Goal: Transaction & Acquisition: Obtain resource

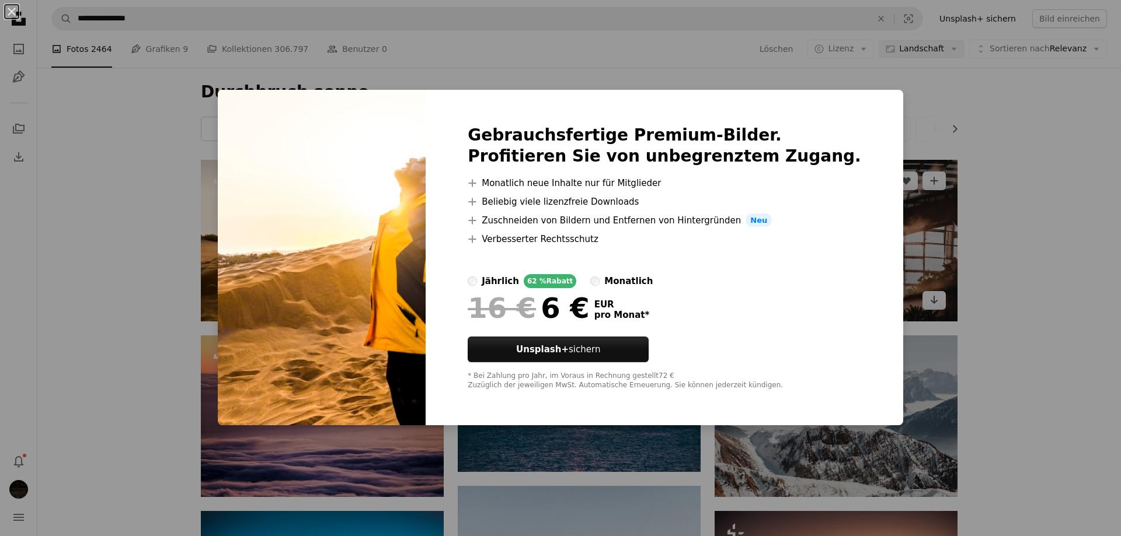
drag, startPoint x: 959, startPoint y: 209, endPoint x: 944, endPoint y: 190, distance: 24.2
click at [958, 209] on div "An X shape Gebrauchsfertige Premium-Bilder. Profitieren Sie von unbegrenztem Zu…" at bounding box center [560, 268] width 1121 height 536
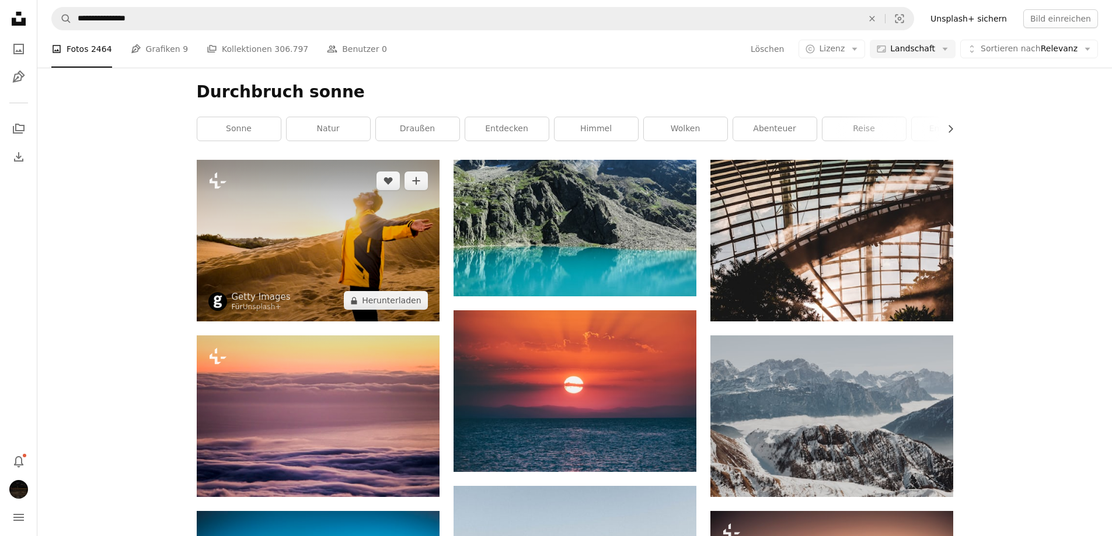
click at [316, 225] on img at bounding box center [318, 241] width 243 height 162
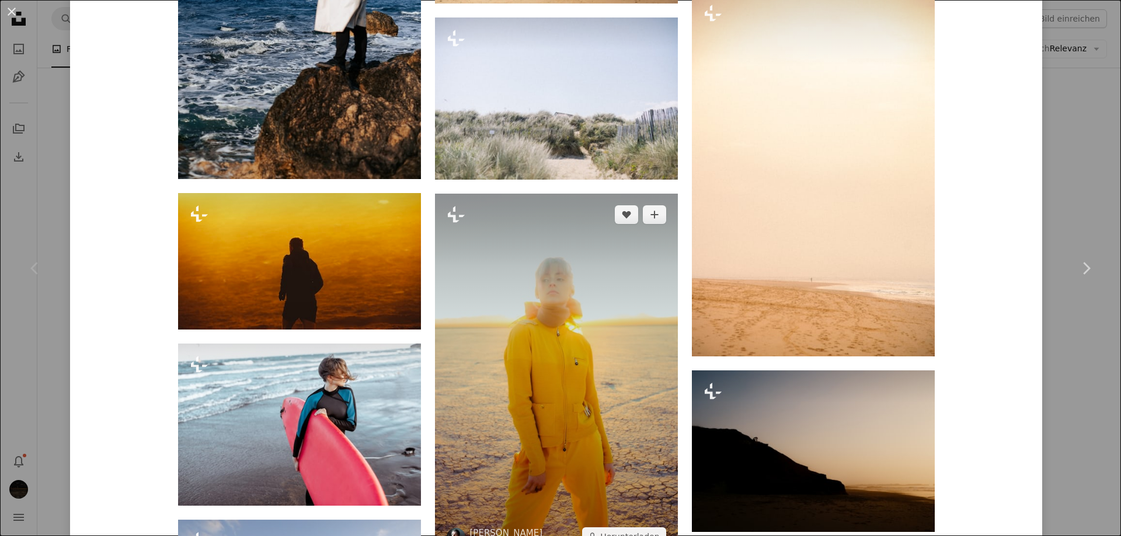
scroll to position [1809, 0]
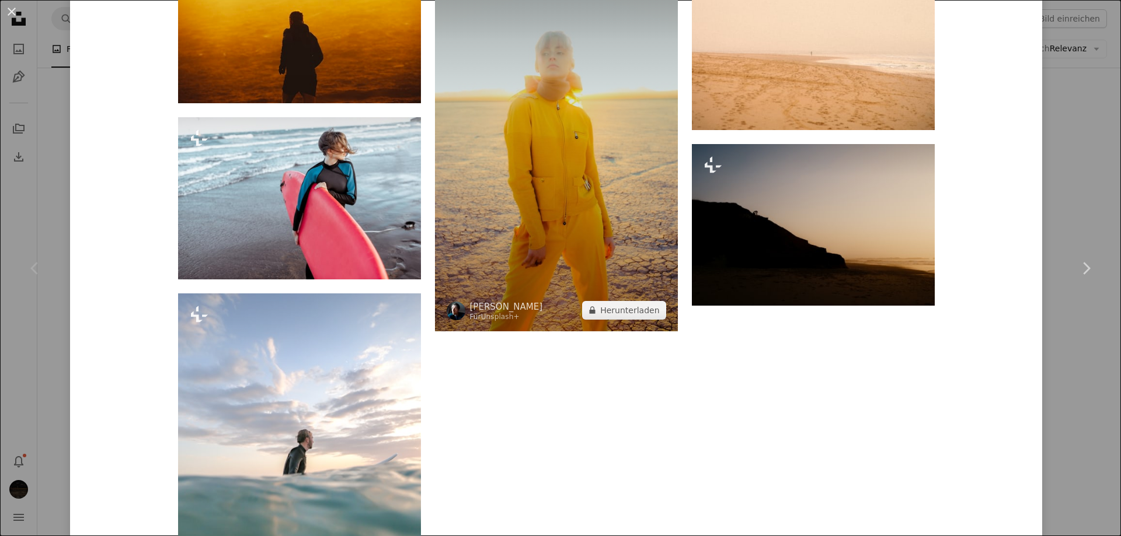
click at [555, 184] on img at bounding box center [556, 149] width 243 height 364
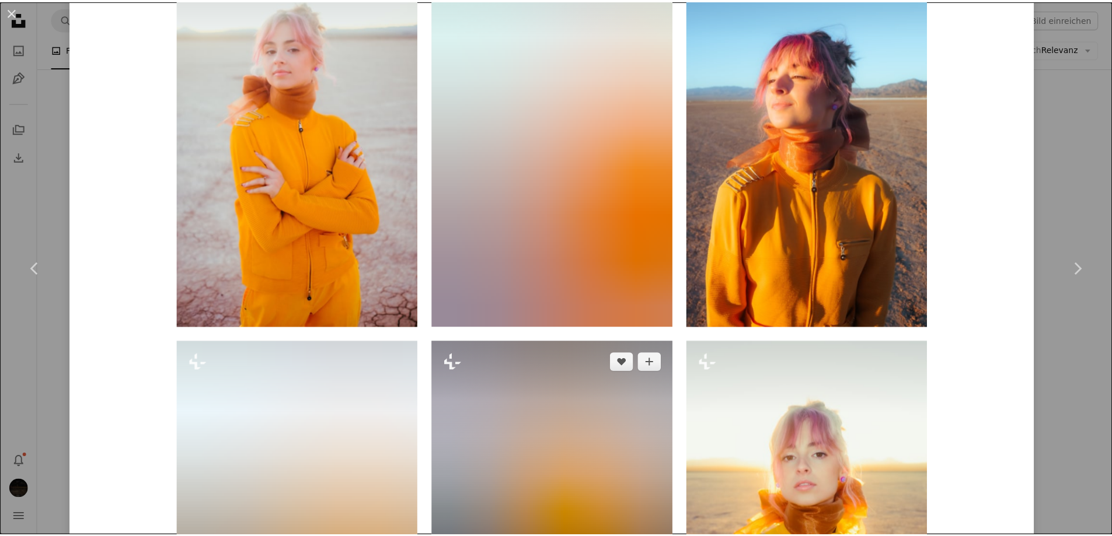
scroll to position [2276, 0]
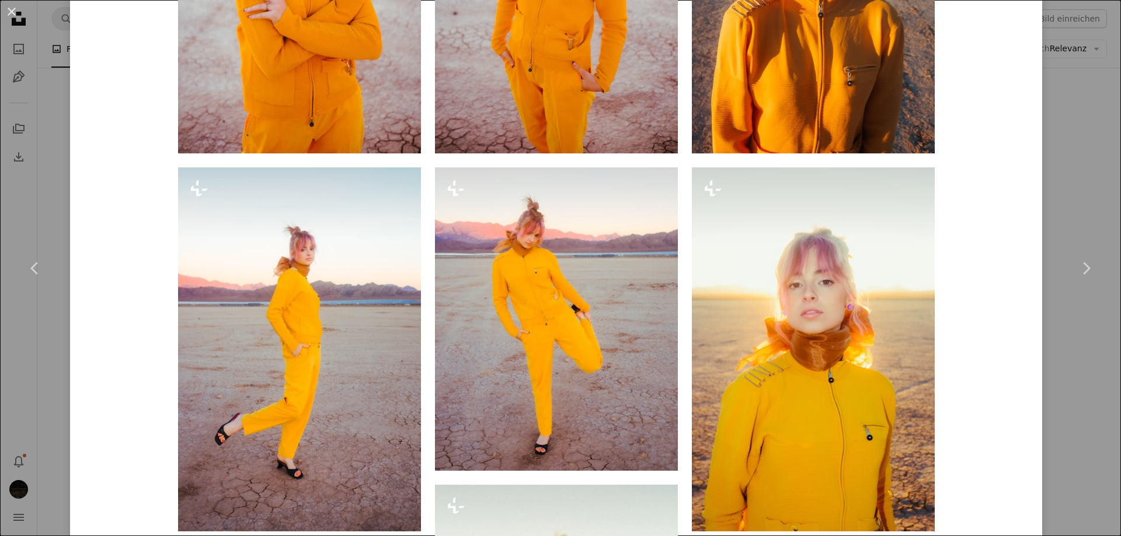
click at [1069, 145] on div "An X shape Chevron left Chevron right [PERSON_NAME] Für Unsplash+ A heart A plu…" at bounding box center [560, 268] width 1121 height 536
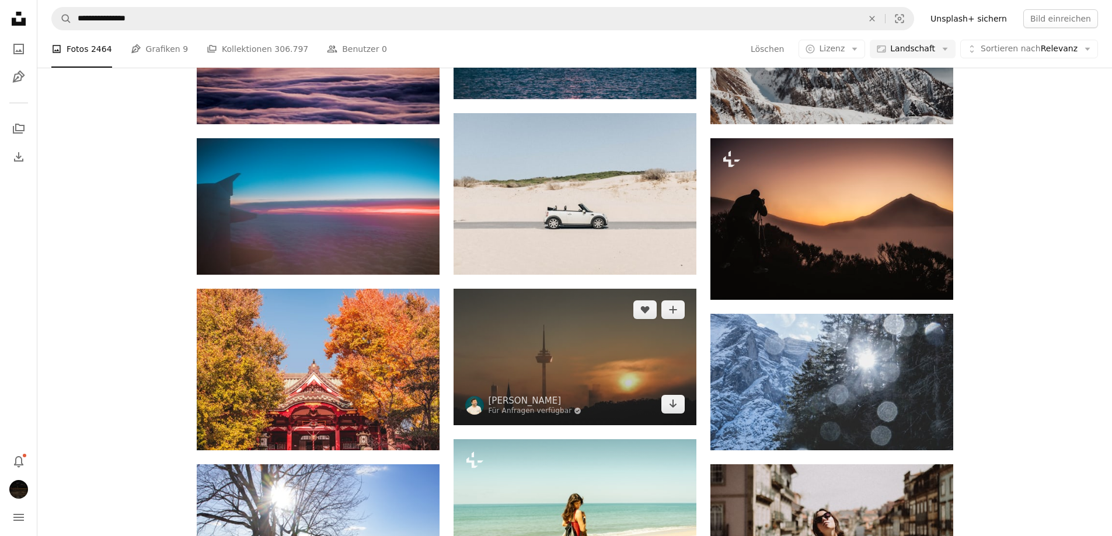
scroll to position [467, 0]
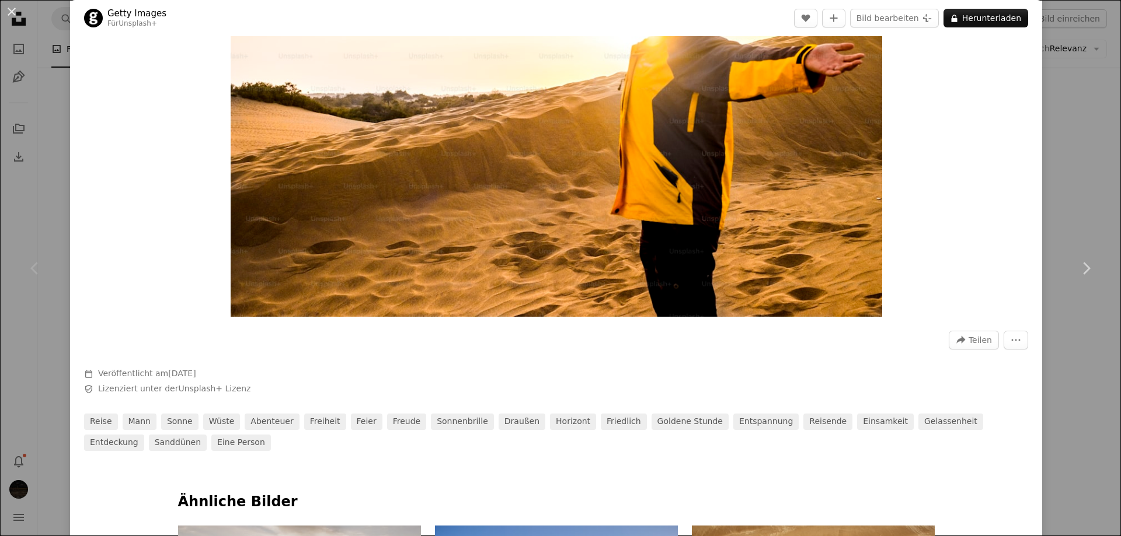
scroll to position [409, 0]
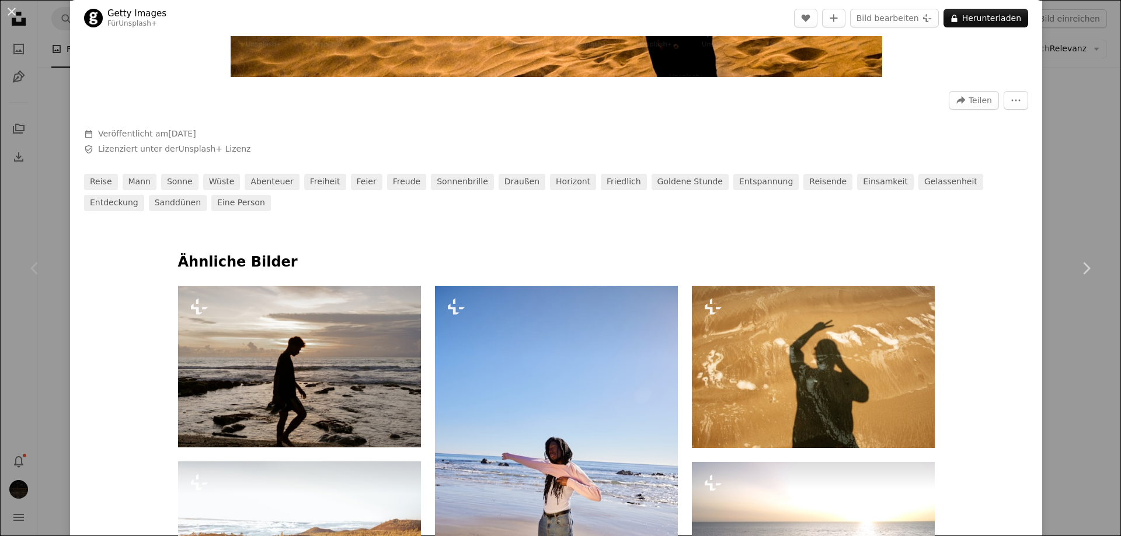
click at [1092, 121] on div "An X shape Chevron left Chevron right Getty Images Für Unsplash+ A heart A plus…" at bounding box center [560, 268] width 1121 height 536
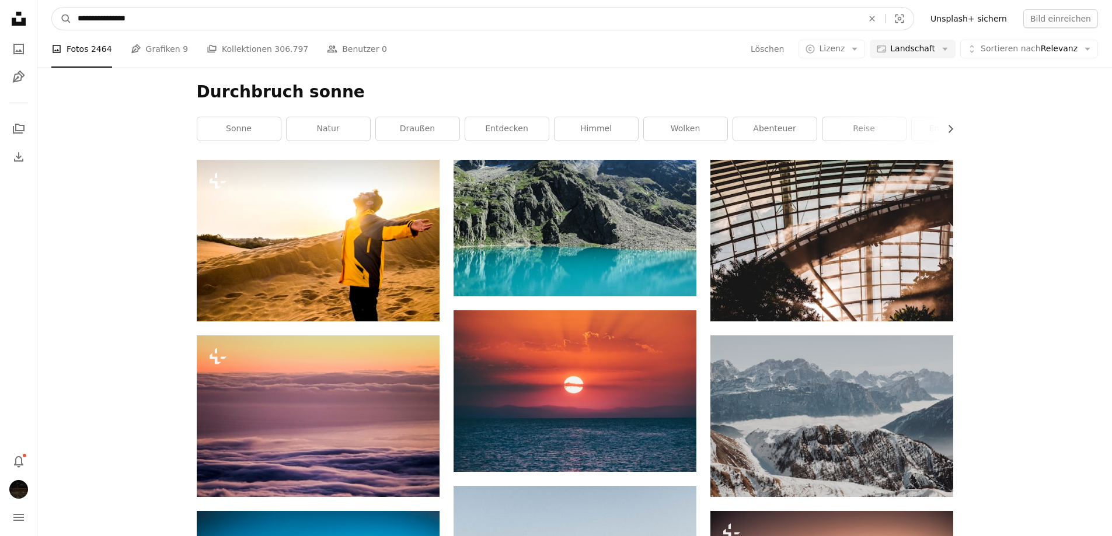
click at [185, 12] on input "**********" at bounding box center [465, 19] width 787 height 22
type input "**********"
click at [52, 8] on button "A magnifying glass" at bounding box center [62, 19] width 20 height 22
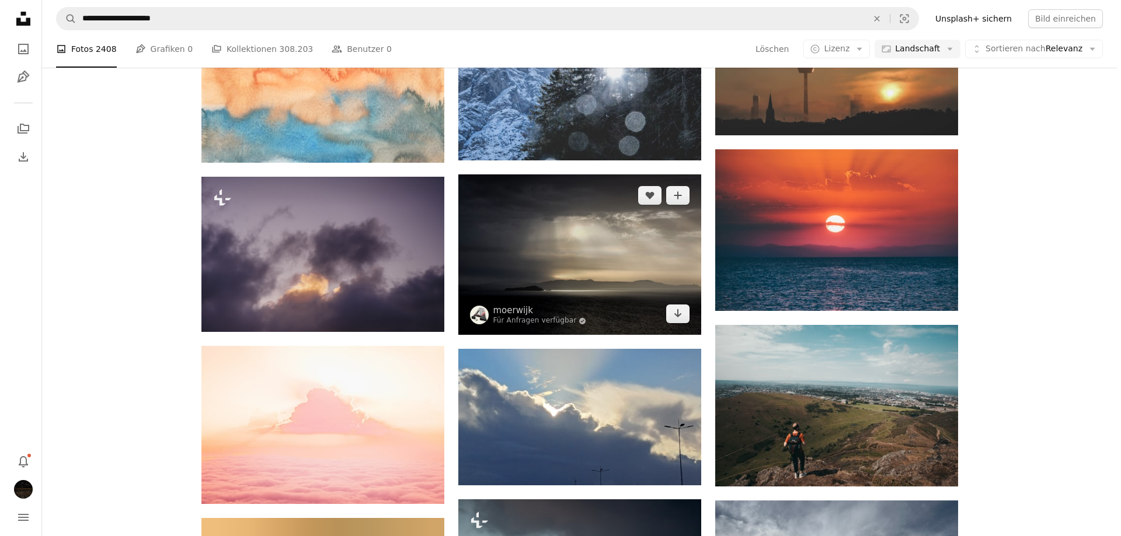
scroll to position [233, 0]
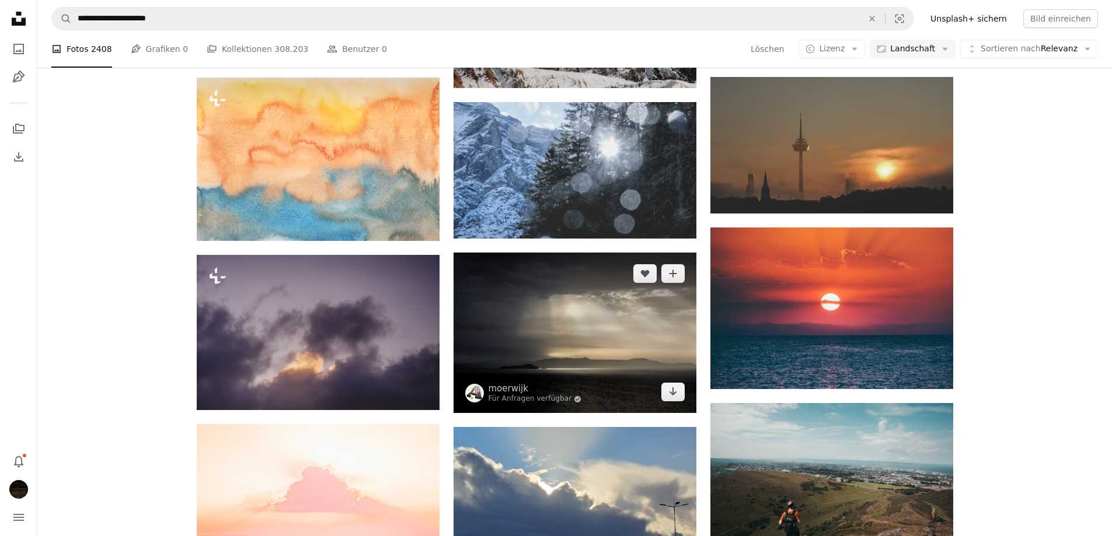
click at [542, 296] on img at bounding box center [575, 333] width 243 height 161
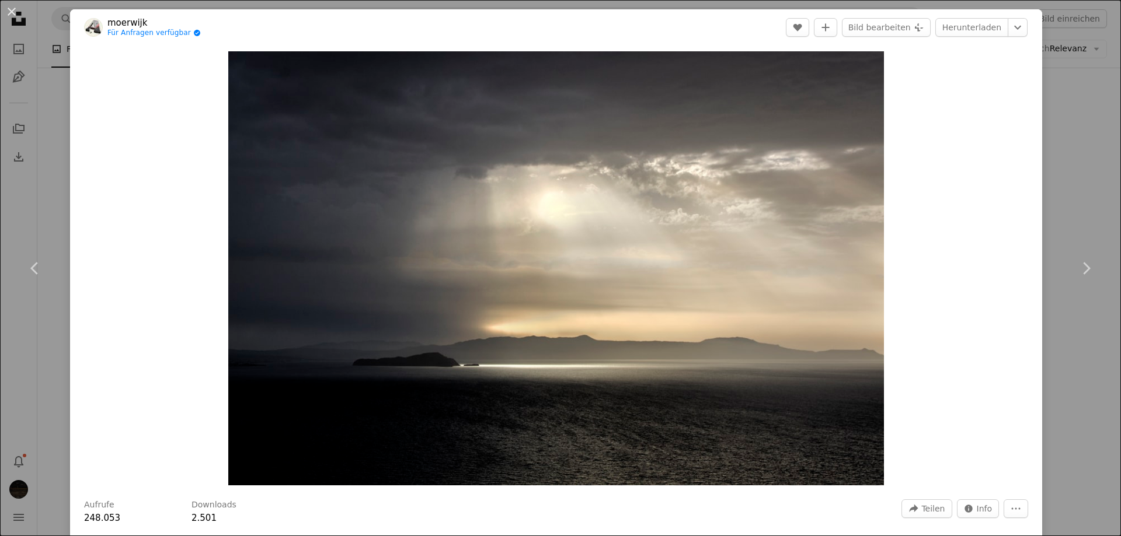
drag, startPoint x: 54, startPoint y: 121, endPoint x: 203, endPoint y: 46, distance: 167.1
click at [54, 121] on div "An X shape Chevron left Chevron right moerwijk Für Anfragen verfügbar A checkma…" at bounding box center [560, 268] width 1121 height 536
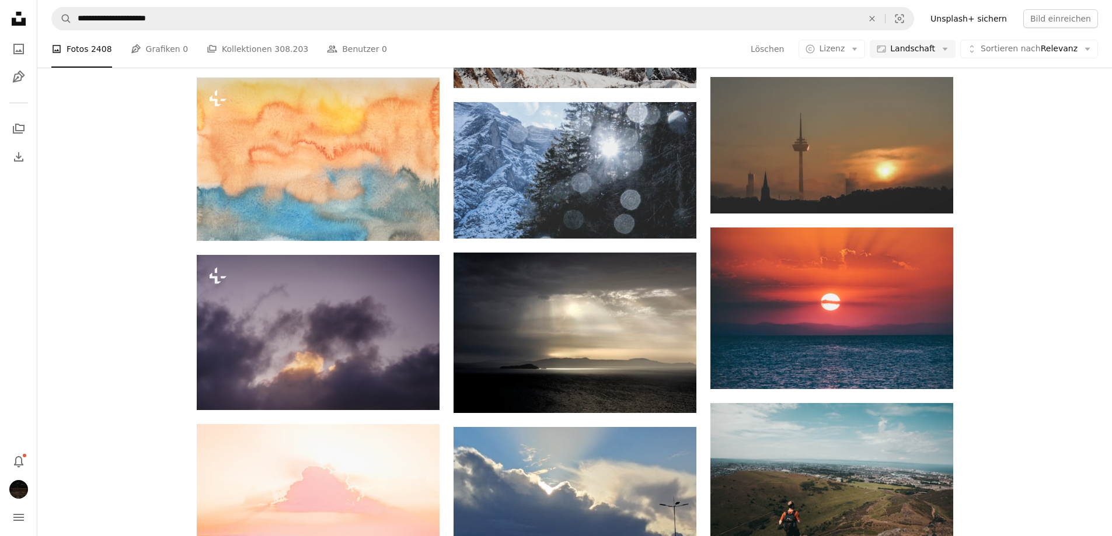
click at [206, 34] on nav "**********" at bounding box center [574, 18] width 1075 height 37
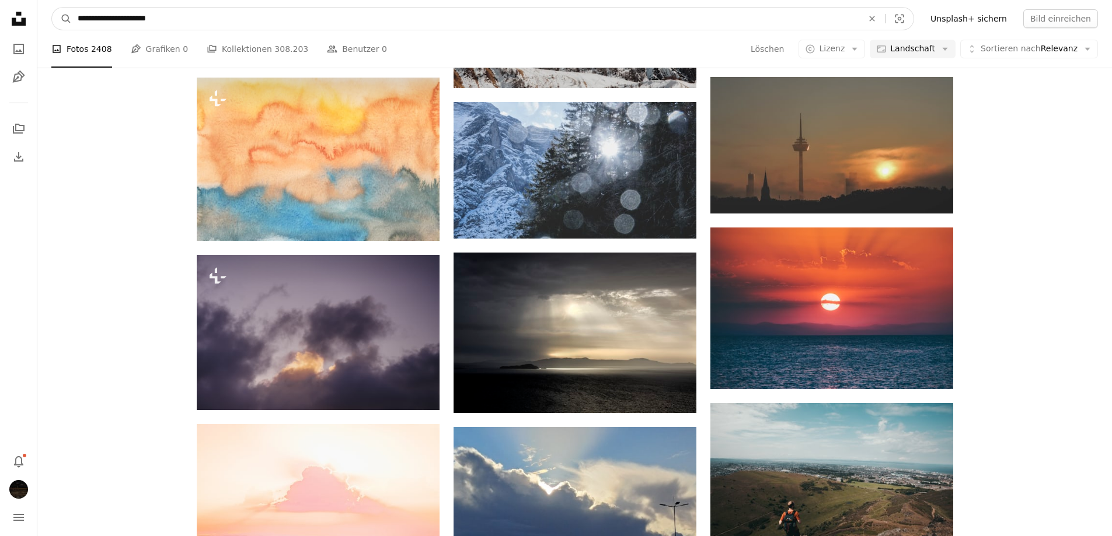
click at [204, 25] on input "**********" at bounding box center [465, 19] width 787 height 22
type input "**********"
click button "A magnifying glass" at bounding box center [62, 19] width 20 height 22
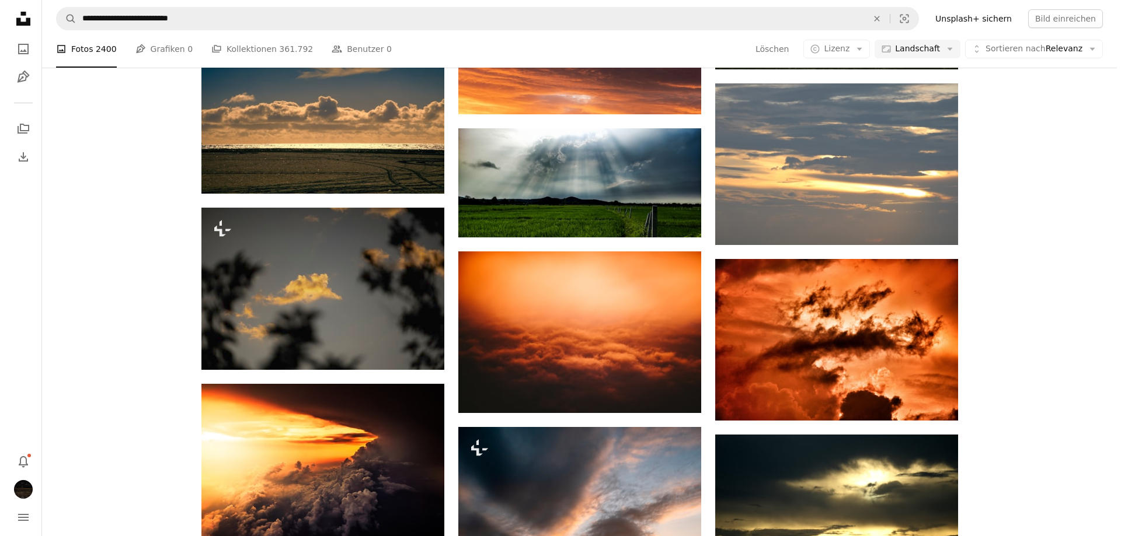
scroll to position [5195, 0]
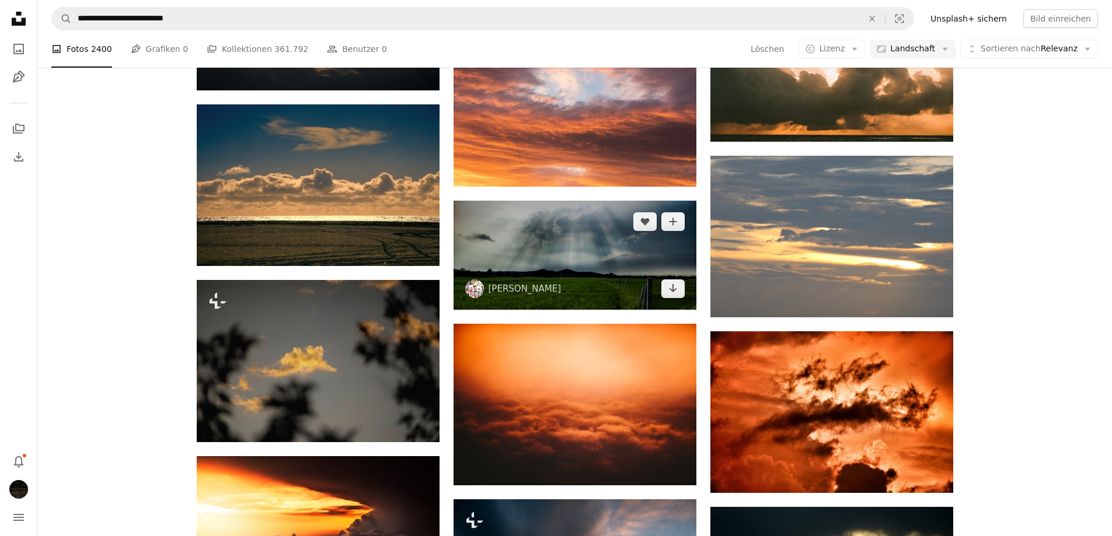
click at [521, 234] on img at bounding box center [575, 255] width 243 height 109
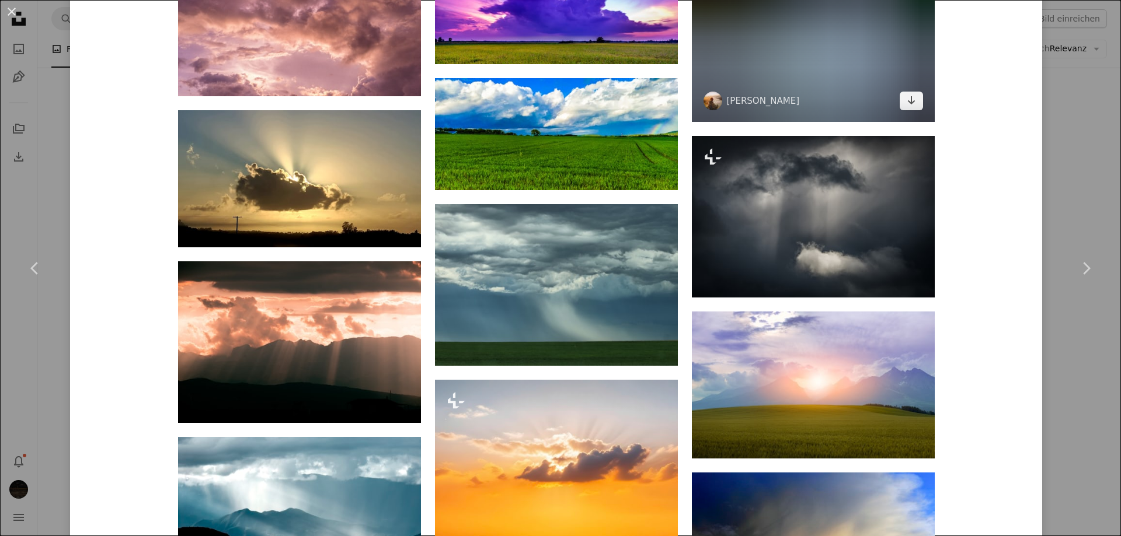
scroll to position [934, 0]
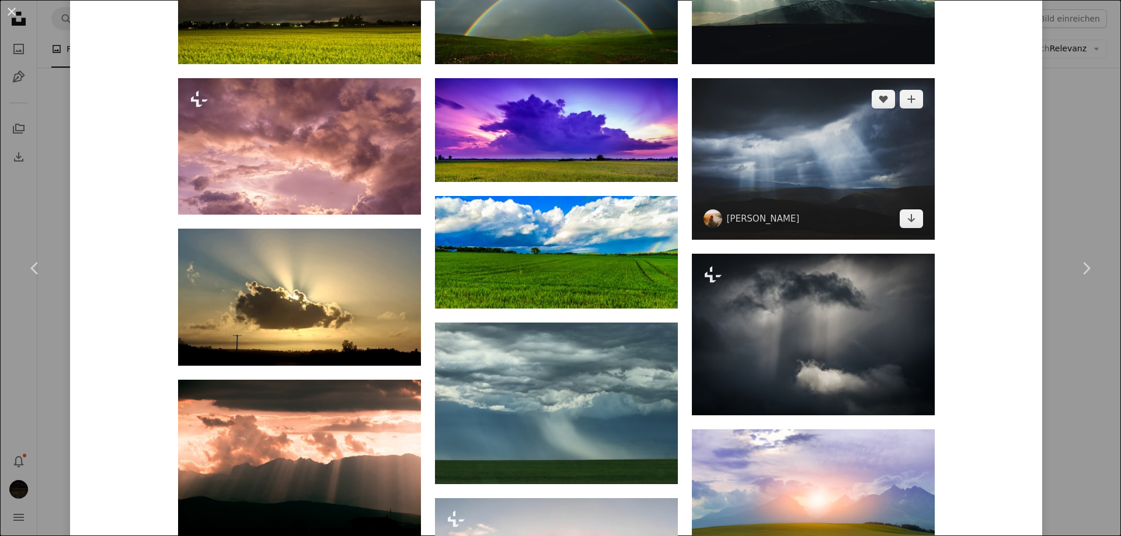
click at [815, 182] on img at bounding box center [813, 159] width 243 height 162
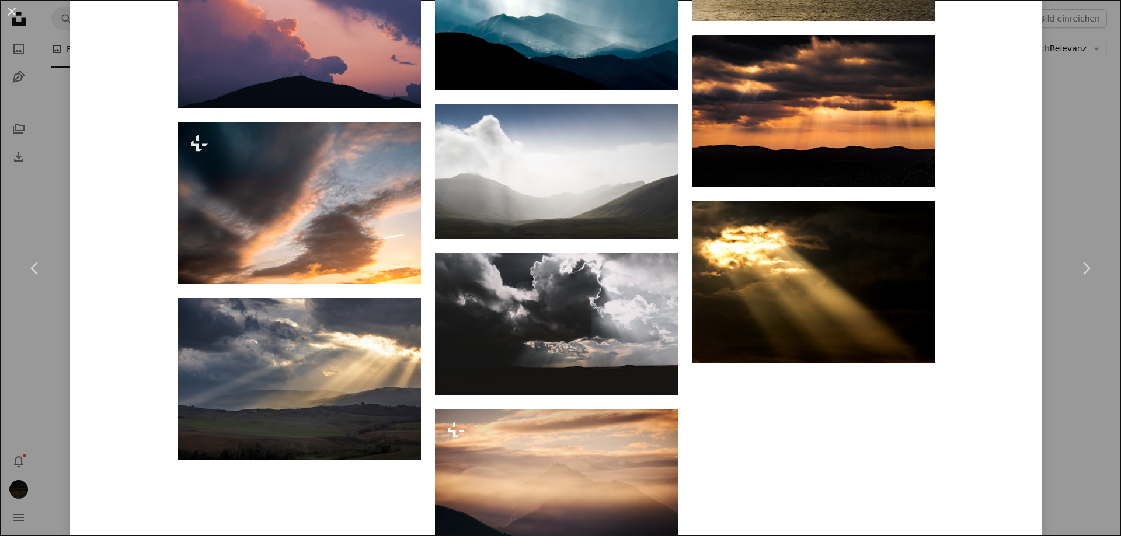
scroll to position [2715, 0]
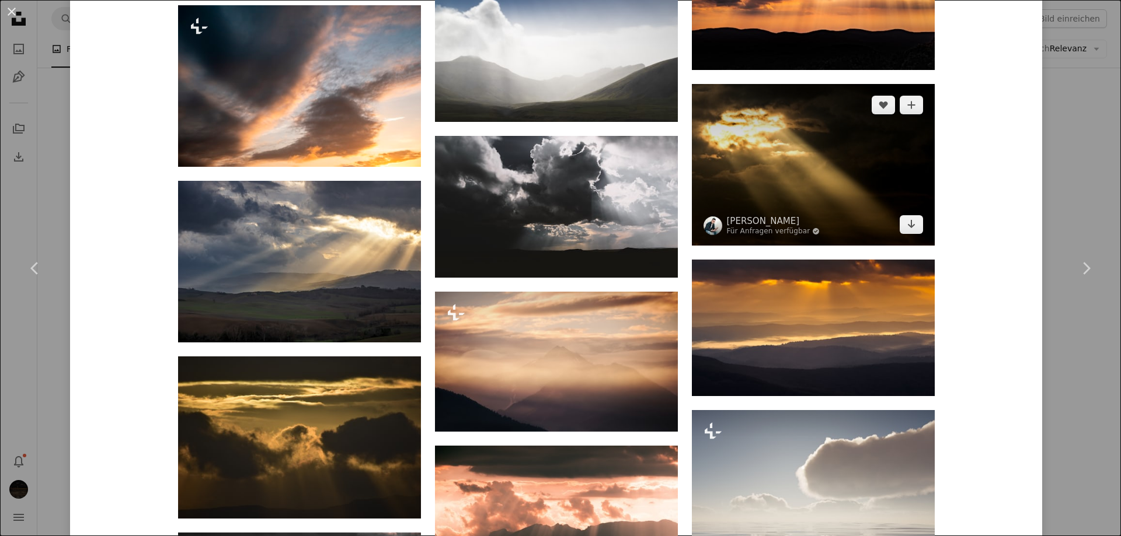
click at [783, 203] on img at bounding box center [813, 165] width 243 height 162
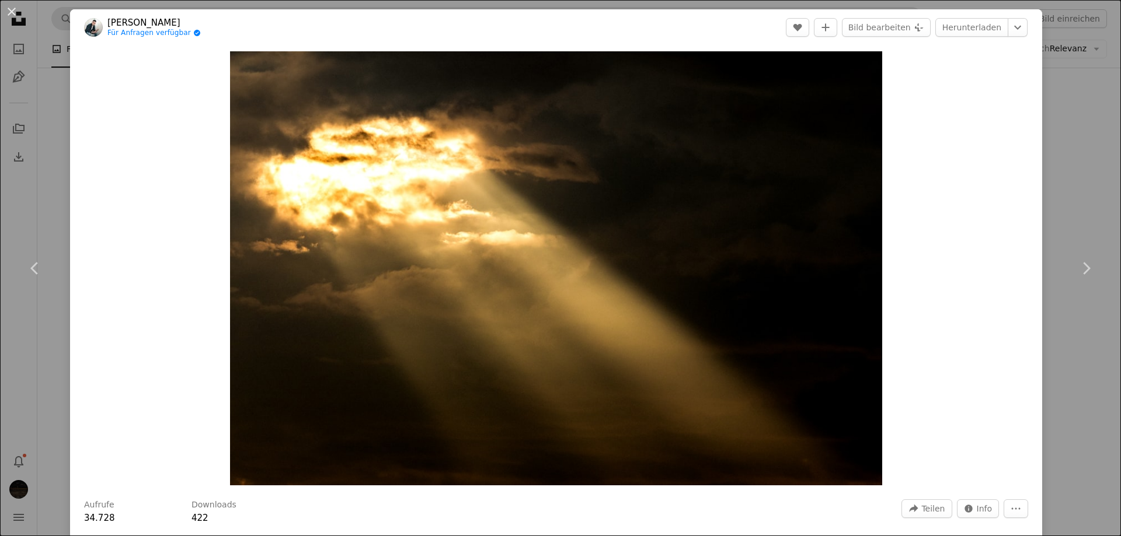
drag, startPoint x: 1069, startPoint y: 151, endPoint x: 348, endPoint y: 10, distance: 733.8
click at [1069, 151] on div "An X shape Chevron left Chevron right [PERSON_NAME] Für Anfragen verfügbar A ch…" at bounding box center [560, 268] width 1121 height 536
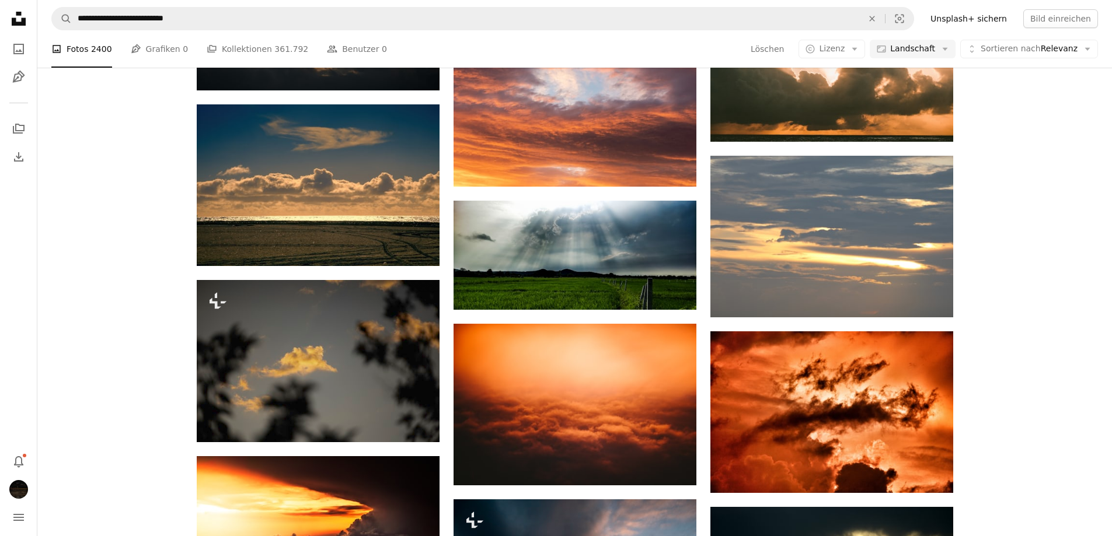
scroll to position [4961, 0]
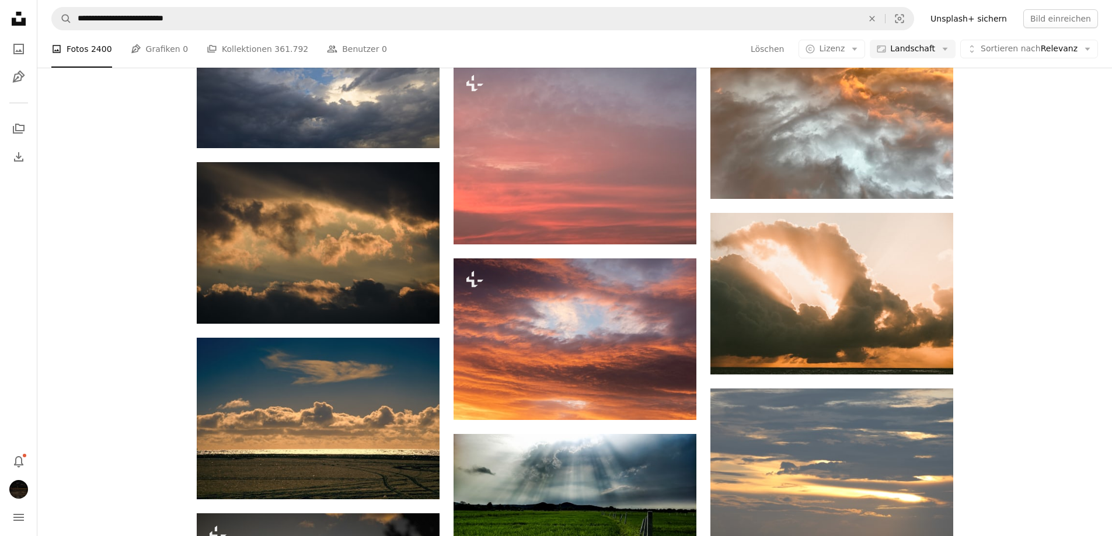
click at [271, 33] on nav "**********" at bounding box center [574, 18] width 1075 height 37
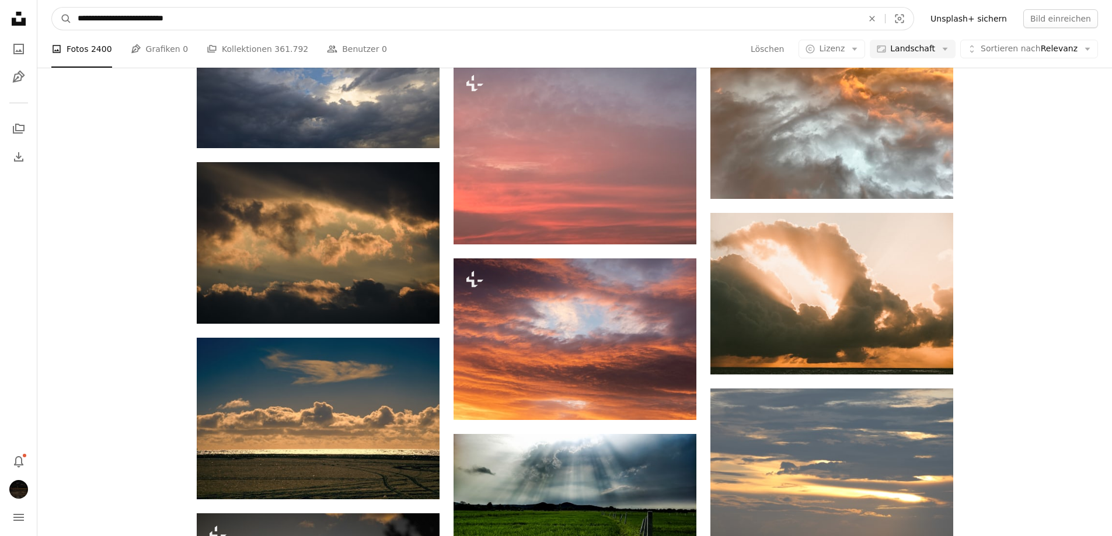
click at [268, 29] on input "**********" at bounding box center [465, 19] width 787 height 22
type input "**********"
click button "A magnifying glass" at bounding box center [62, 19] width 20 height 22
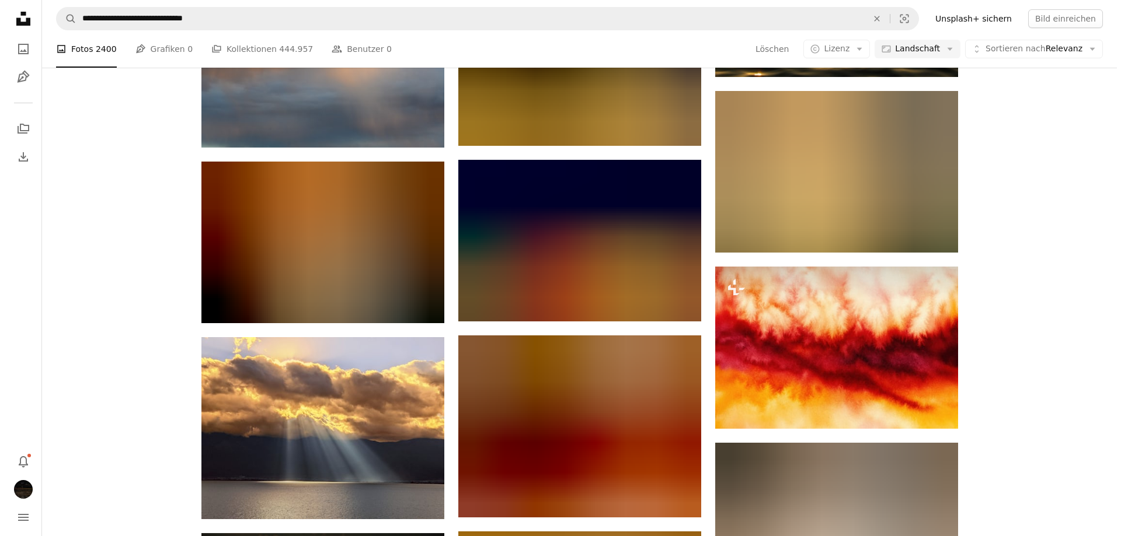
scroll to position [6712, 0]
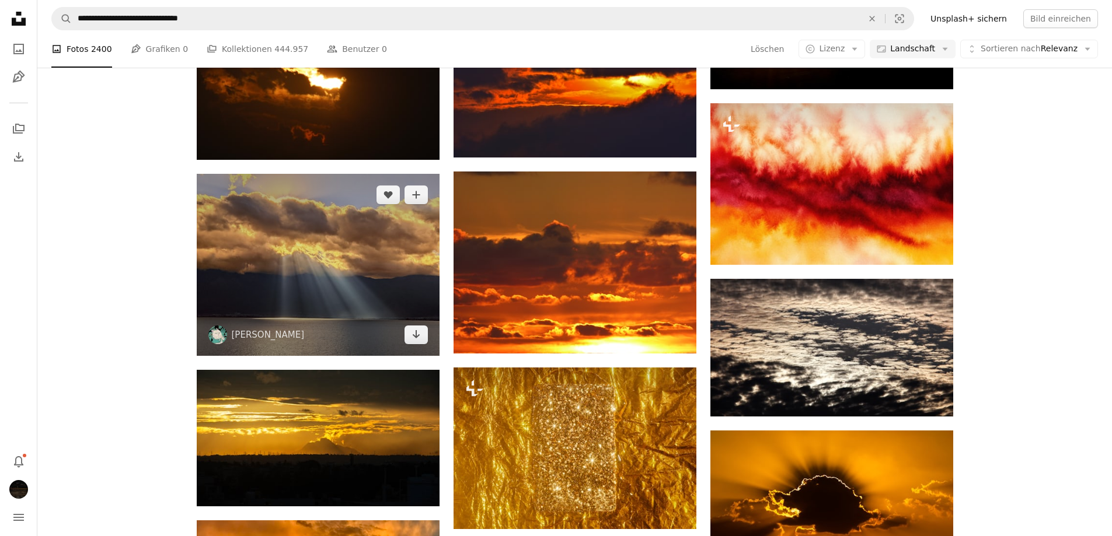
click at [309, 282] on img at bounding box center [318, 265] width 243 height 182
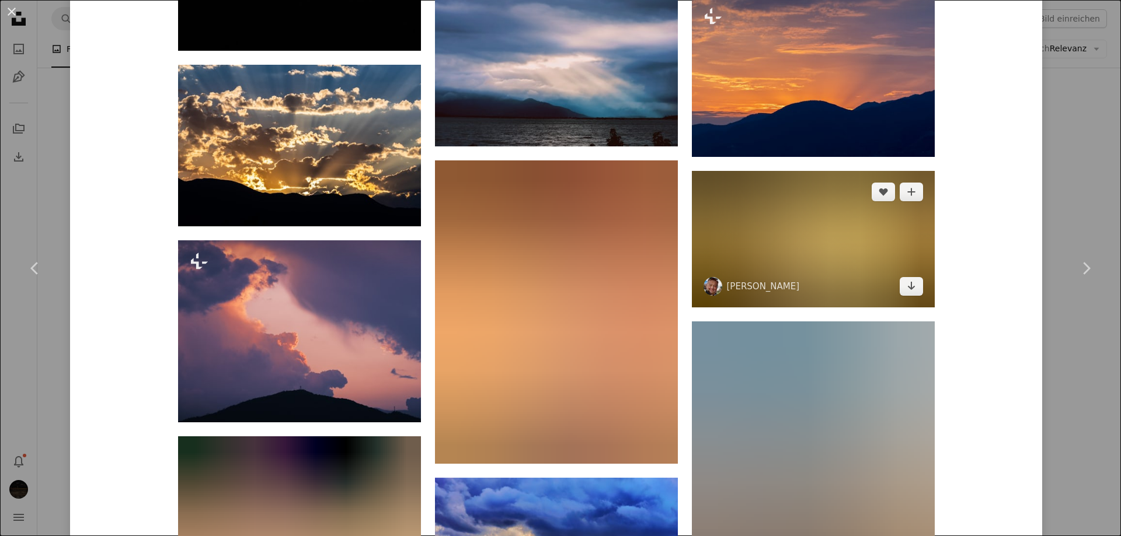
scroll to position [2393, 0]
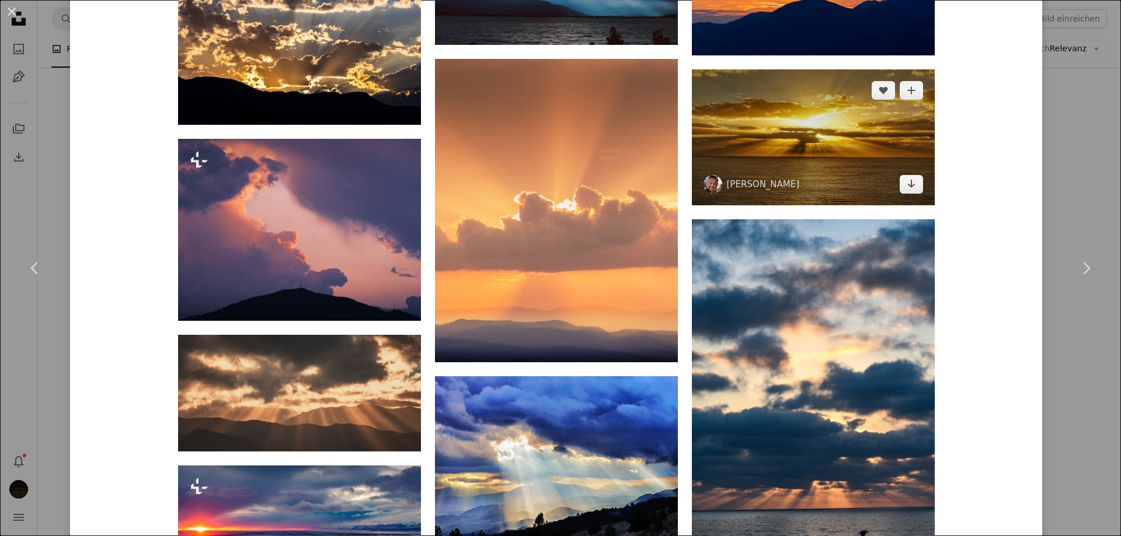
click at [836, 169] on img at bounding box center [813, 137] width 243 height 137
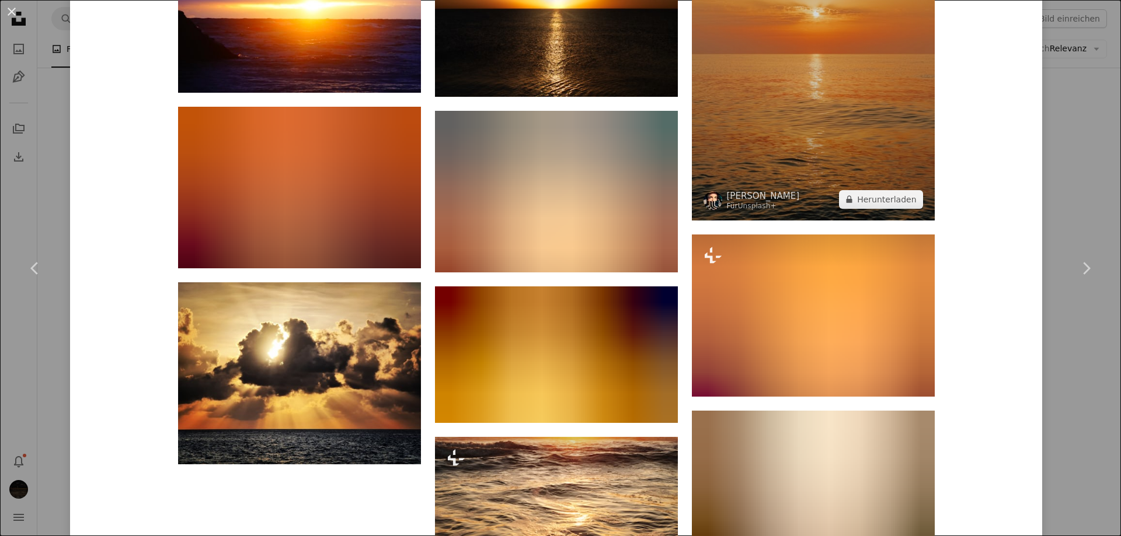
scroll to position [2802, 0]
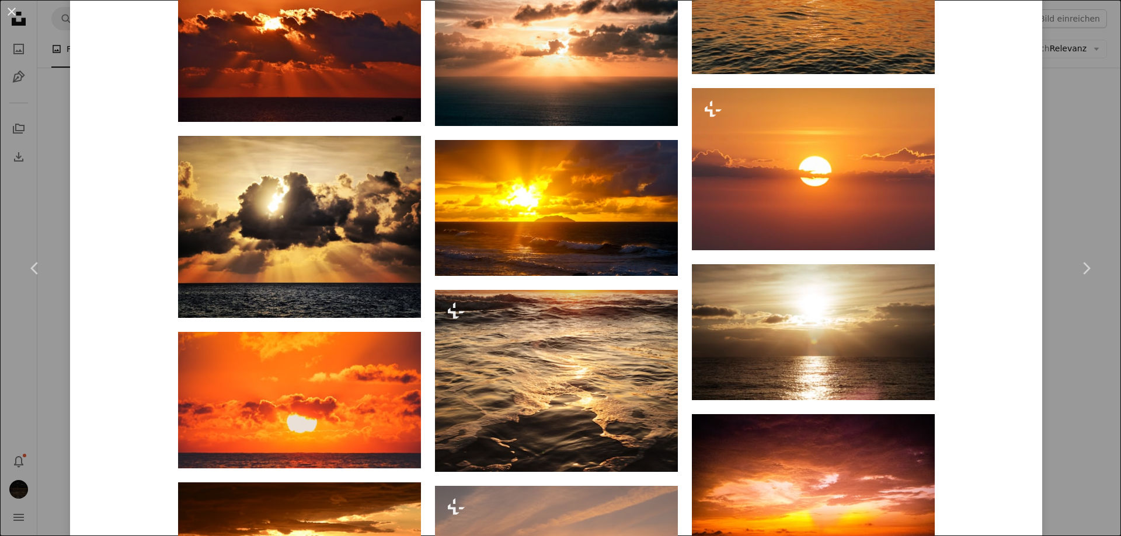
click at [54, 169] on div "An X shape Chevron left Chevron right [PERSON_NAME] d2rodgers A heart A plus si…" at bounding box center [560, 268] width 1121 height 536
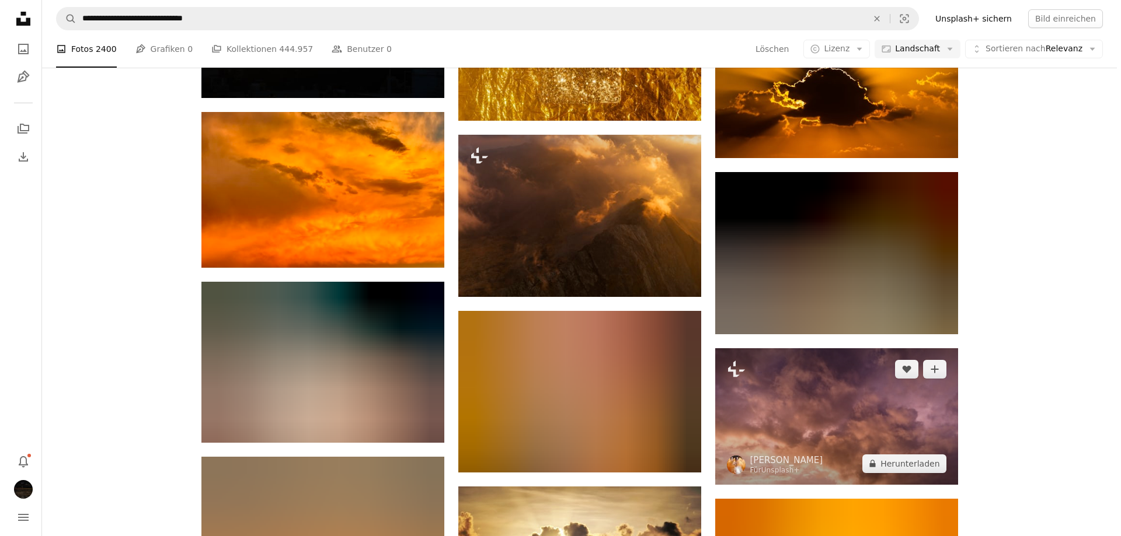
scroll to position [7471, 0]
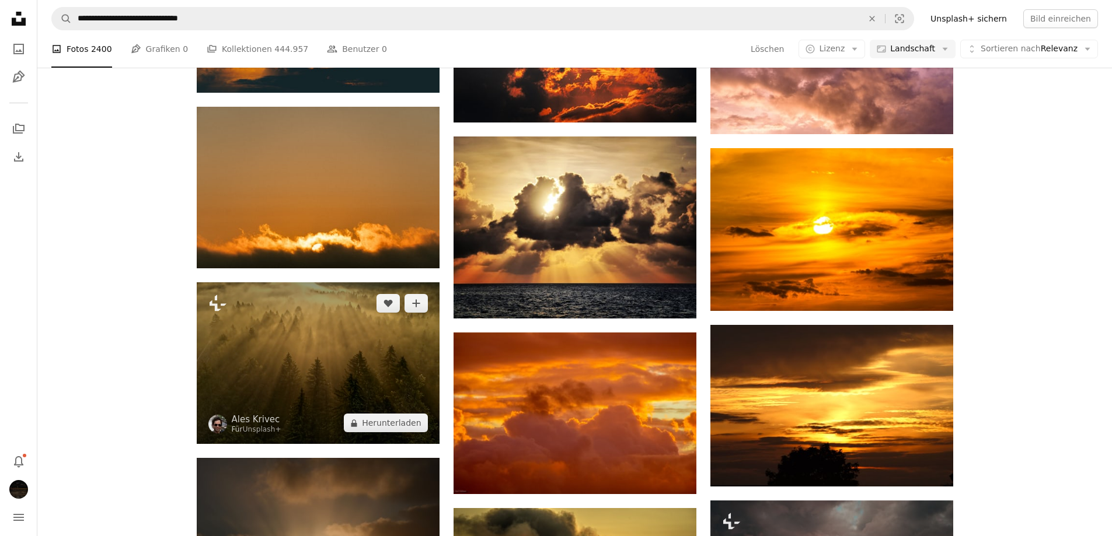
click at [331, 357] on img at bounding box center [318, 363] width 243 height 162
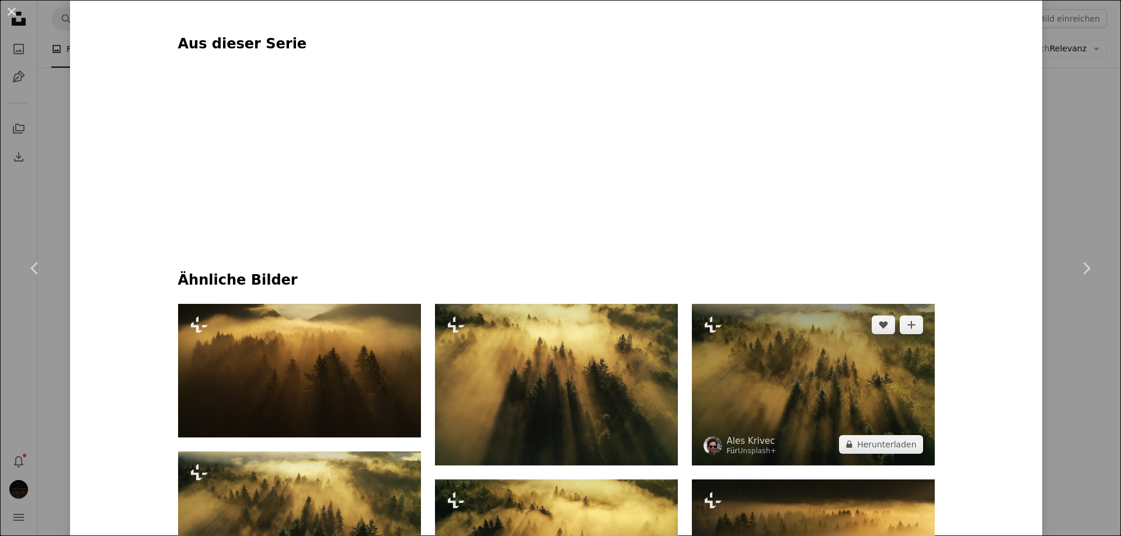
scroll to position [525, 0]
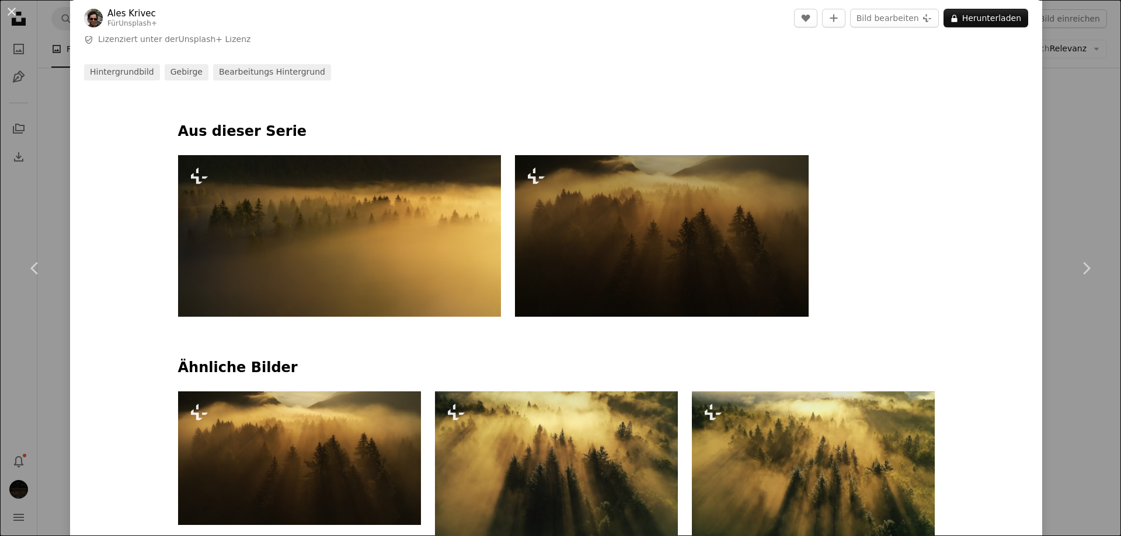
click at [697, 243] on img at bounding box center [662, 236] width 294 height 162
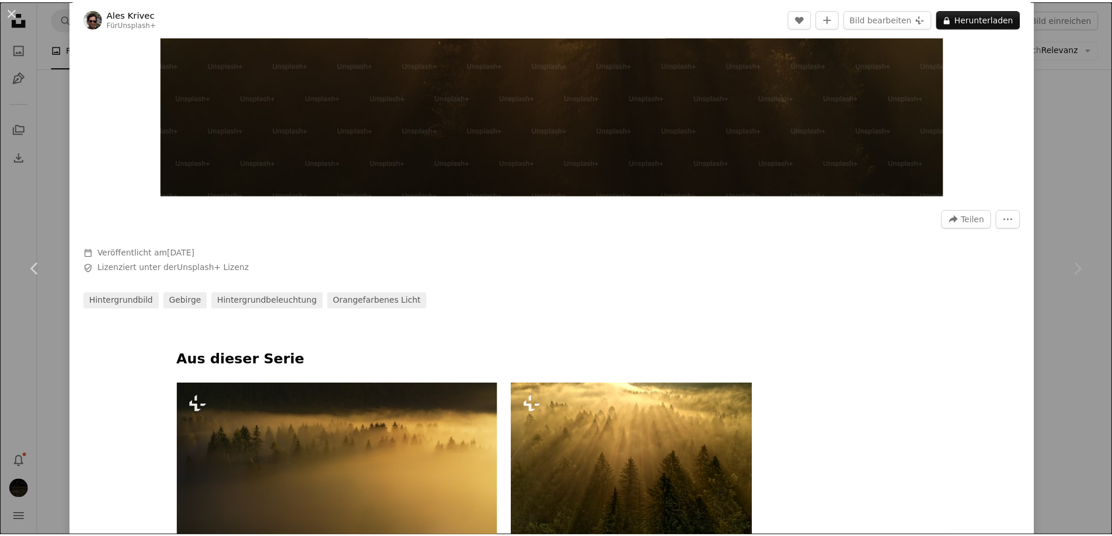
scroll to position [292, 0]
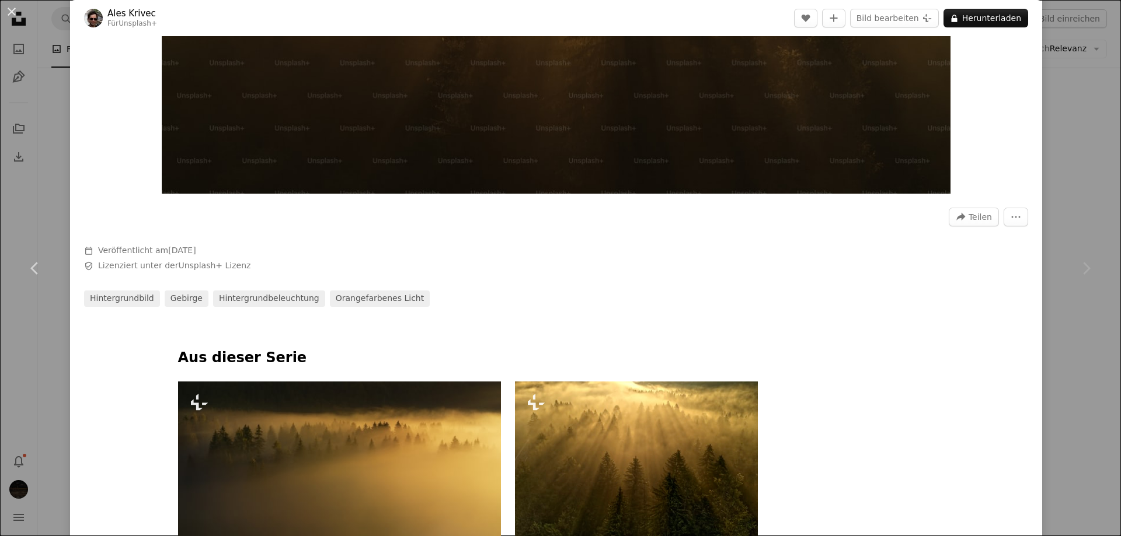
click at [1072, 169] on div "An X shape Chevron left Chevron right Ales Krivec Für Unsplash+ A heart A plus …" at bounding box center [560, 268] width 1121 height 536
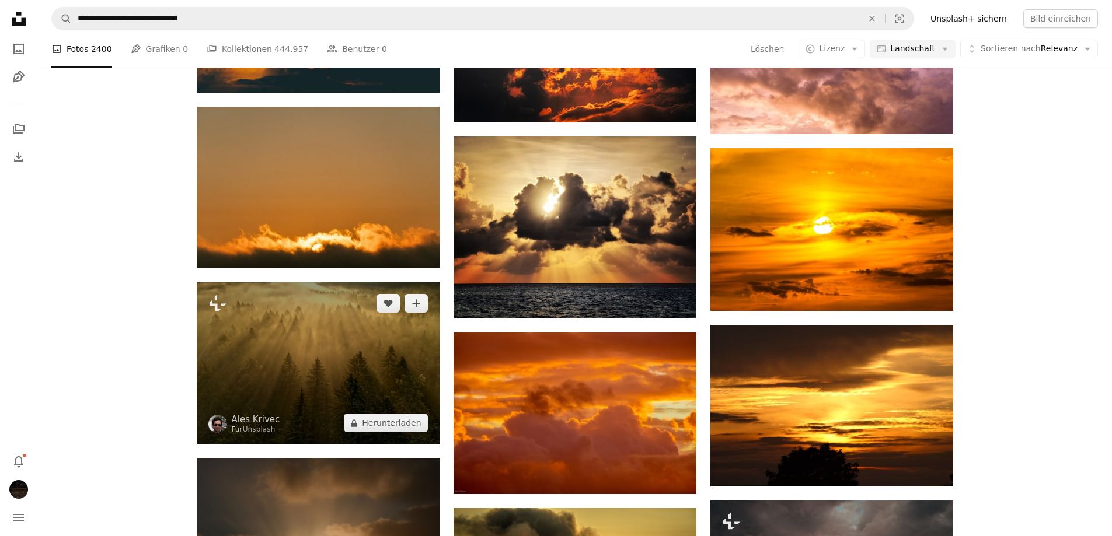
click at [372, 338] on img at bounding box center [318, 363] width 243 height 162
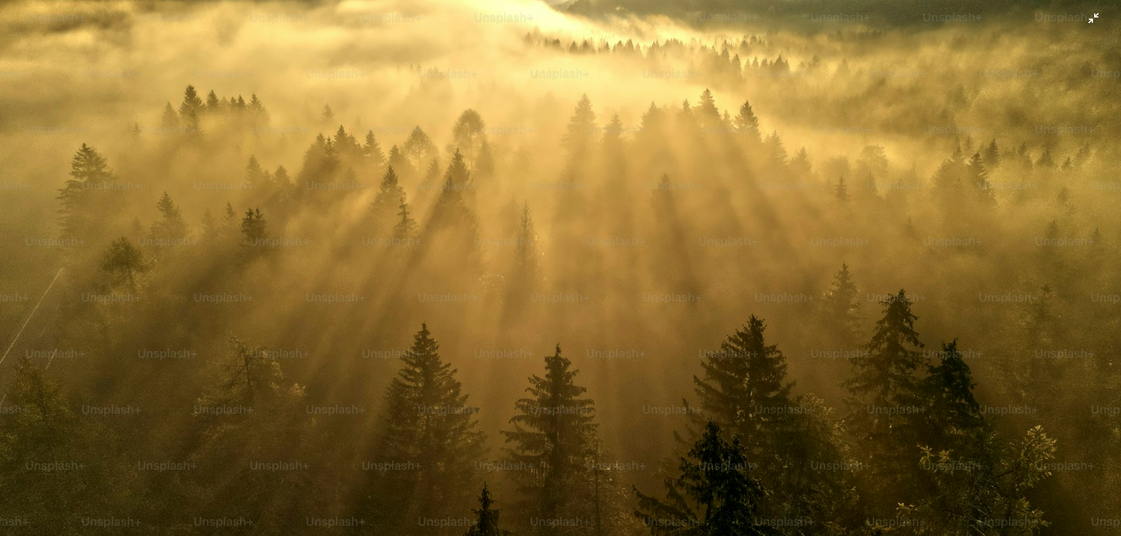
scroll to position [134, 0]
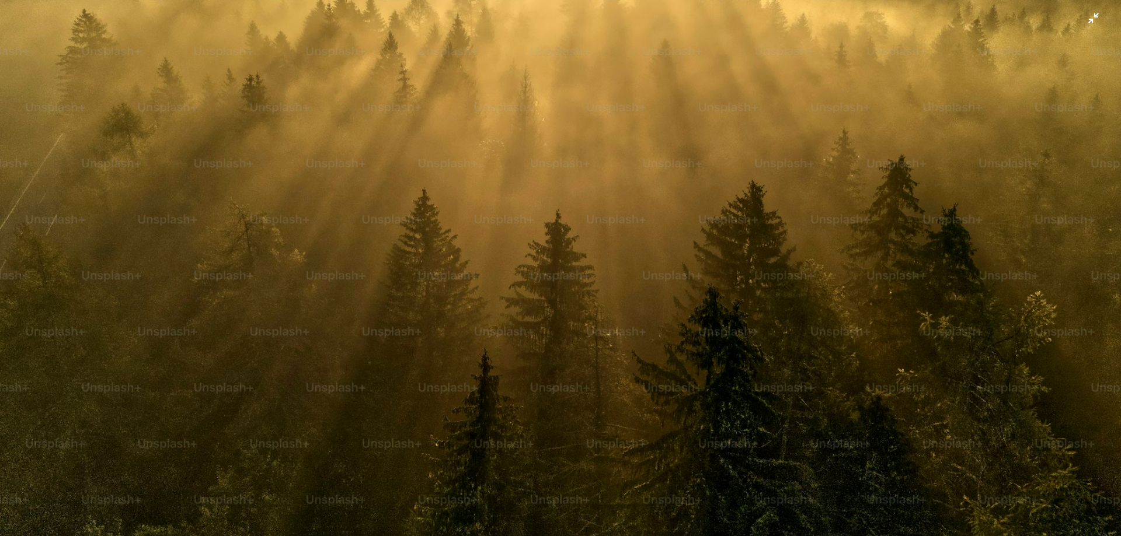
click at [475, 299] on img "Dieses Bild herauszoomen" at bounding box center [560, 239] width 1122 height 748
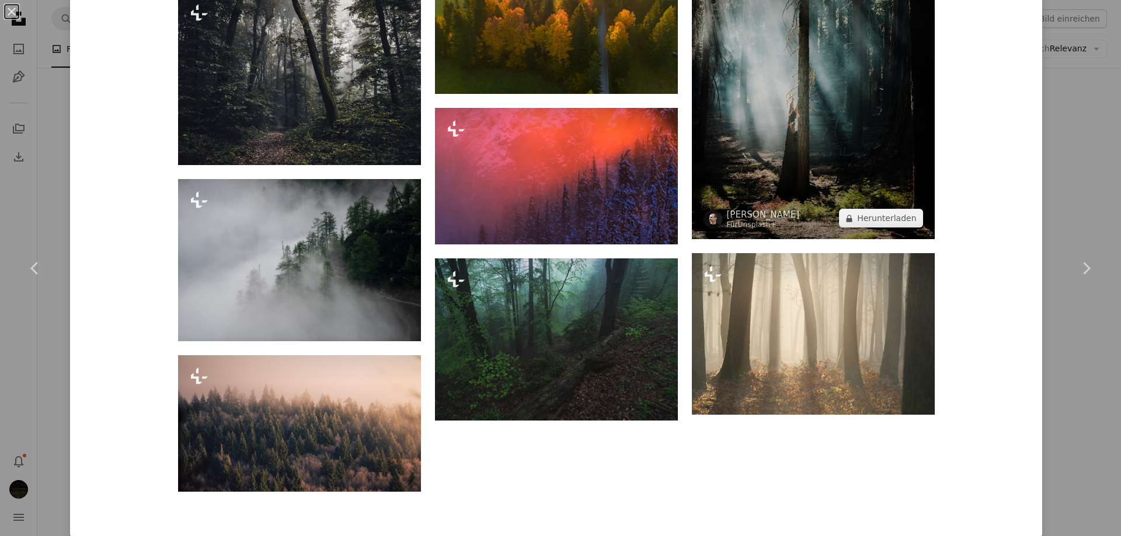
scroll to position [7970, 0]
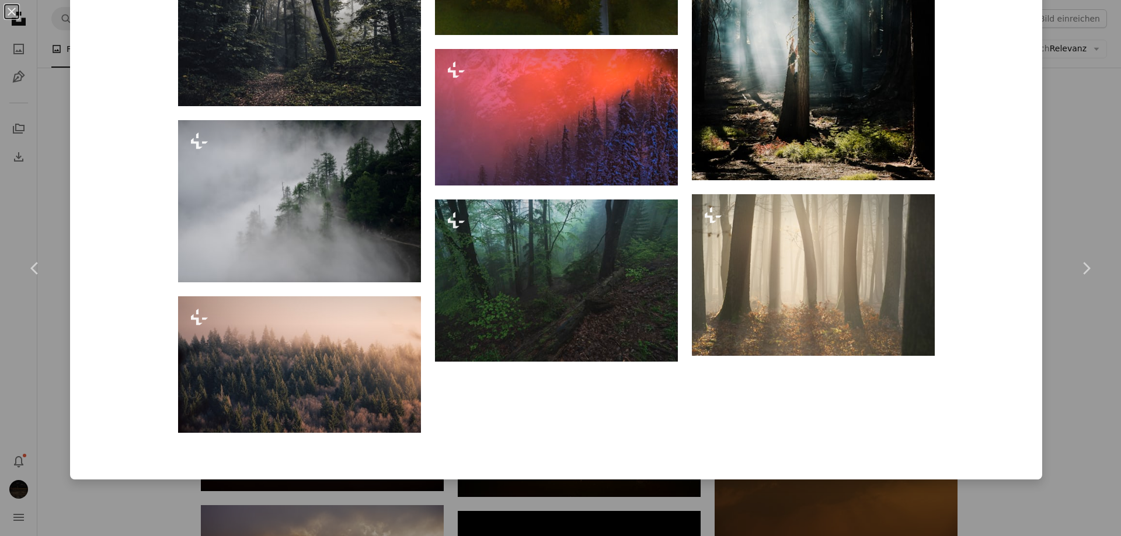
click at [665, 506] on div "An X shape Chevron left Chevron right Ales Krivec Für Unsplash+ A heart A plus …" at bounding box center [560, 268] width 1121 height 536
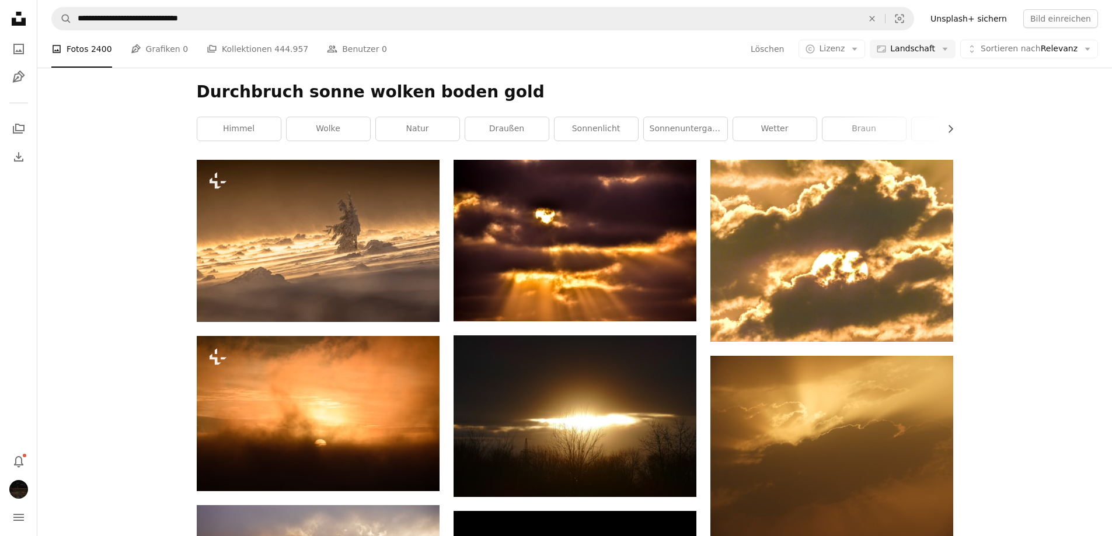
scroll to position [8463, 0]
click at [294, 33] on nav "**********" at bounding box center [574, 18] width 1075 height 37
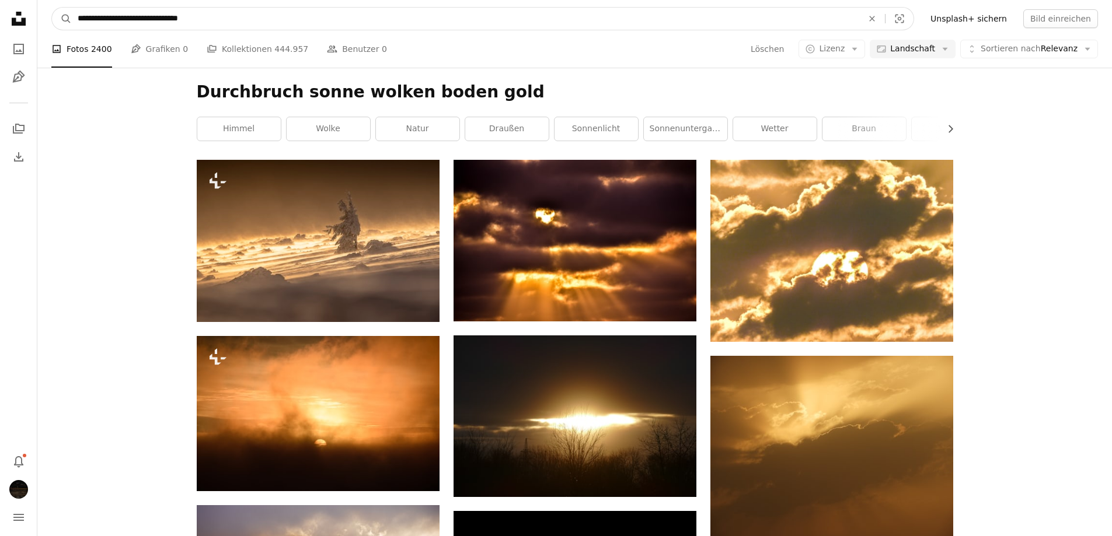
click at [277, 24] on input "**********" at bounding box center [465, 19] width 787 height 22
type input "**********"
click button "A magnifying glass" at bounding box center [62, 19] width 20 height 22
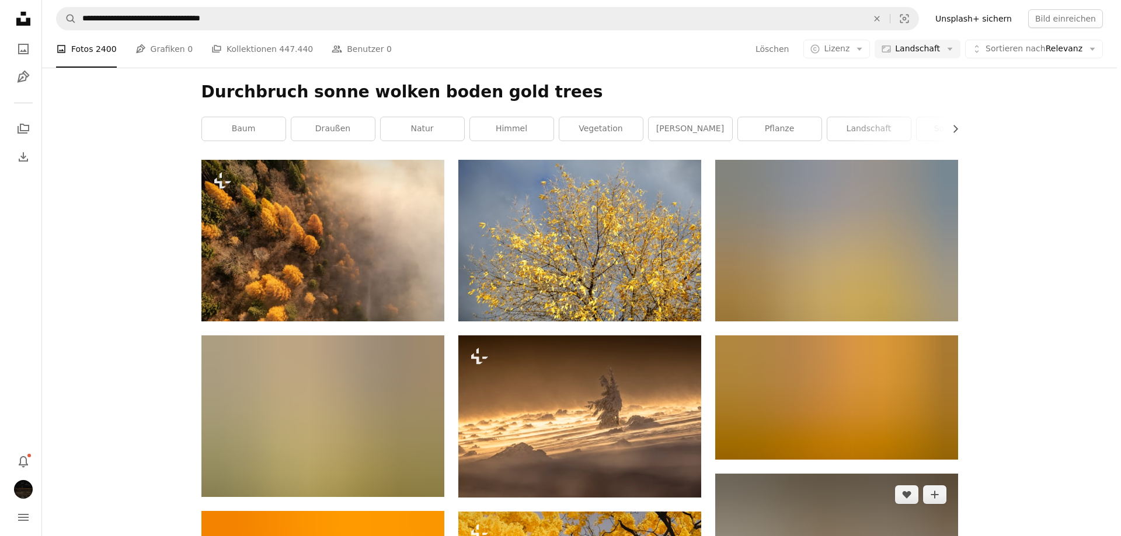
scroll to position [233, 0]
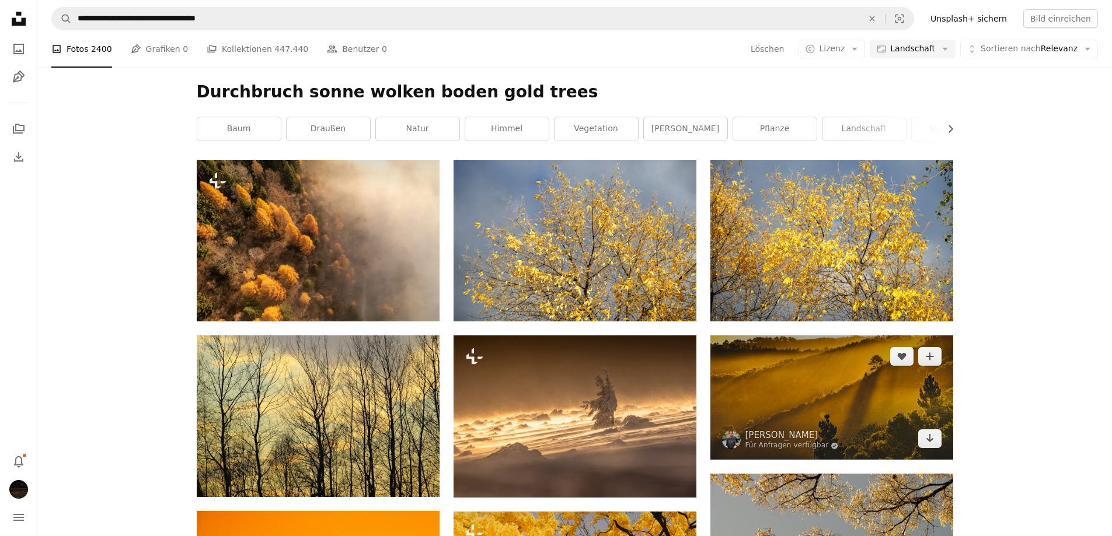
click at [847, 336] on img at bounding box center [831, 398] width 243 height 124
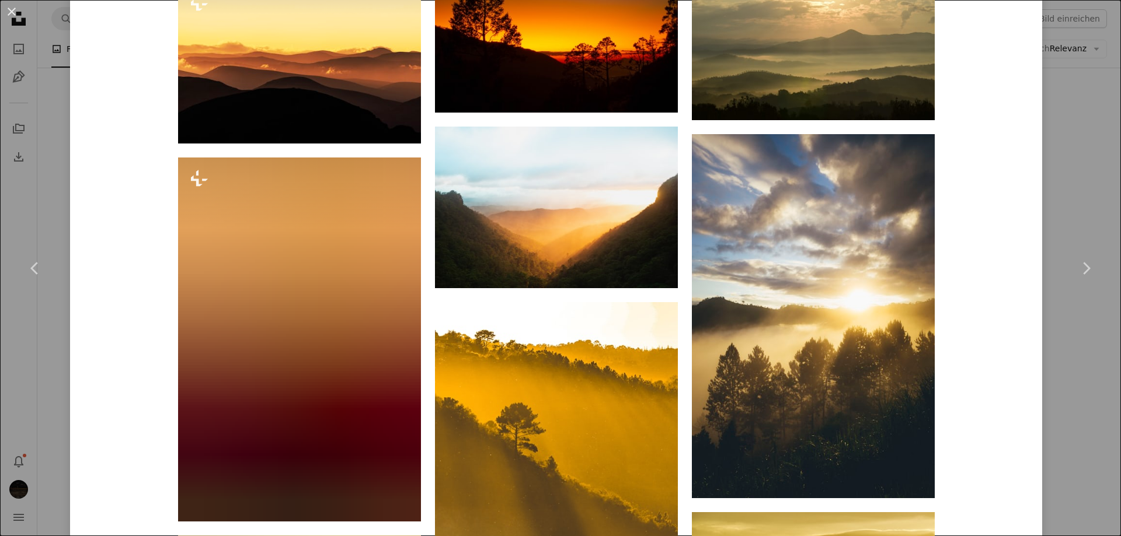
scroll to position [2048, 0]
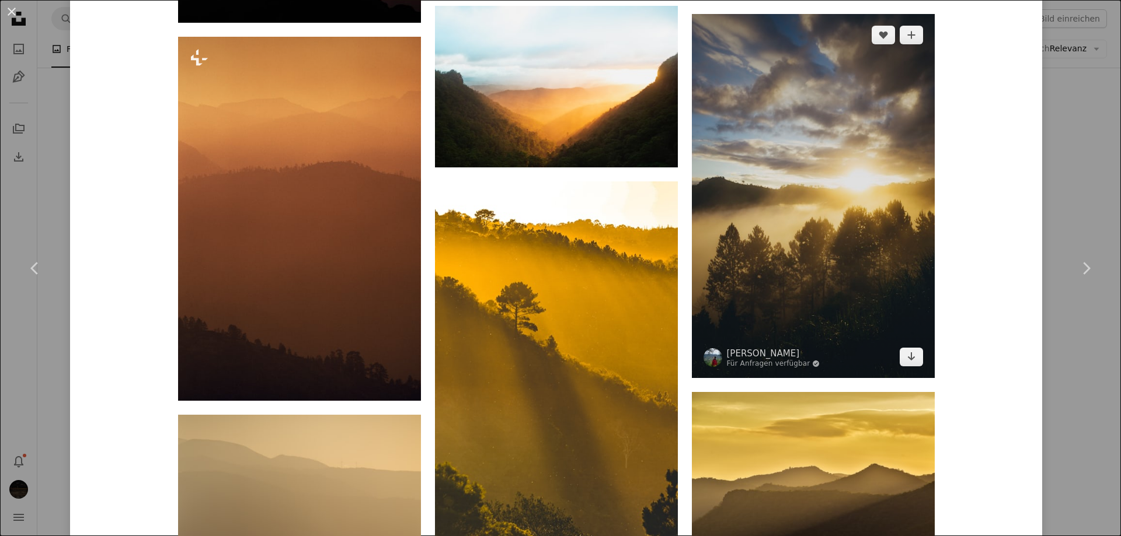
click at [845, 240] on img at bounding box center [813, 196] width 243 height 364
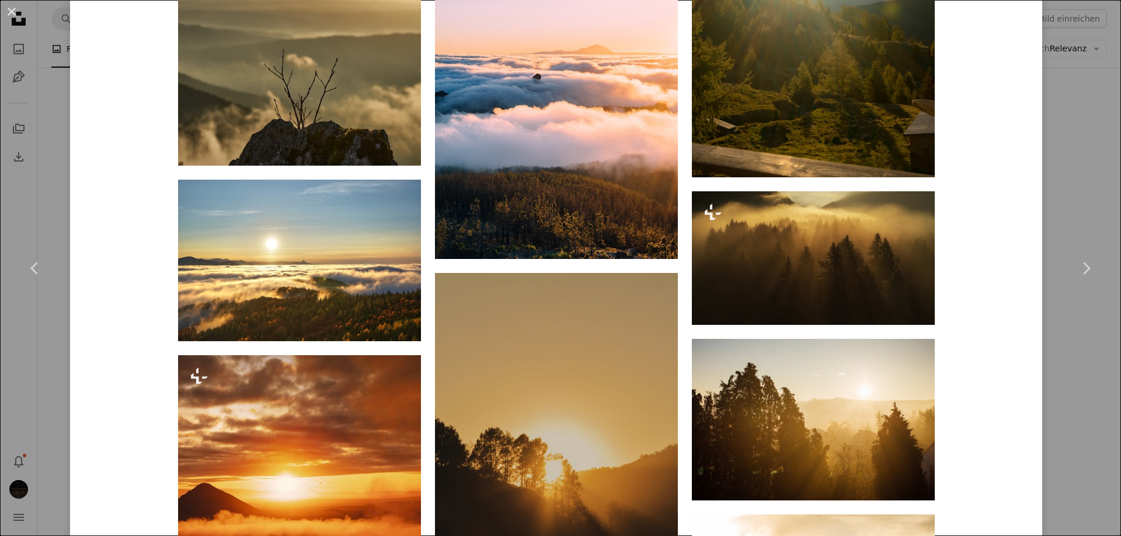
scroll to position [1576, 0]
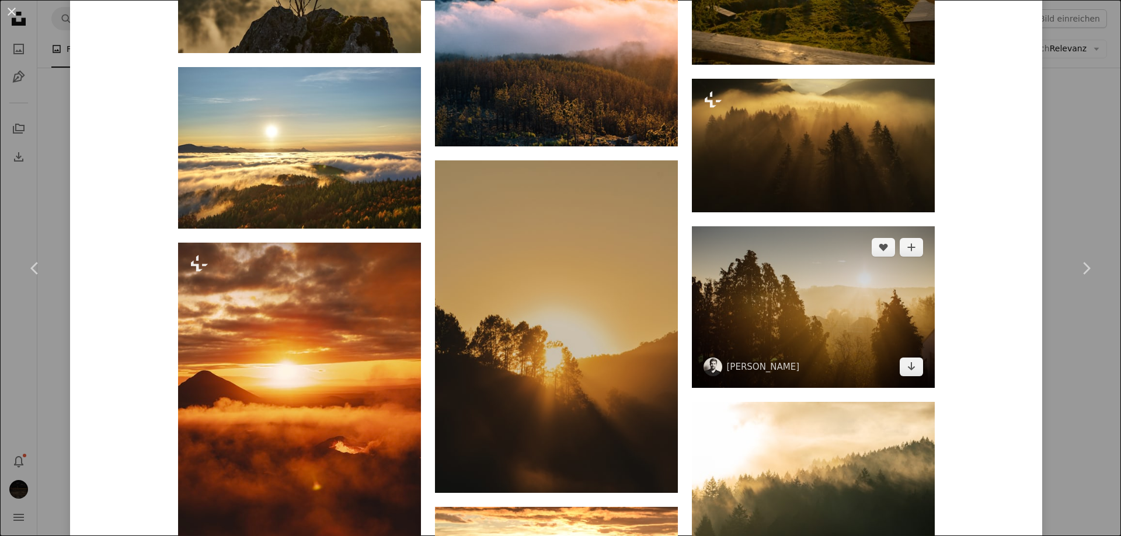
click at [805, 308] on img at bounding box center [813, 307] width 243 height 162
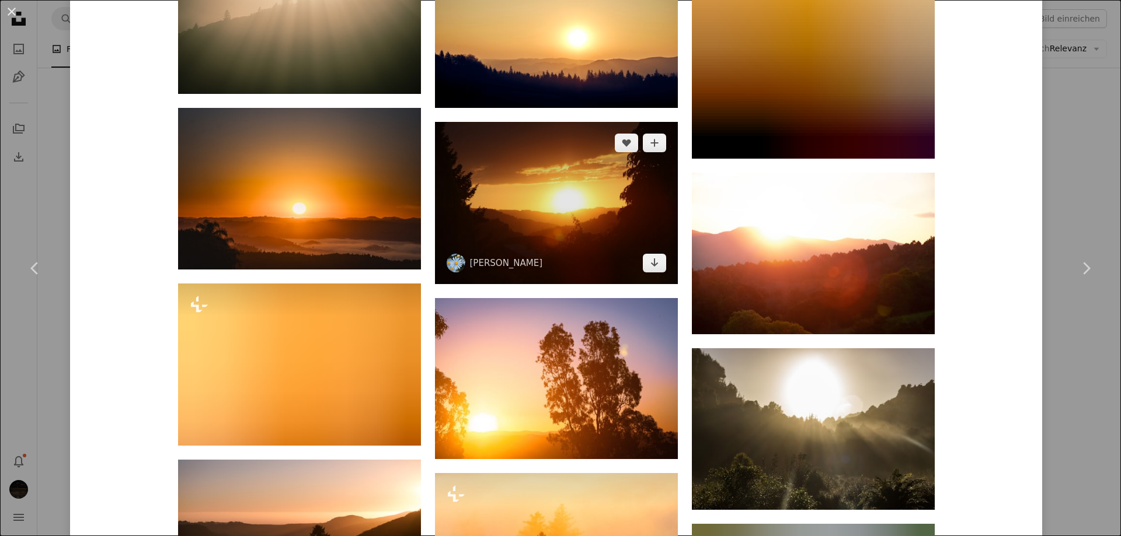
scroll to position [992, 0]
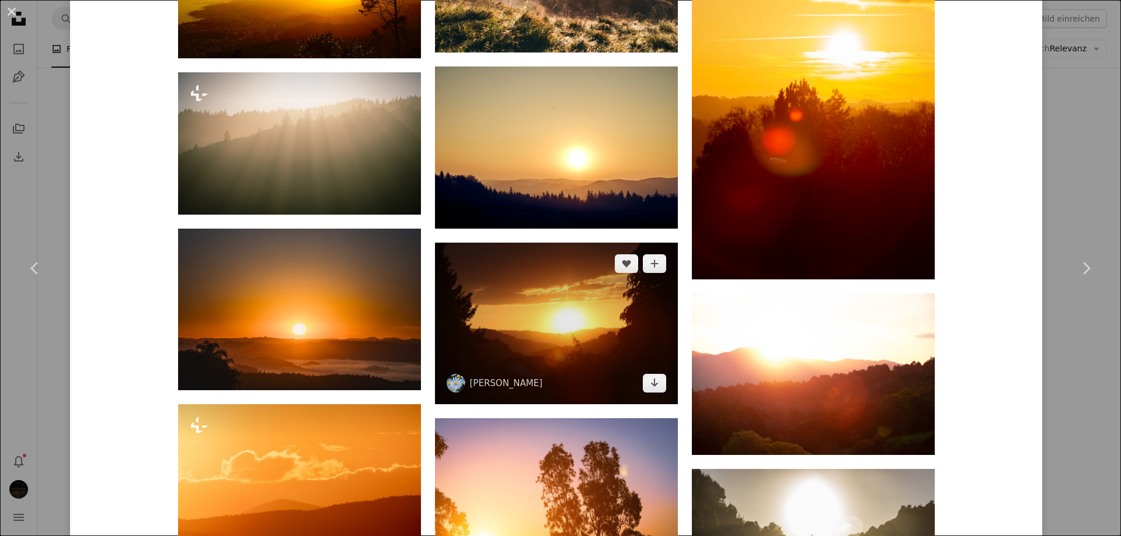
click at [600, 285] on img at bounding box center [556, 324] width 243 height 162
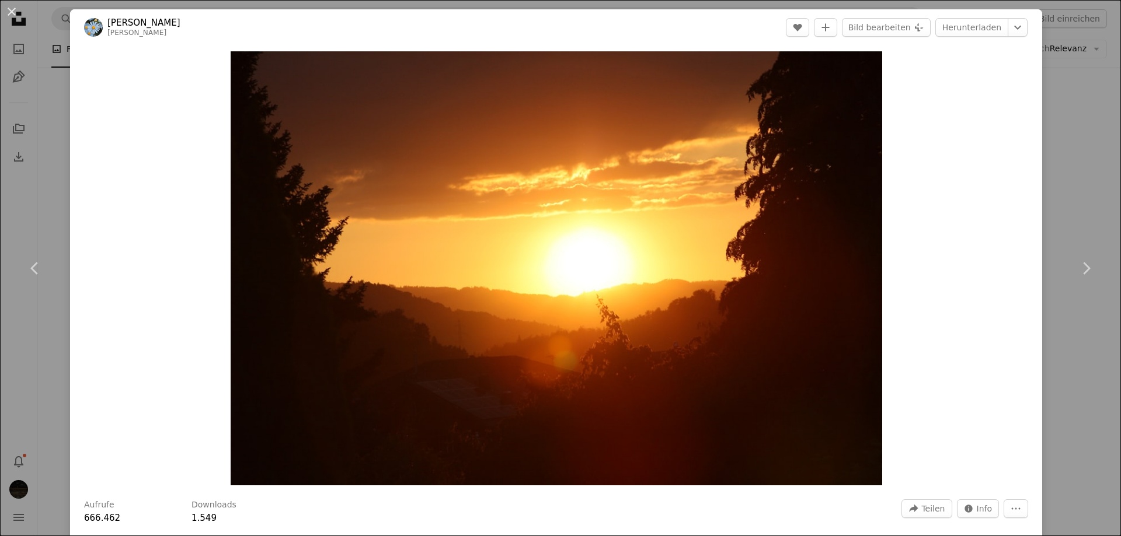
click at [1068, 139] on div "An X shape Chevron left Chevron right [PERSON_NAME] [PERSON_NAME] A heart A plu…" at bounding box center [560, 268] width 1121 height 536
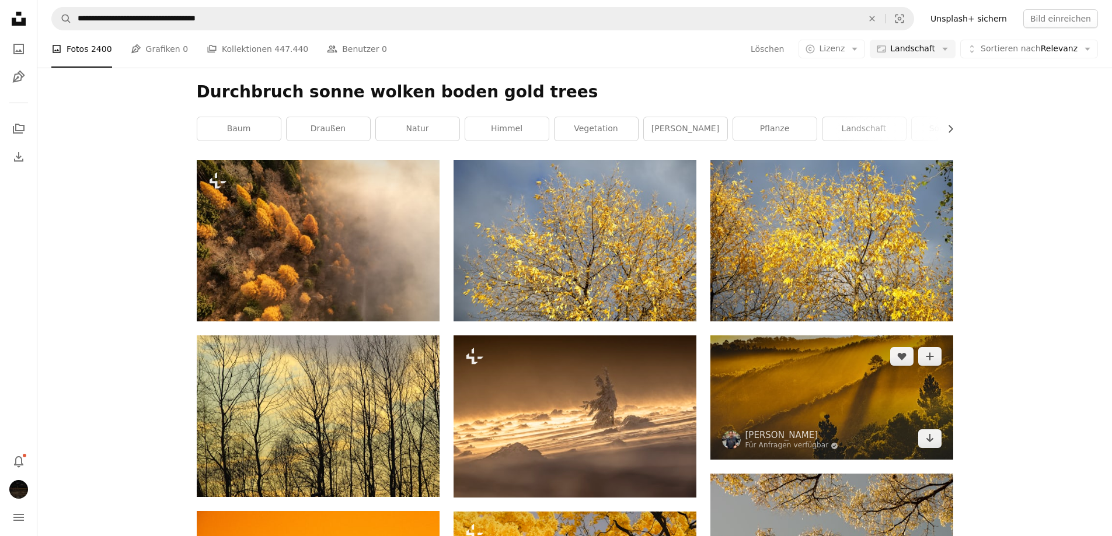
click at [847, 336] on img at bounding box center [831, 398] width 243 height 124
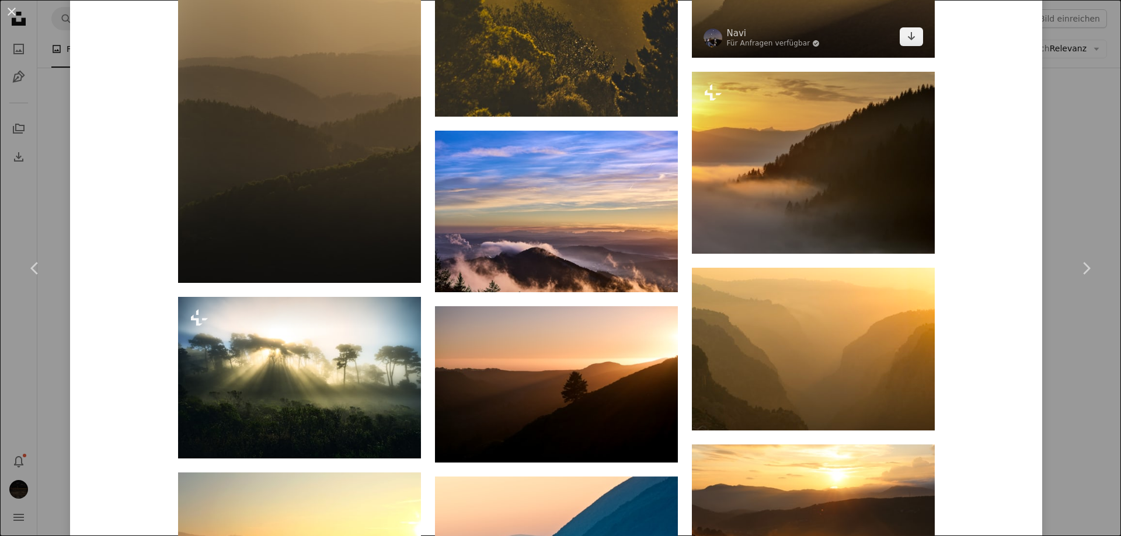
scroll to position [2451, 0]
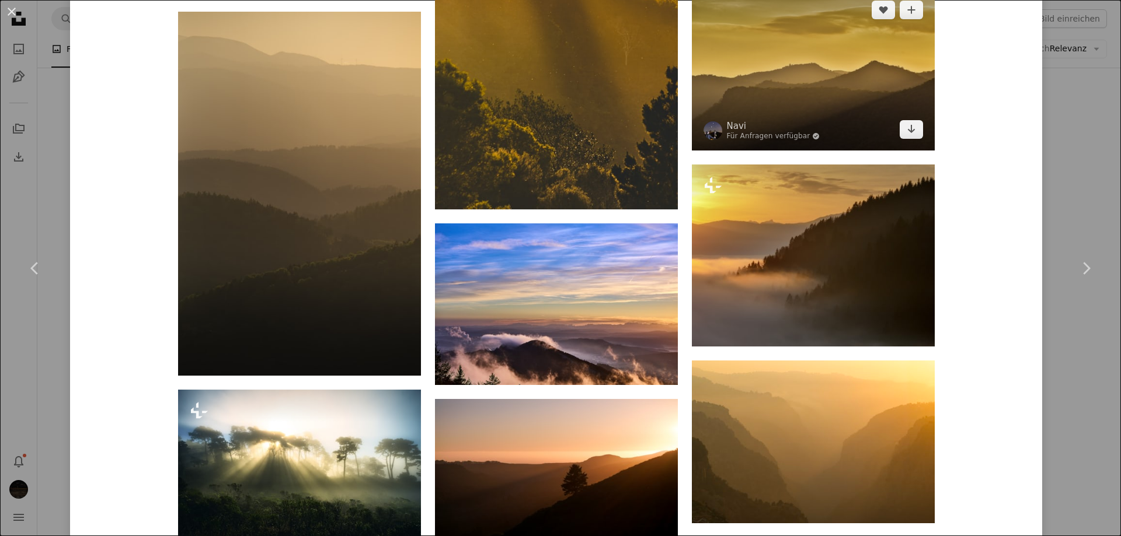
click at [820, 97] on img at bounding box center [813, 70] width 243 height 162
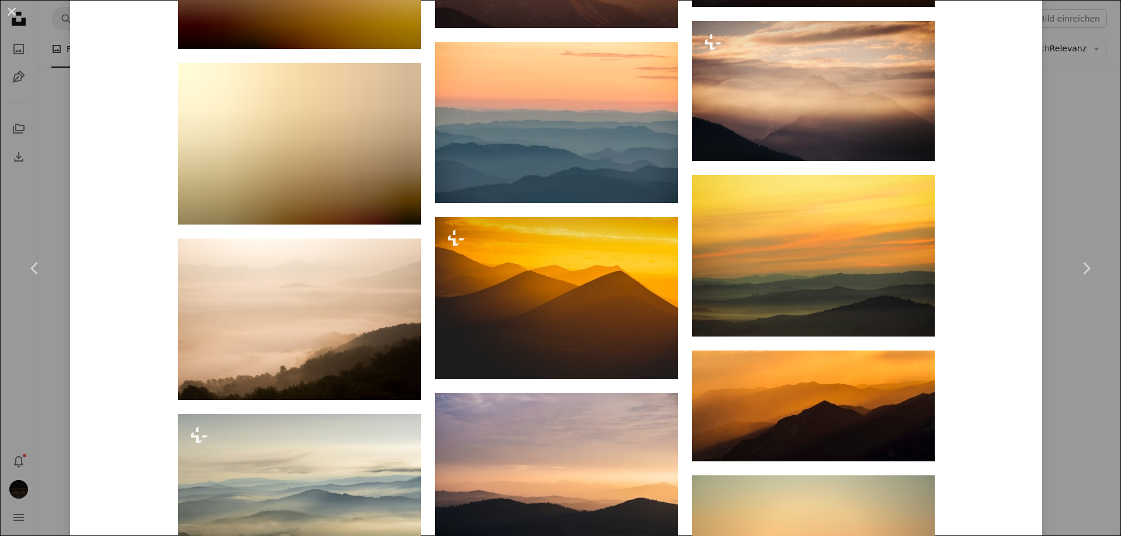
scroll to position [1460, 0]
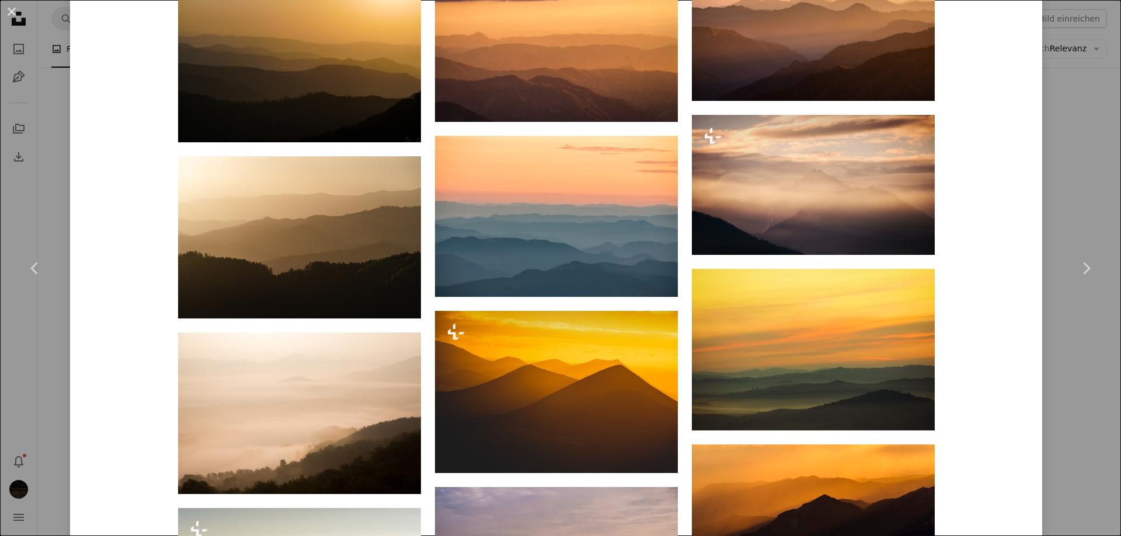
click at [991, 126] on div "Navi Für Anfragen verfügbar A checkmark inside of a circle A heart A plus sign …" at bounding box center [556, 86] width 972 height 3073
drag, startPoint x: 1042, startPoint y: 107, endPoint x: 1012, endPoint y: 135, distance: 41.3
click at [1043, 107] on div "An X shape Chevron left Chevron right Navi Für Anfragen verfügbar A checkmark i…" at bounding box center [560, 268] width 1121 height 536
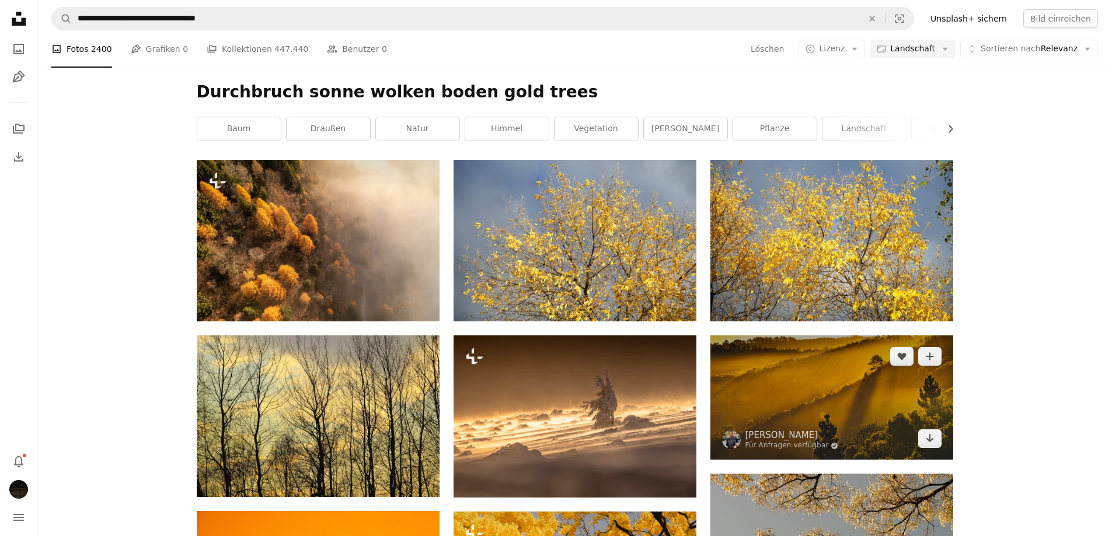
click at [803, 336] on img at bounding box center [831, 398] width 243 height 124
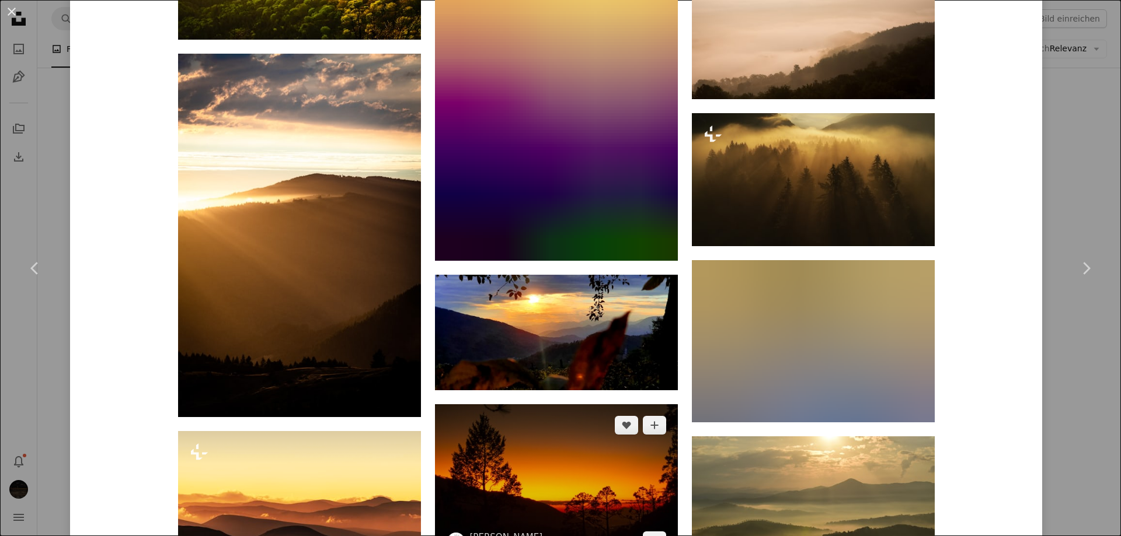
scroll to position [1459, 0]
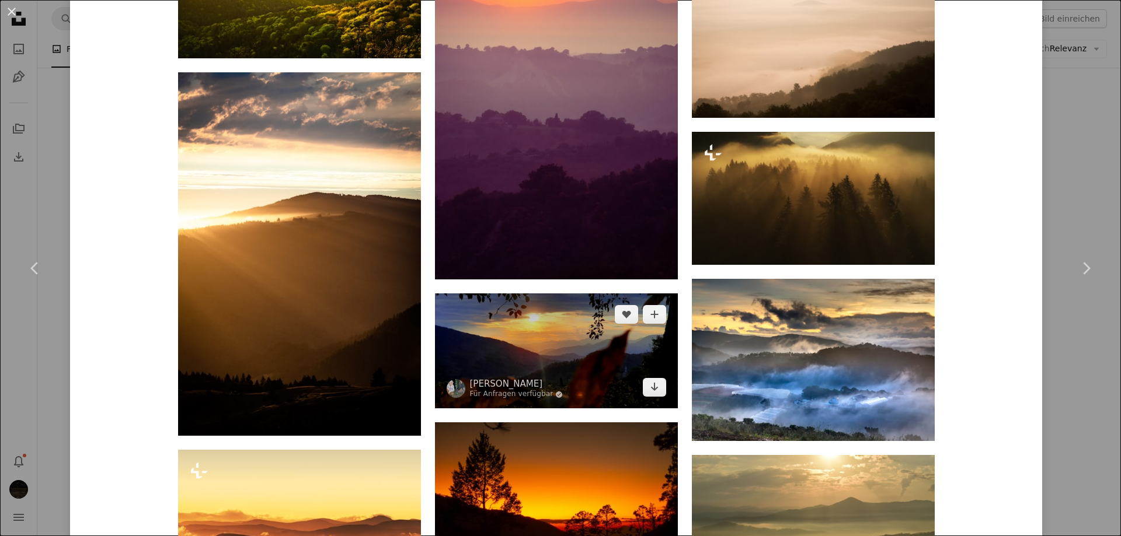
click at [561, 347] on img at bounding box center [556, 351] width 243 height 115
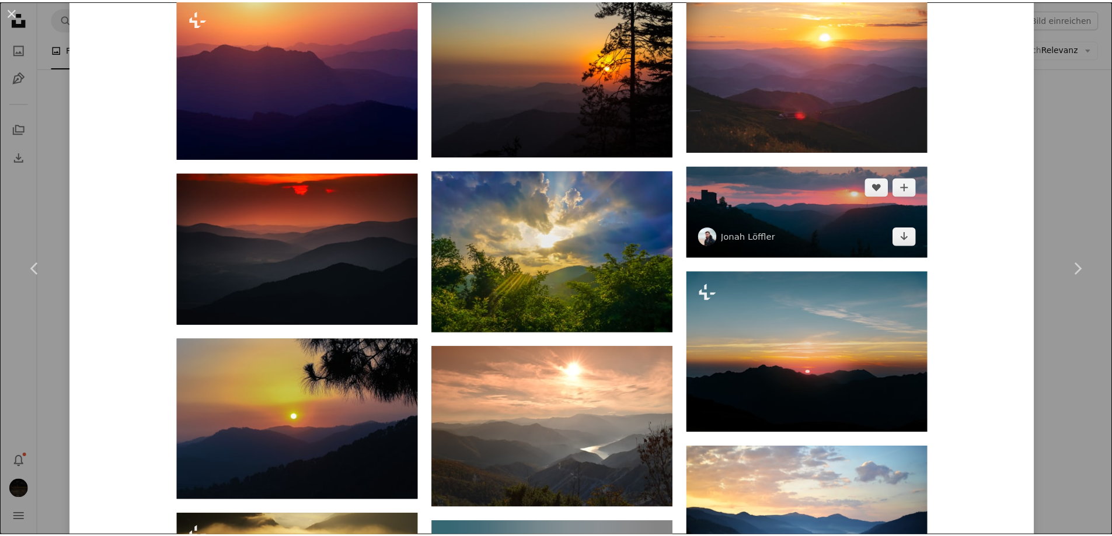
scroll to position [1284, 0]
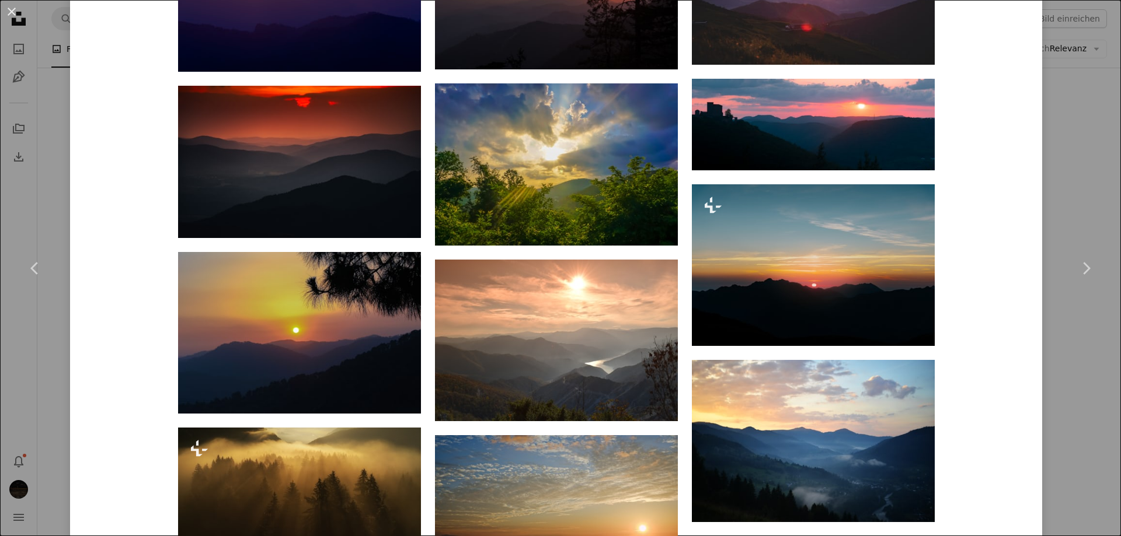
click at [1046, 110] on div "An X shape Chevron left Chevron right [PERSON_NAME] Für Anfragen verfügbar A ch…" at bounding box center [560, 268] width 1121 height 536
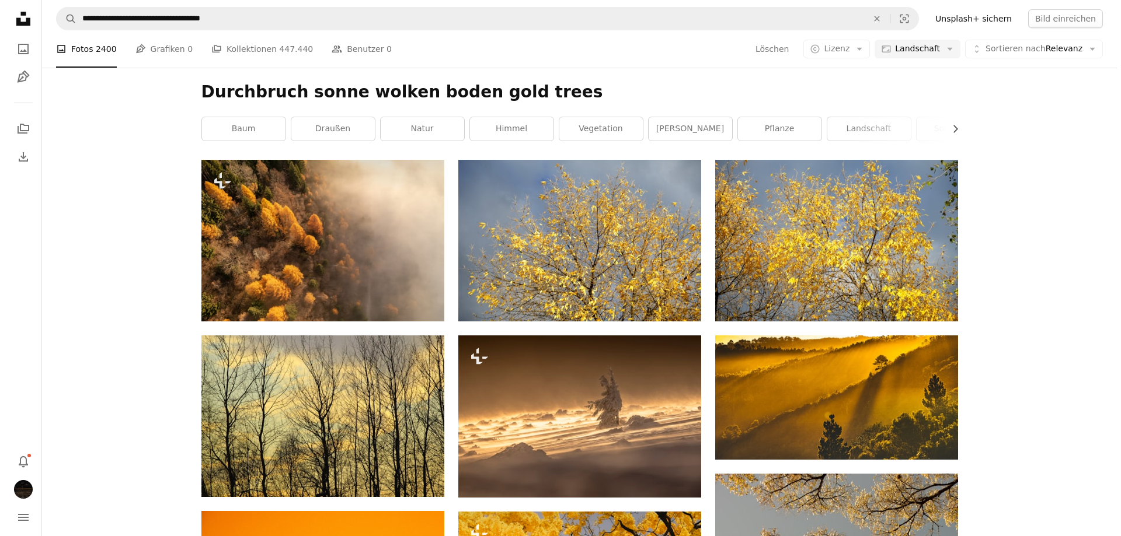
scroll to position [4202, 0]
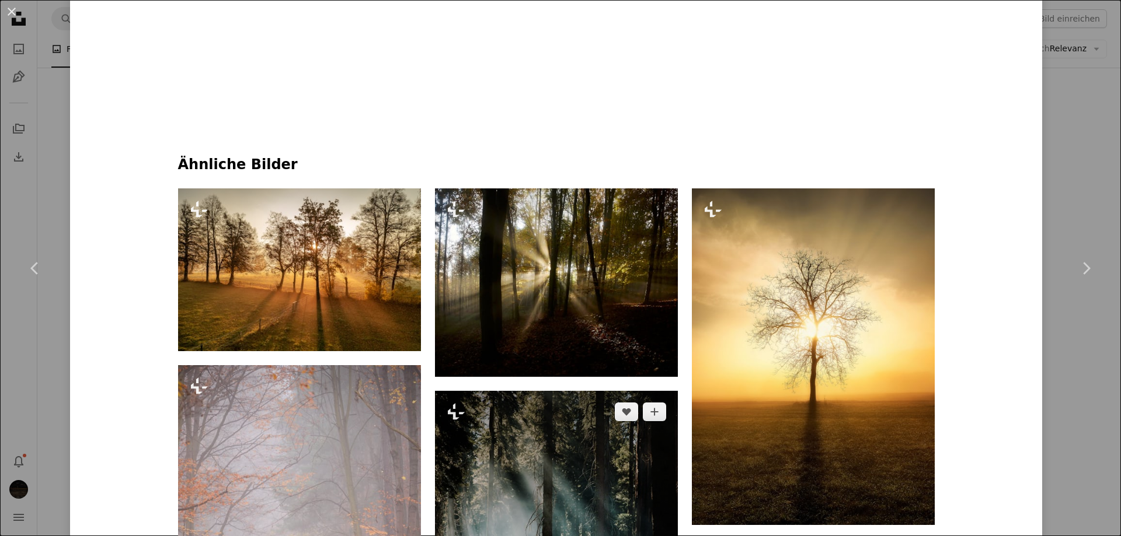
scroll to position [992, 0]
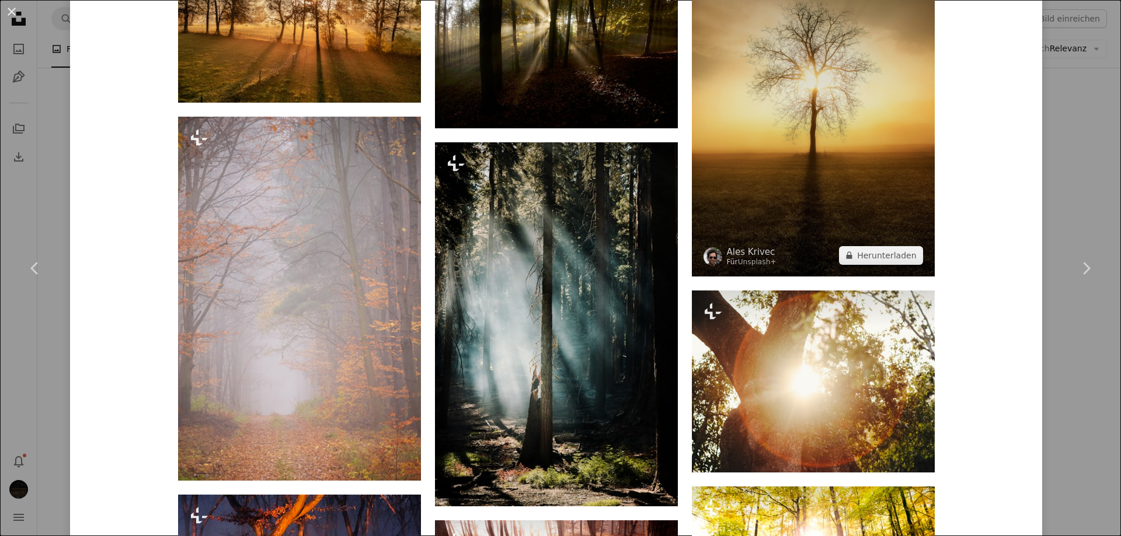
click at [819, 158] on img at bounding box center [813, 108] width 243 height 337
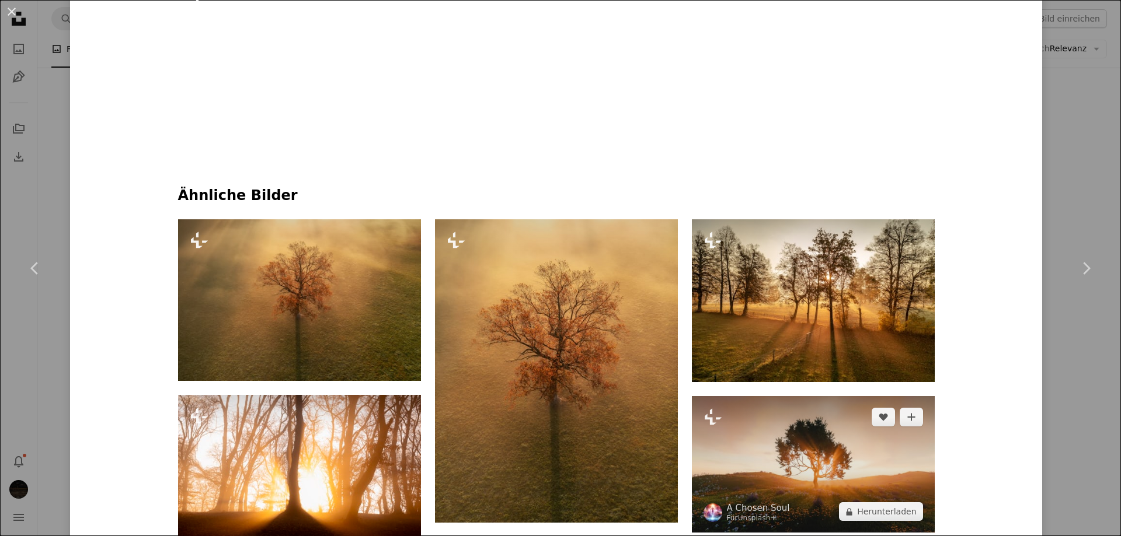
scroll to position [768, 0]
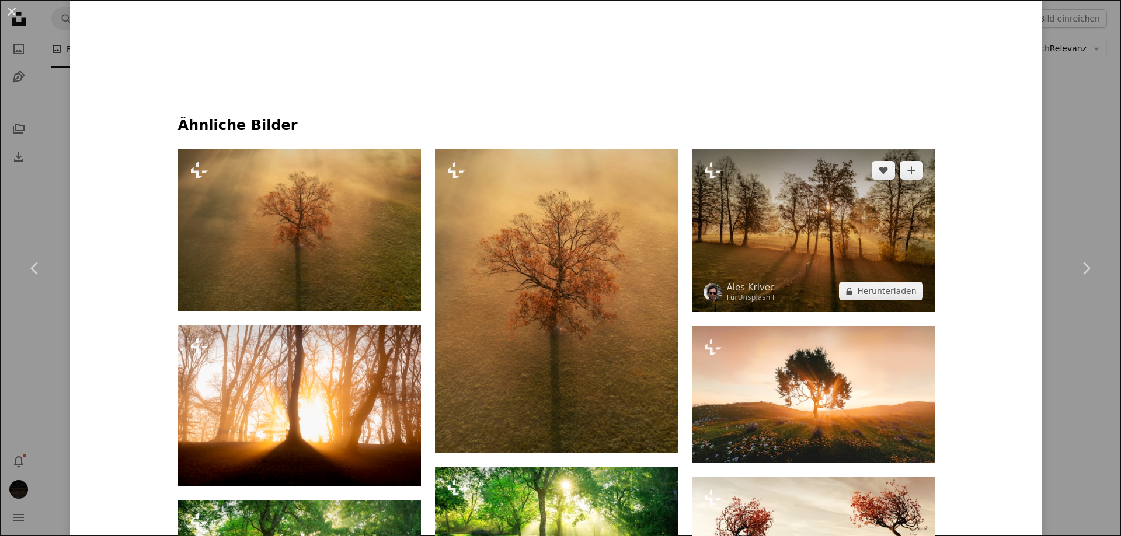
click at [807, 263] on img at bounding box center [813, 230] width 243 height 163
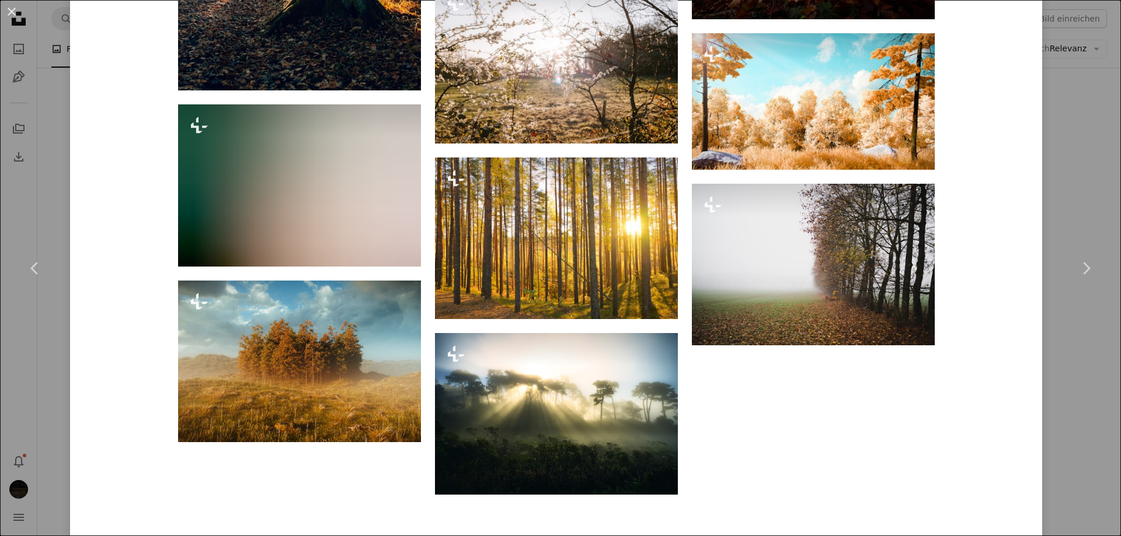
scroll to position [2918, 0]
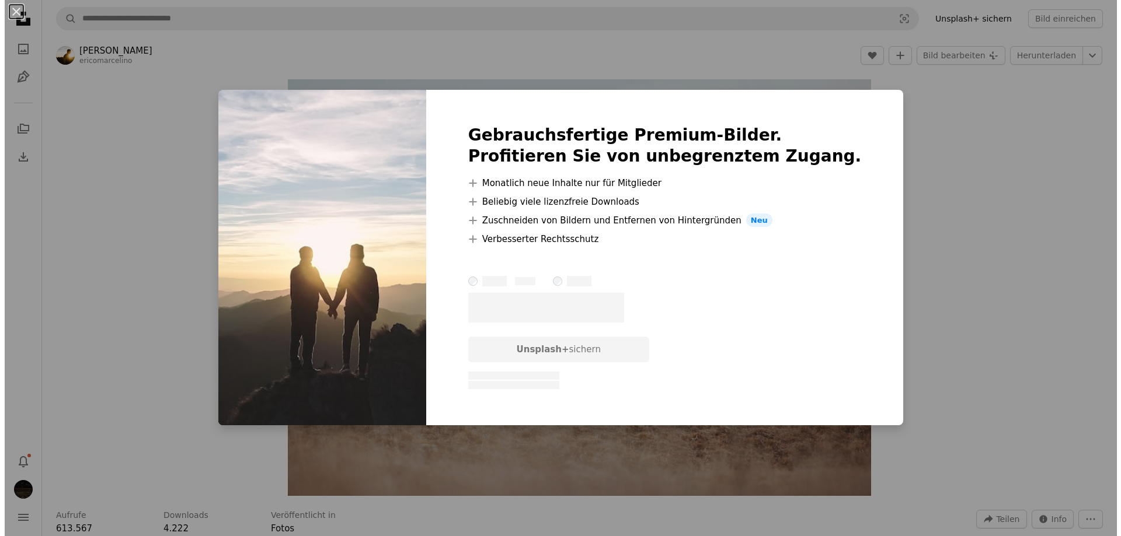
scroll to position [875, 0]
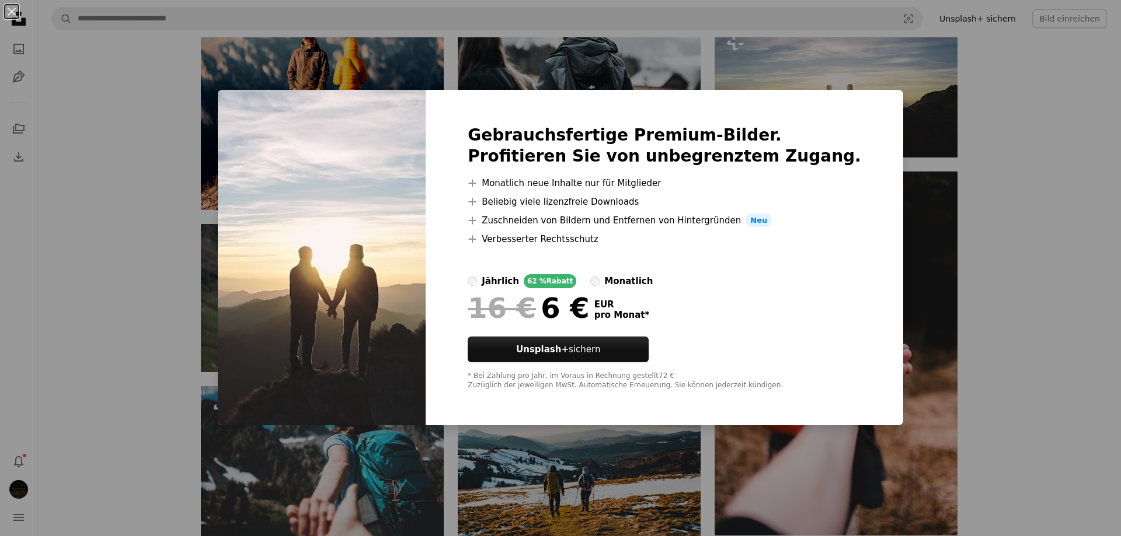
click at [985, 128] on div "An X shape Gebrauchsfertige Premium-Bilder. Profitieren Sie von unbegrenztem Zu…" at bounding box center [560, 268] width 1121 height 536
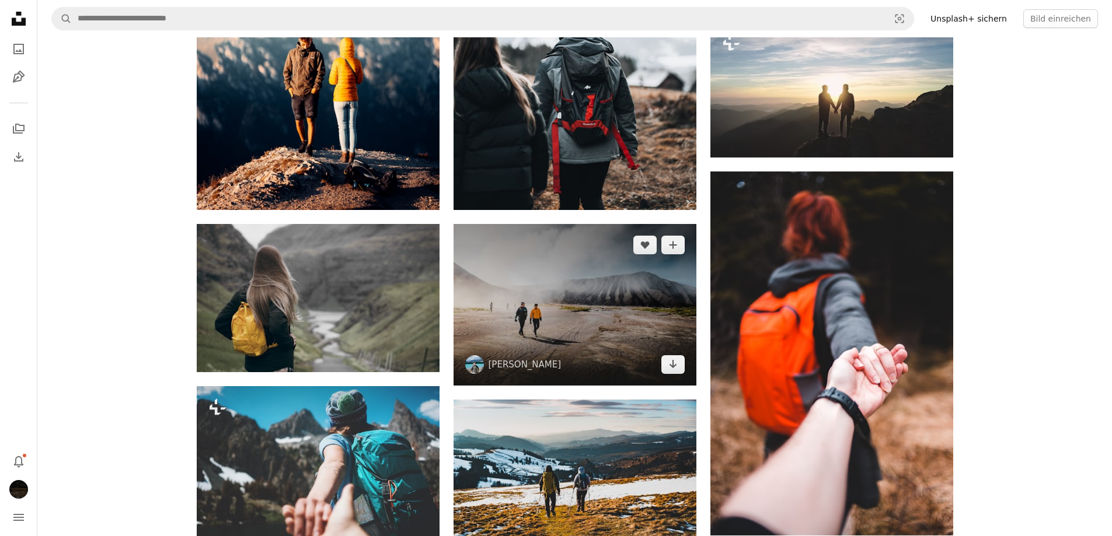
click at [605, 301] on img at bounding box center [575, 305] width 243 height 162
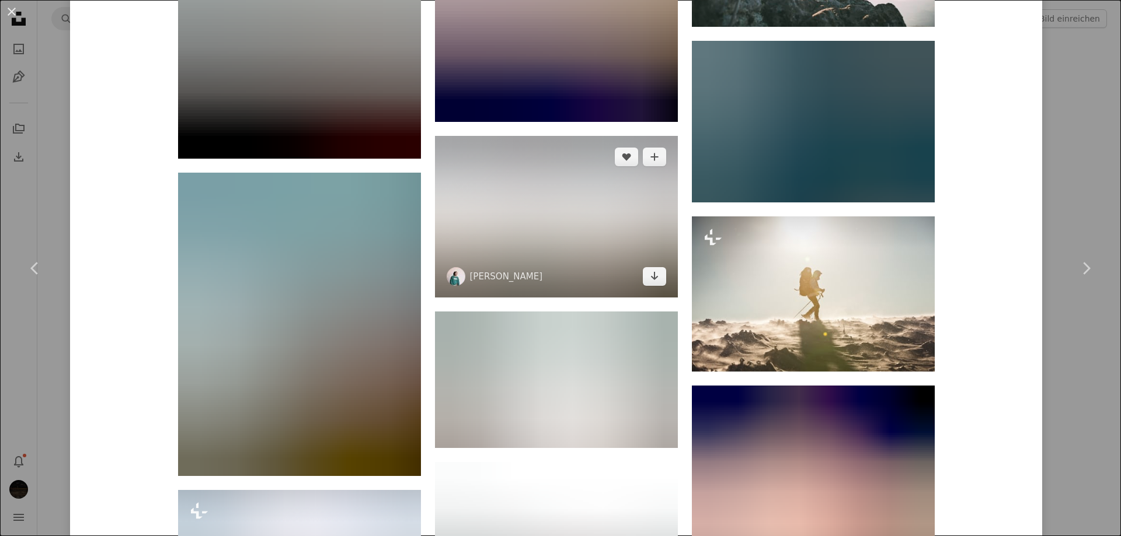
scroll to position [3978, 0]
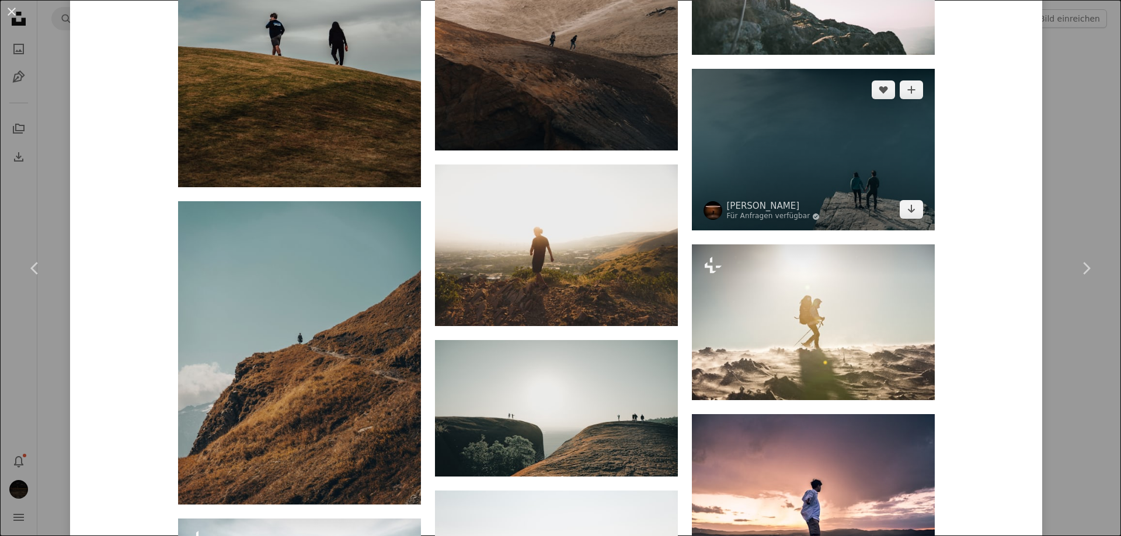
click at [851, 149] on img at bounding box center [813, 150] width 243 height 162
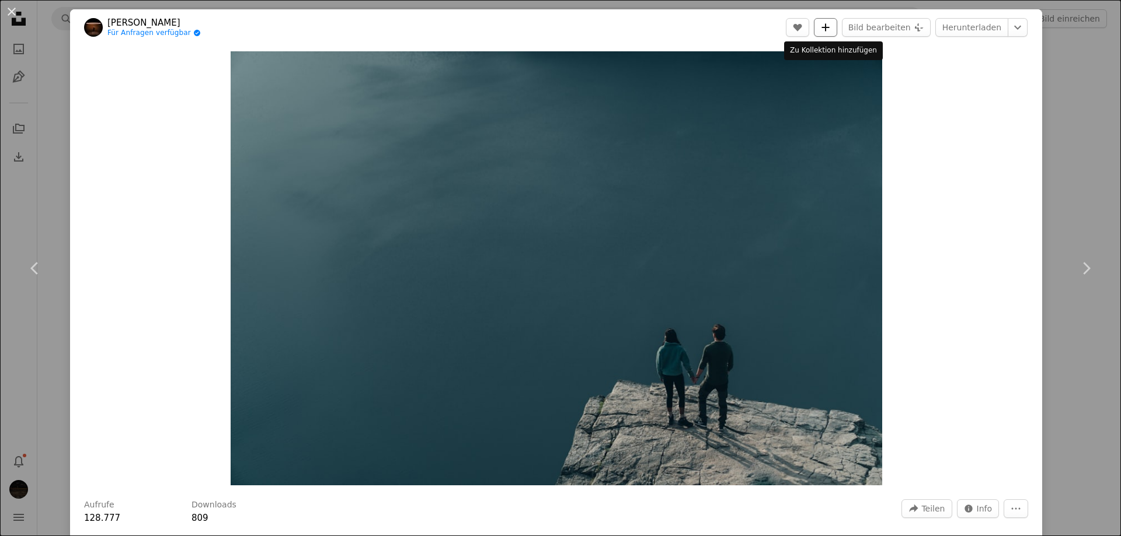
click at [834, 29] on button "A plus sign" at bounding box center [825, 27] width 23 height 19
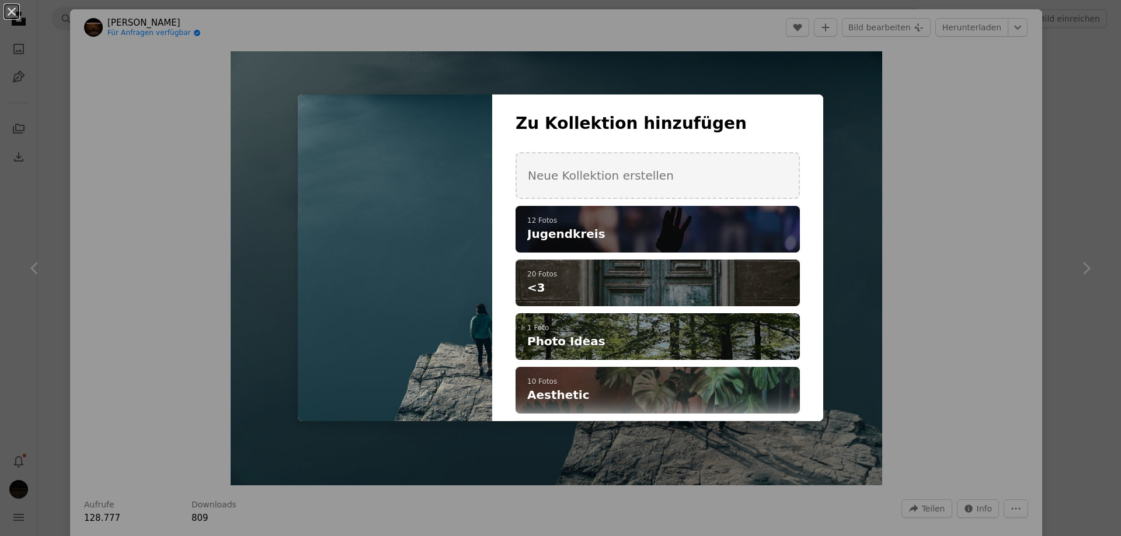
click at [607, 236] on h4 "Jugendkreis" at bounding box center [651, 234] width 248 height 16
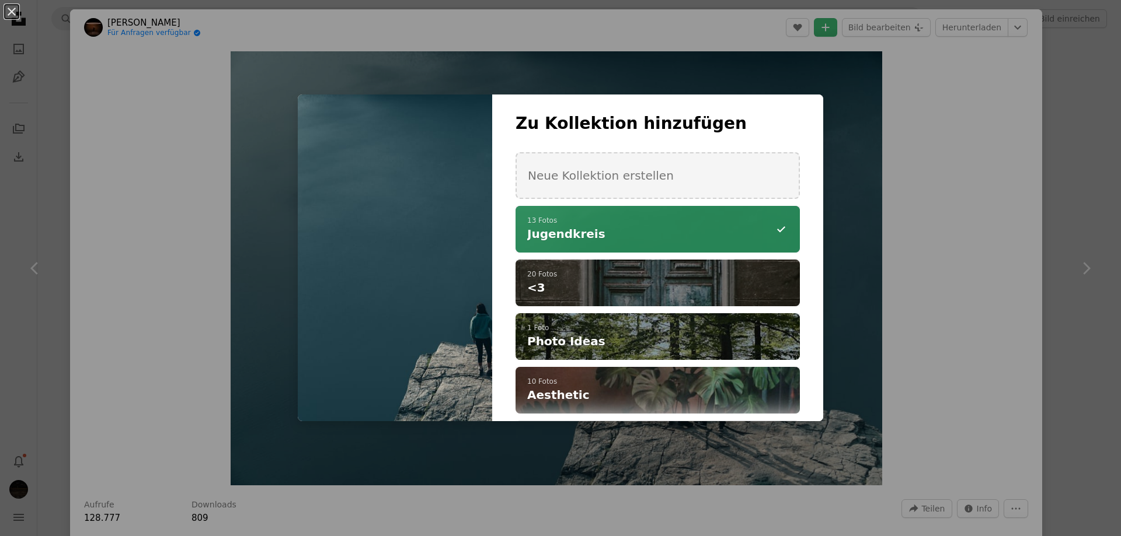
click at [943, 79] on div "An X shape Zu Kollektion hinzufügen Neue Kollektion erstellen A checkmark A min…" at bounding box center [560, 268] width 1121 height 536
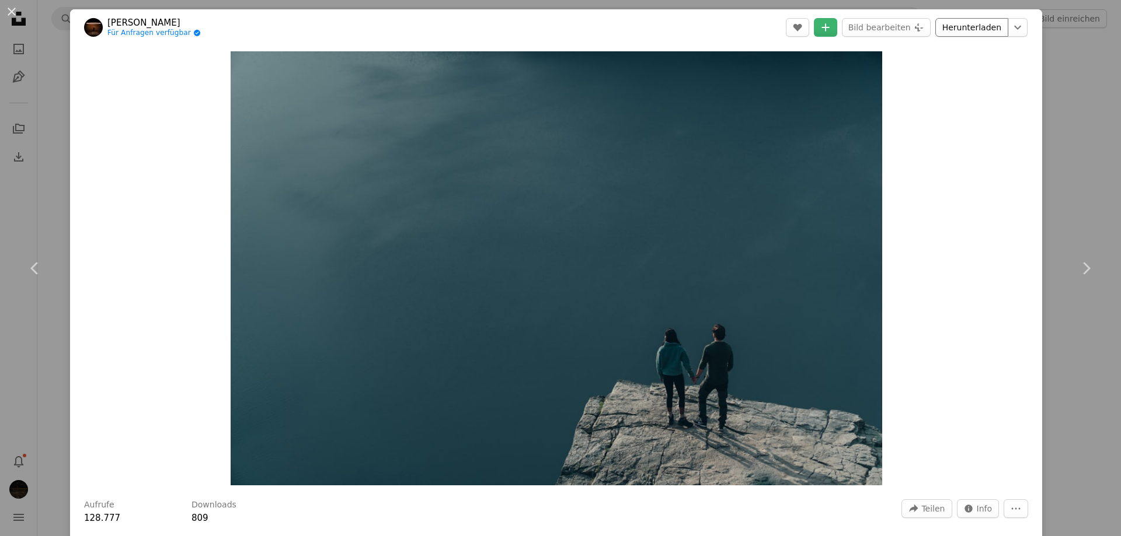
click at [948, 31] on link "Herunterladen" at bounding box center [971, 27] width 73 height 19
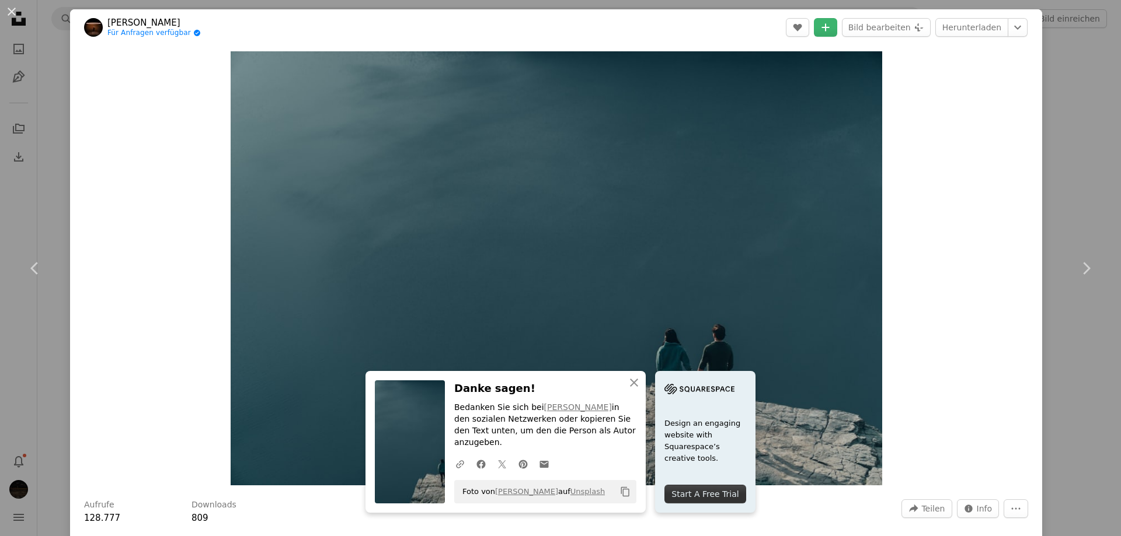
click at [1057, 102] on div "An X shape Chevron left Chevron right Alain Gehri Für Anfragen verfügbar A chec…" at bounding box center [560, 268] width 1121 height 536
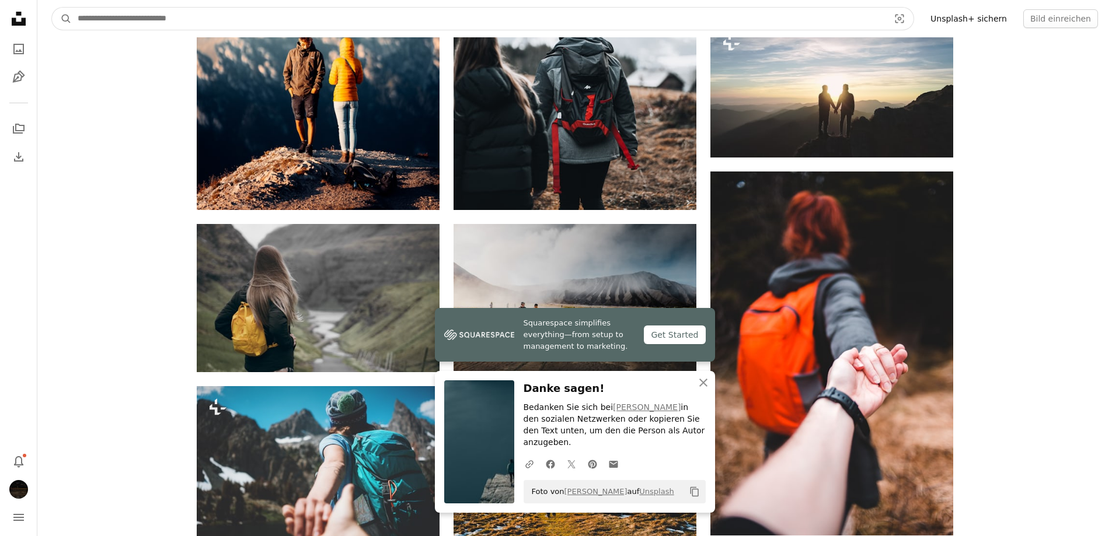
click at [285, 25] on input "Finden Sie Bildmaterial auf der ganzen Webseite" at bounding box center [479, 19] width 814 height 22
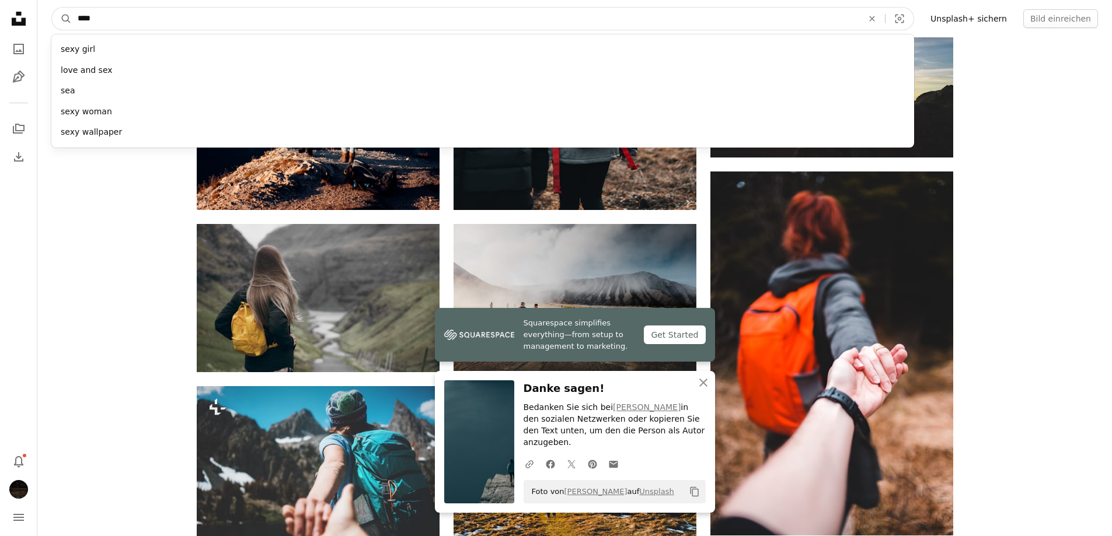
type input "*****"
click button "A magnifying glass" at bounding box center [62, 19] width 20 height 22
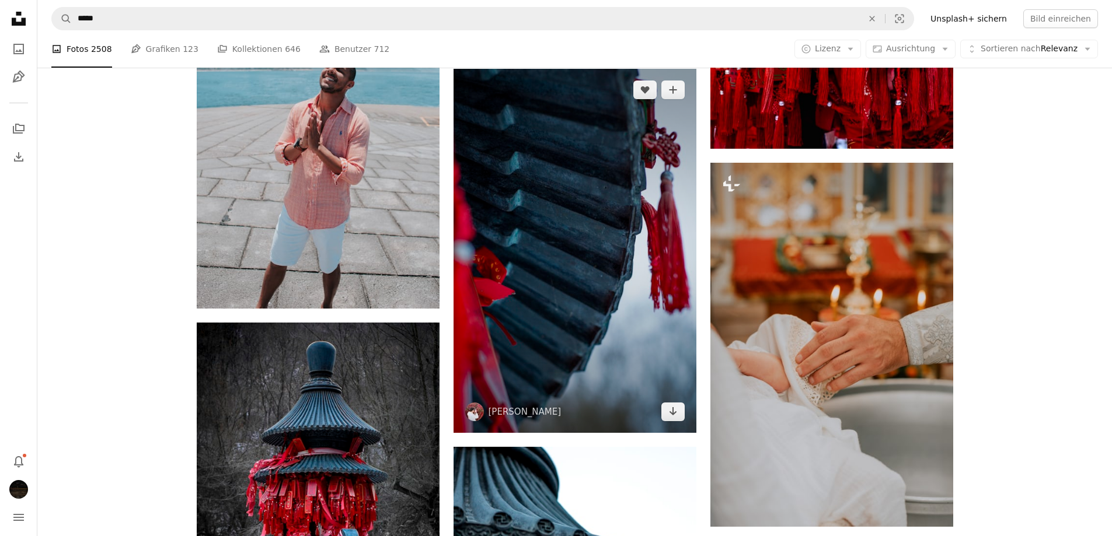
scroll to position [1984, 0]
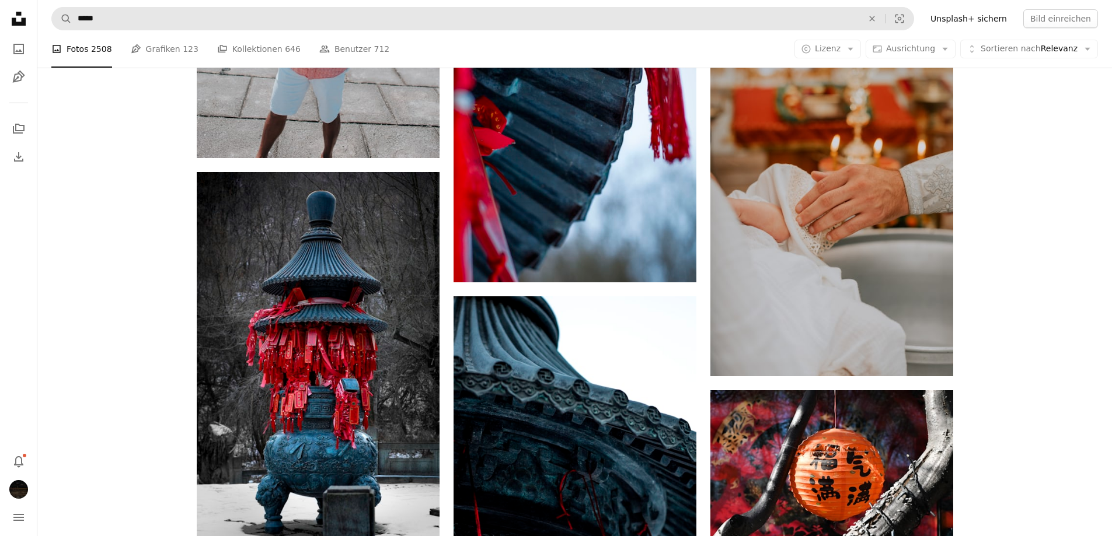
drag, startPoint x: 288, startPoint y: 37, endPoint x: 276, endPoint y: 21, distance: 20.1
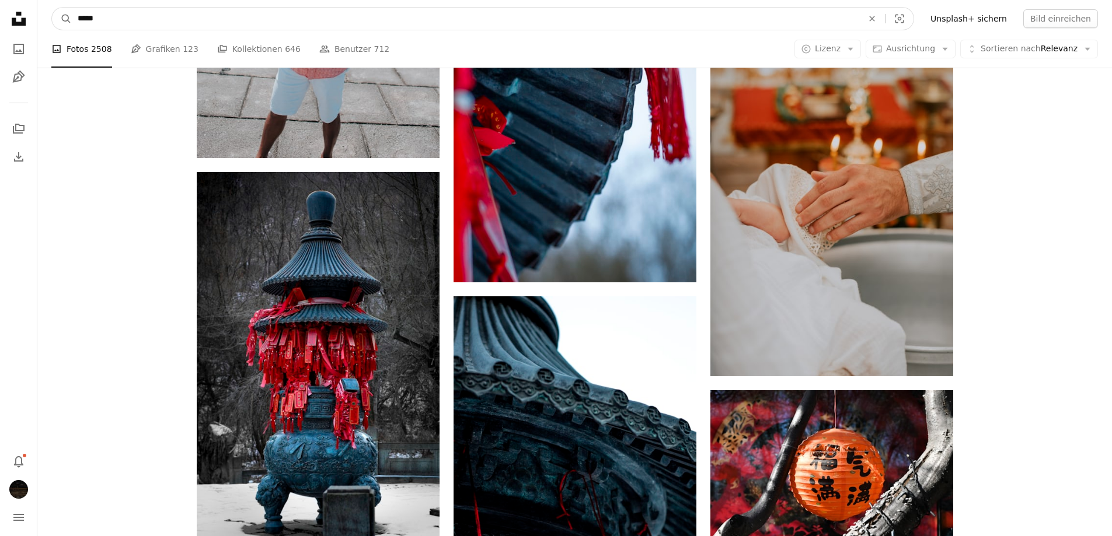
click at [276, 21] on input "*****" at bounding box center [465, 19] width 787 height 22
type input "**********"
click button "A magnifying glass" at bounding box center [62, 19] width 20 height 22
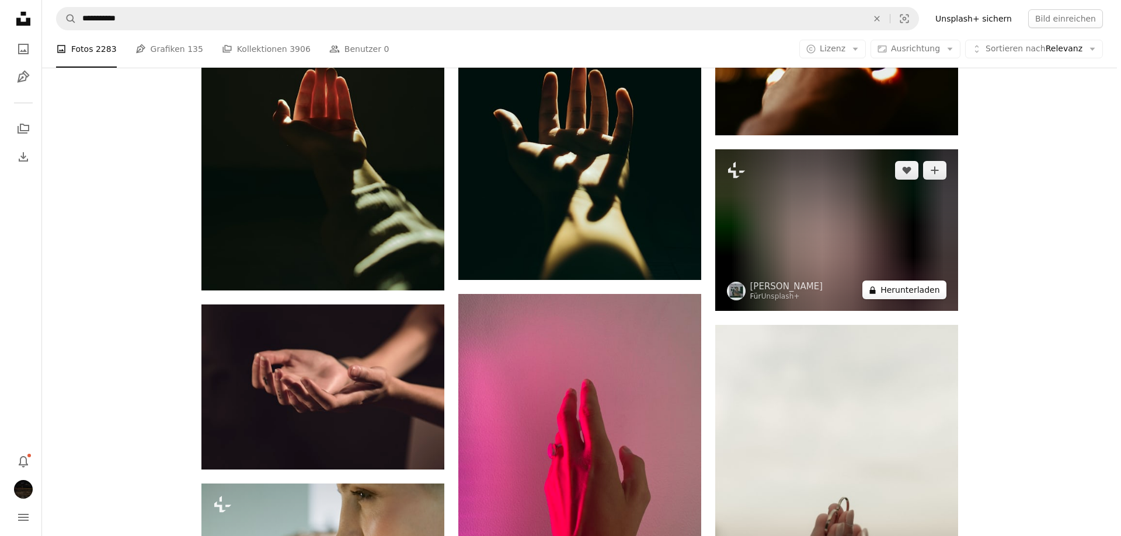
scroll to position [2977, 0]
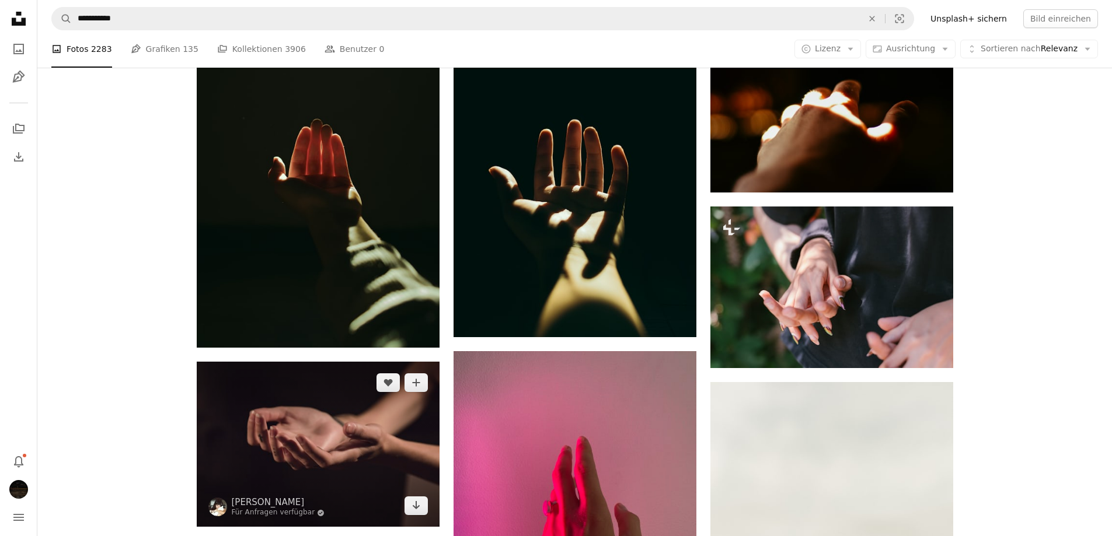
click at [371, 423] on img at bounding box center [318, 444] width 243 height 165
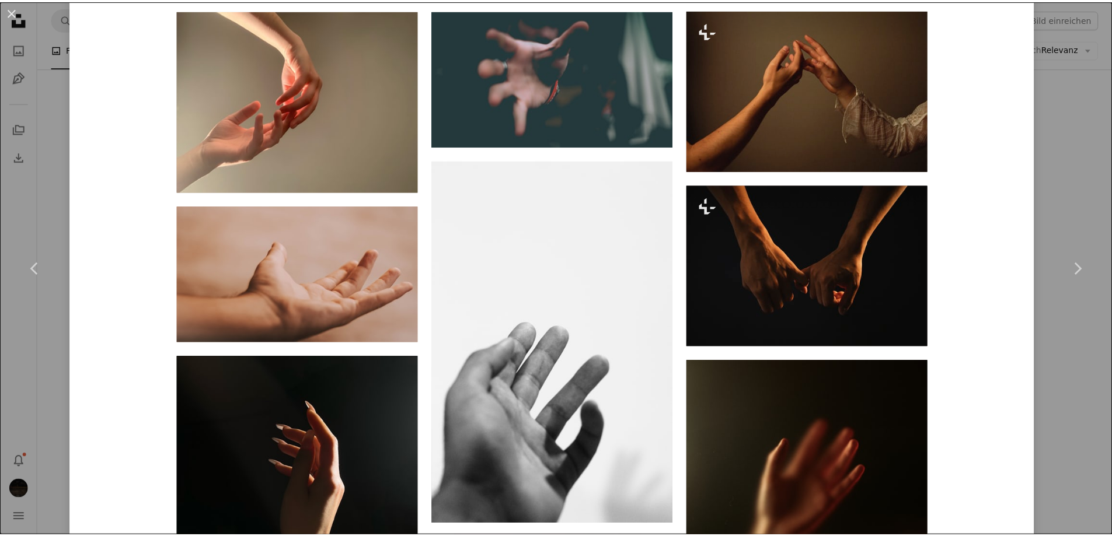
scroll to position [2101, 0]
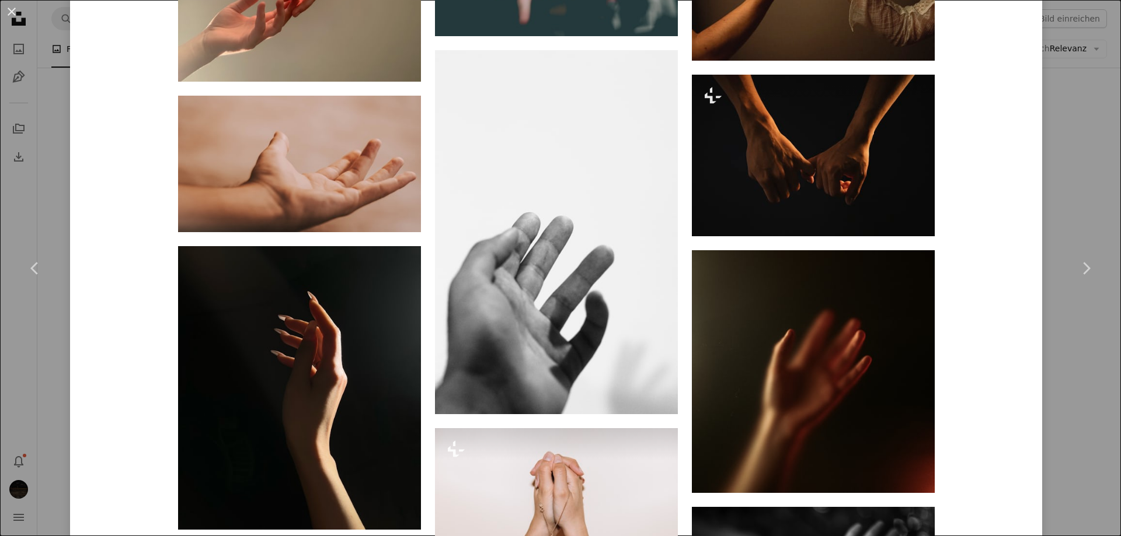
click at [1062, 186] on div "An X shape Chevron left Chevron right Milada Vigerova Für Anfragen verfügbar A …" at bounding box center [560, 268] width 1121 height 536
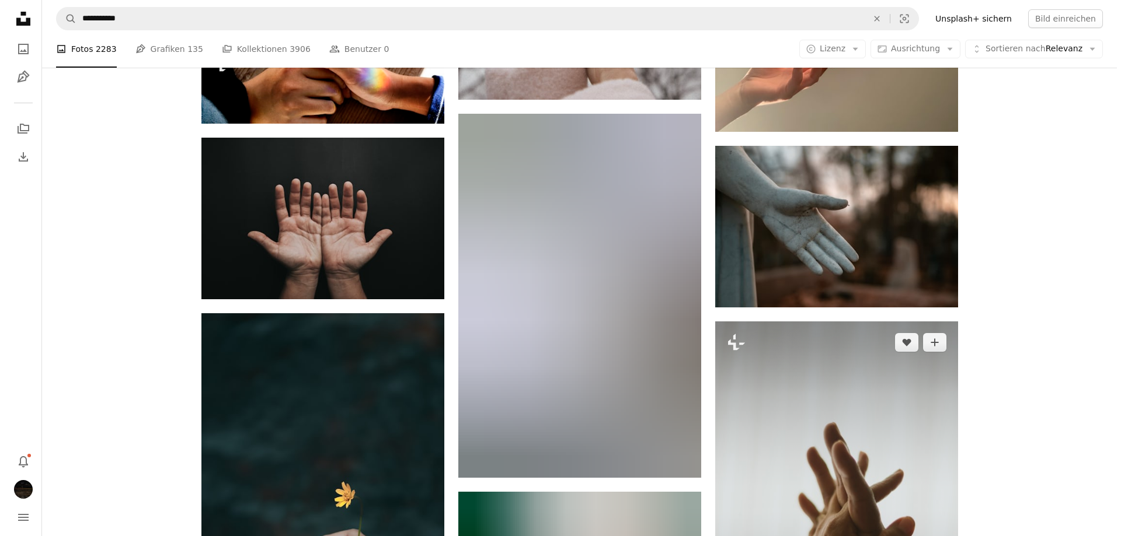
scroll to position [7004, 0]
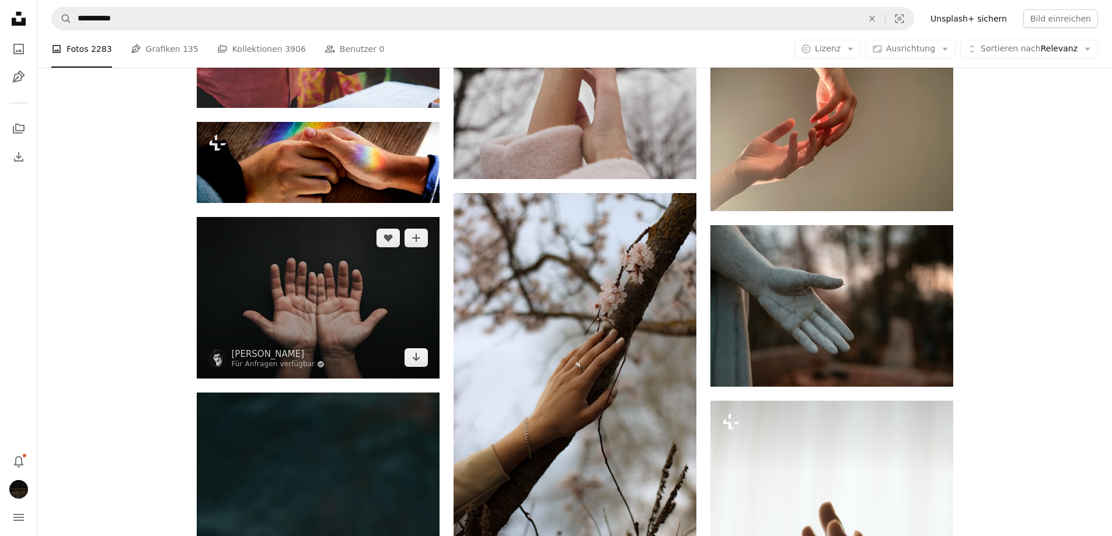
click at [371, 302] on img at bounding box center [318, 298] width 243 height 162
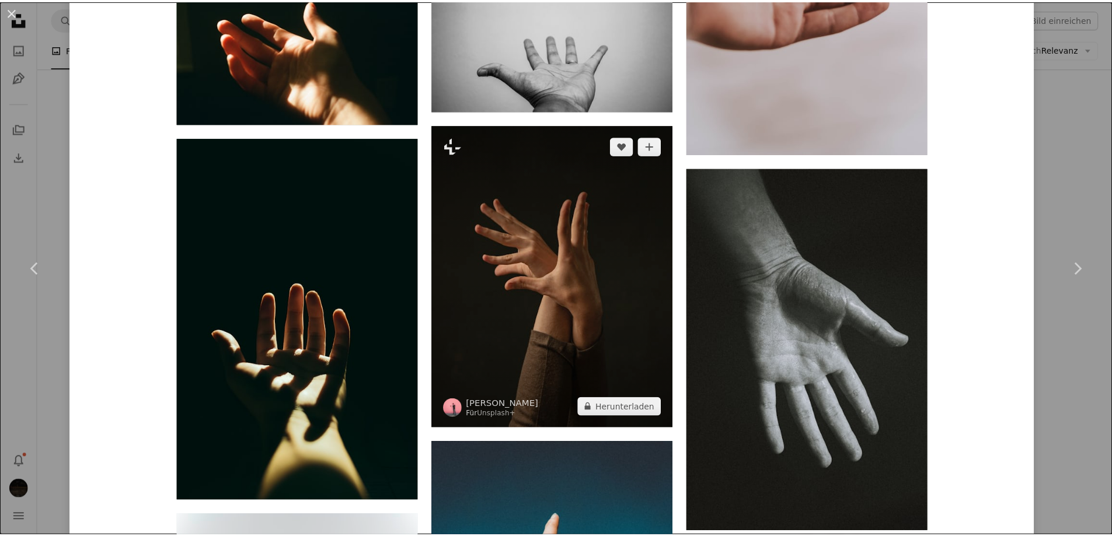
scroll to position [1809, 0]
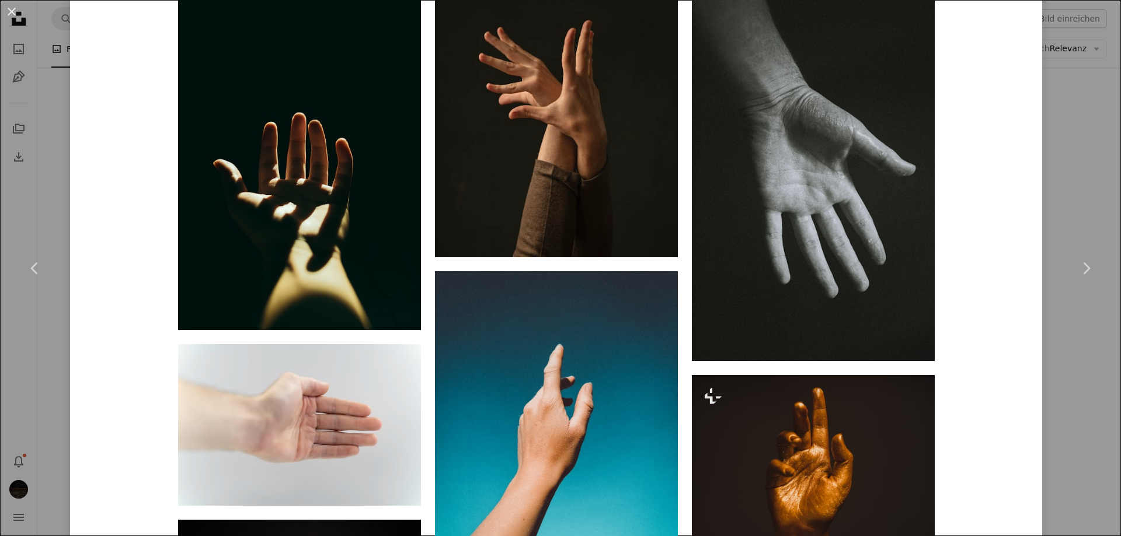
click at [1034, 173] on div "An X shape Chevron left Chevron right Luis Quintero Für Anfragen verfügbar A ch…" at bounding box center [560, 268] width 1121 height 536
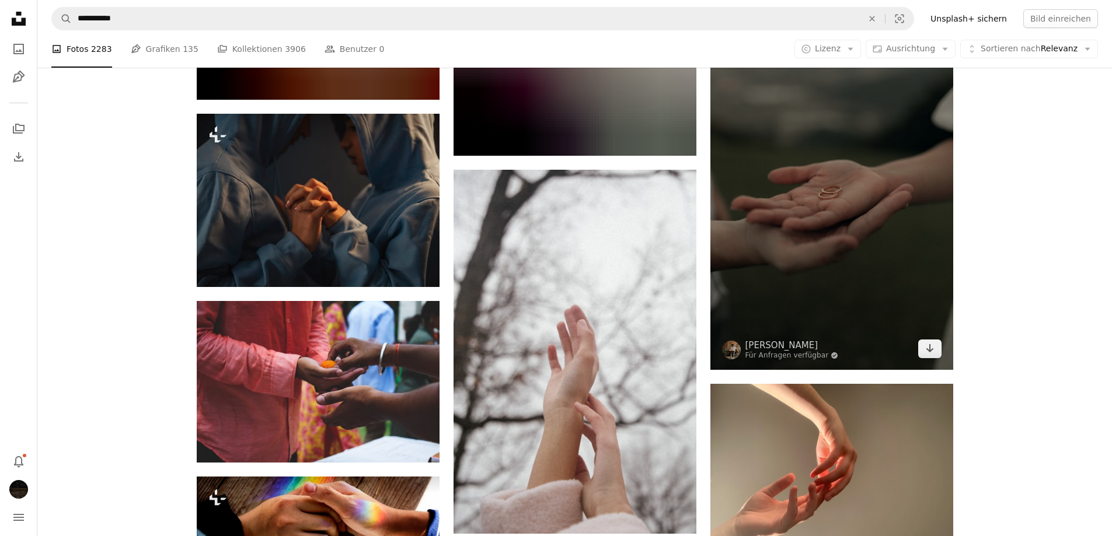
scroll to position [6479, 0]
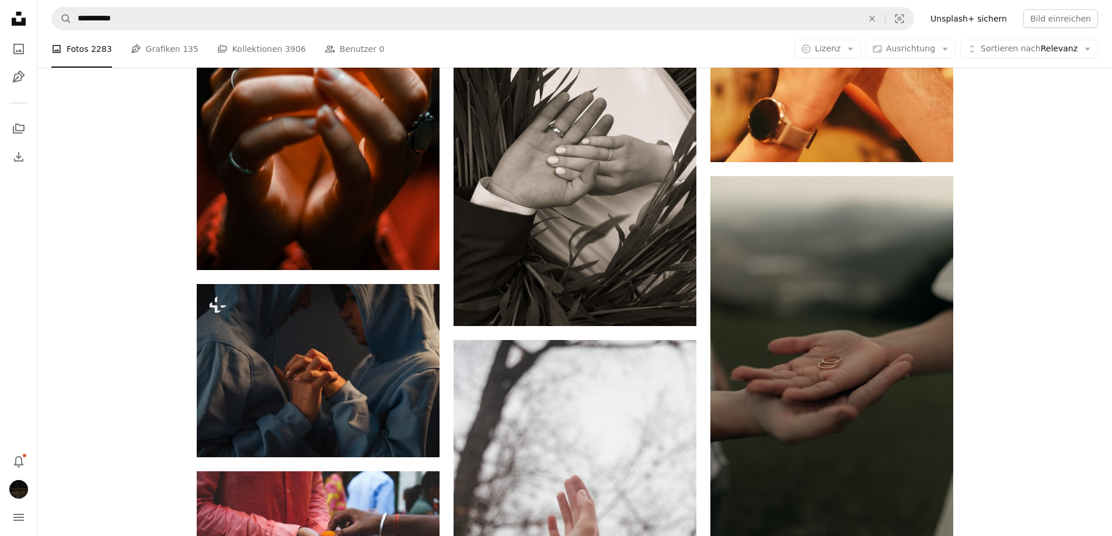
click at [920, 63] on div "A photo Fotos 2283 Pen Tool Grafiken 135 A stack of folders Kollektionen 3906 P…" at bounding box center [574, 48] width 1046 height 37
click at [920, 60] on div "A photo Fotos 2283 Pen Tool Grafiken 135 A stack of folders Kollektionen 3906 P…" at bounding box center [574, 48] width 1046 height 37
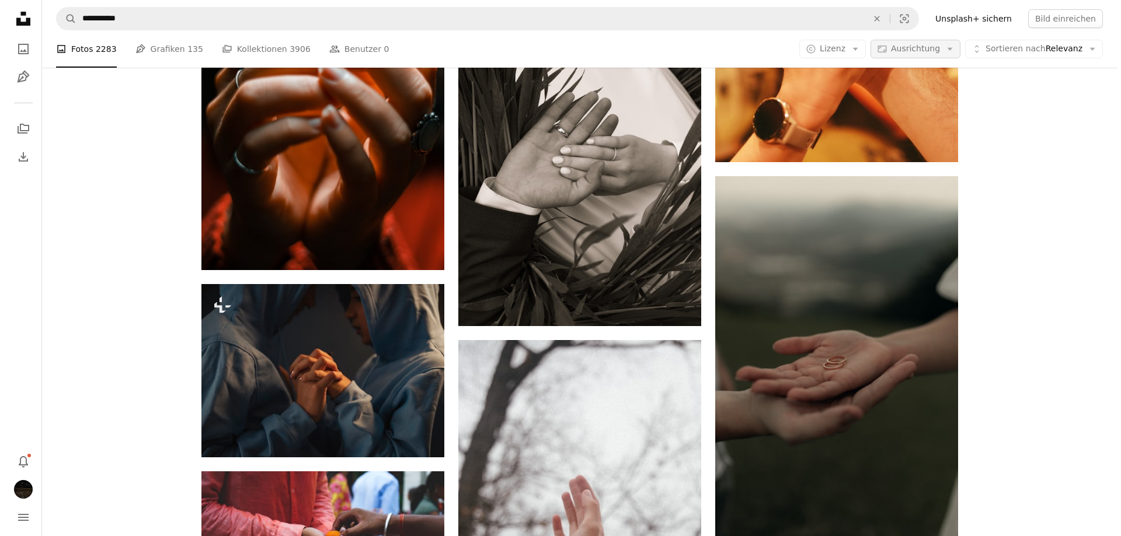
scroll to position [0, 0]
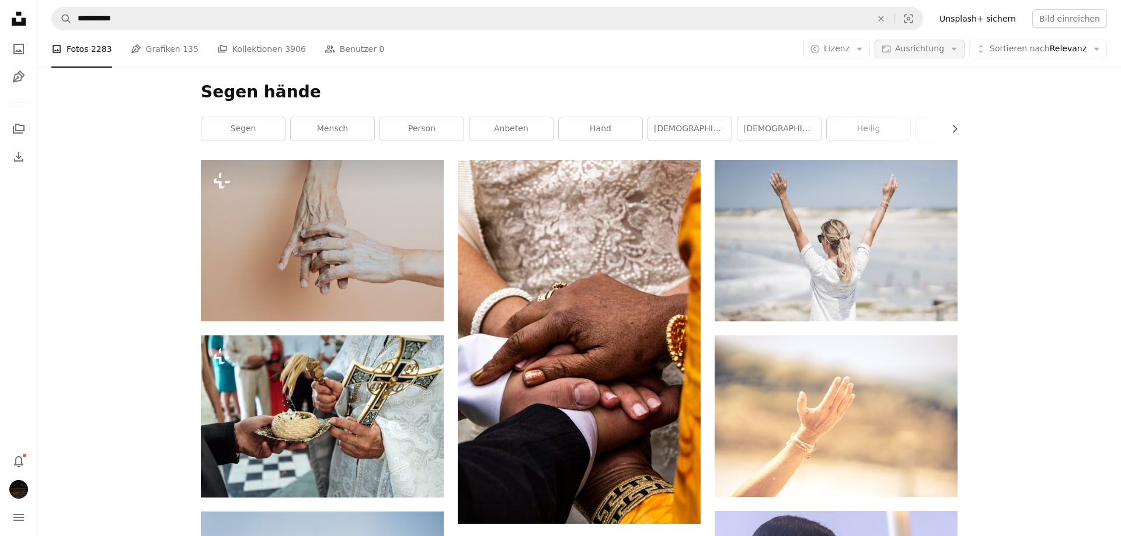
click at [918, 51] on span "Ausrichtung" at bounding box center [919, 48] width 49 height 9
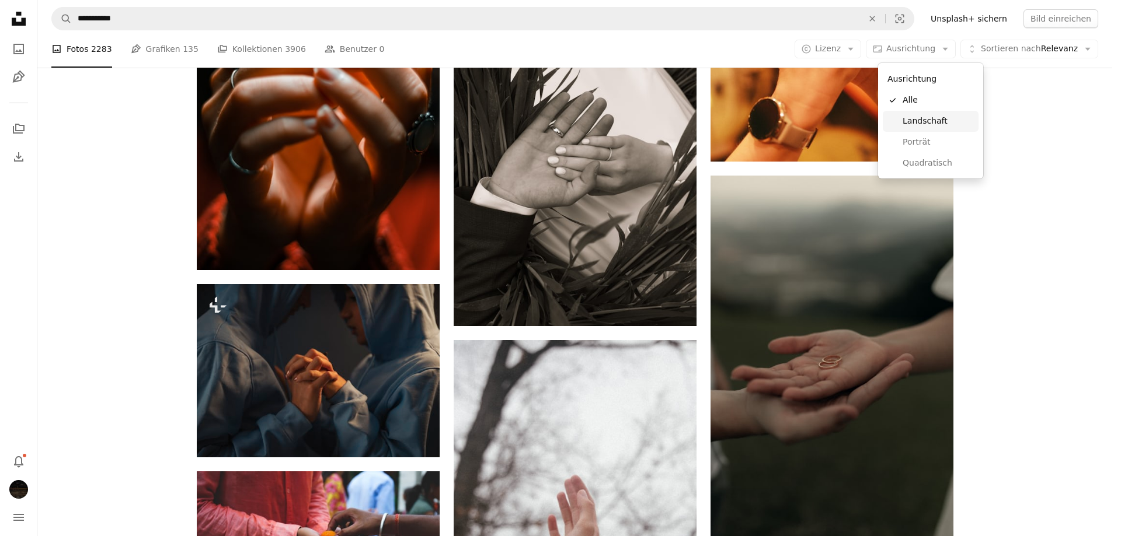
click at [920, 119] on span "Landschaft" at bounding box center [937, 122] width 71 height 12
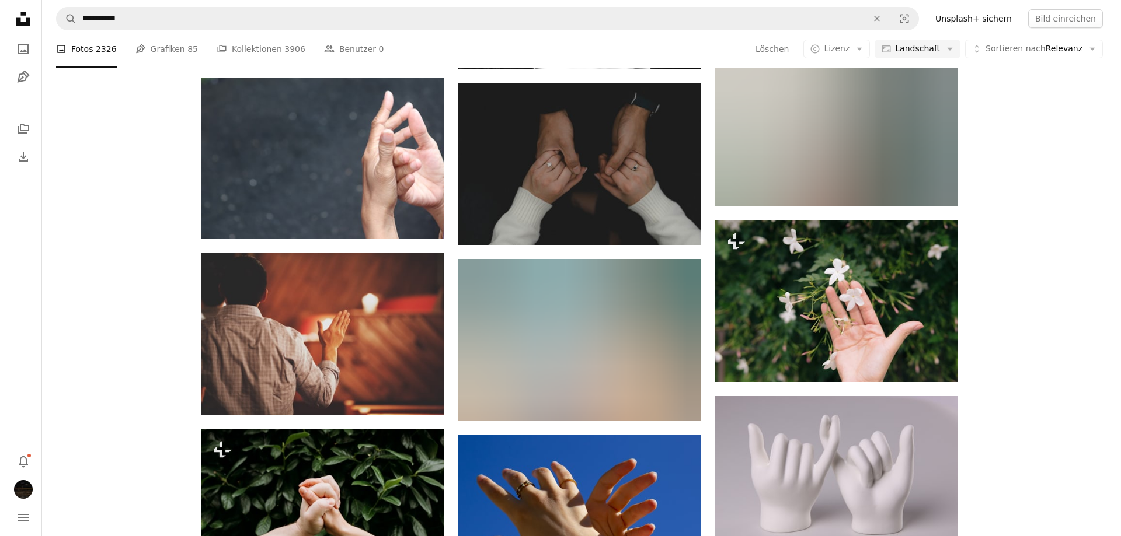
scroll to position [9280, 0]
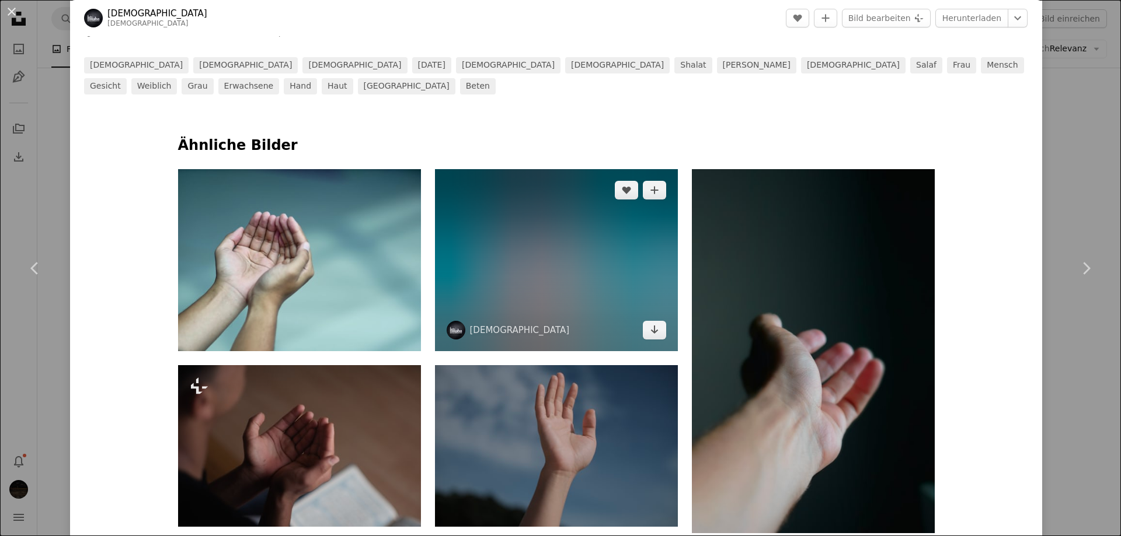
scroll to position [759, 0]
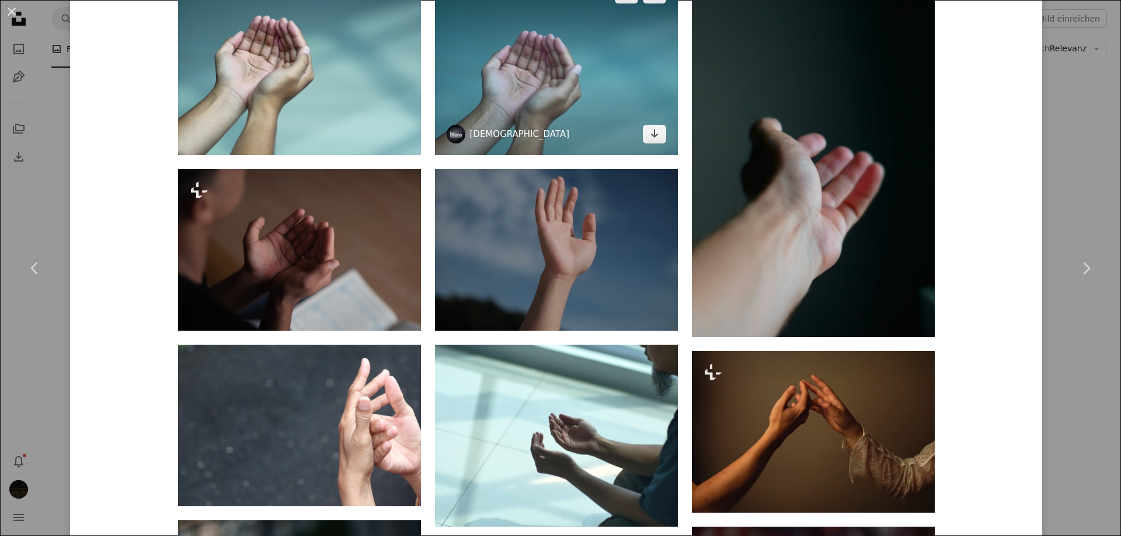
click at [512, 128] on link "Masjid MABA" at bounding box center [520, 134] width 100 height 12
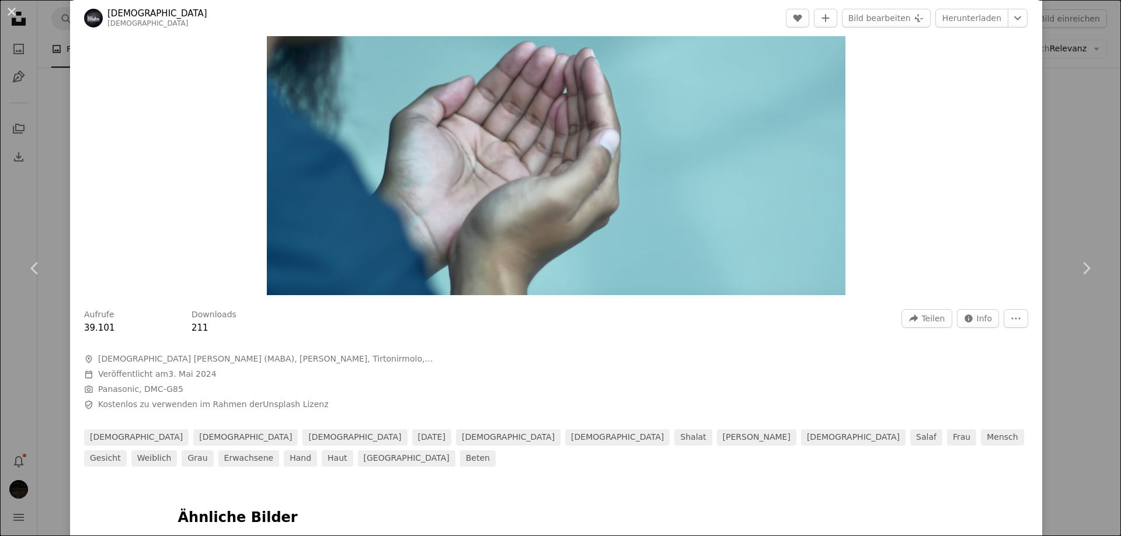
scroll to position [175, 0]
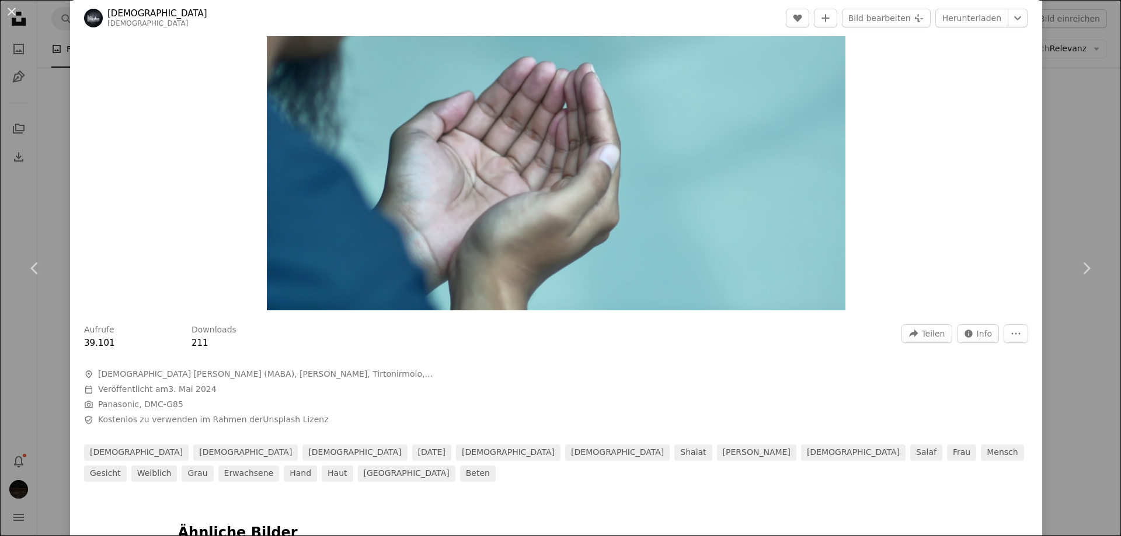
click at [155, 12] on link "Masjid MABA" at bounding box center [157, 14] width 100 height 12
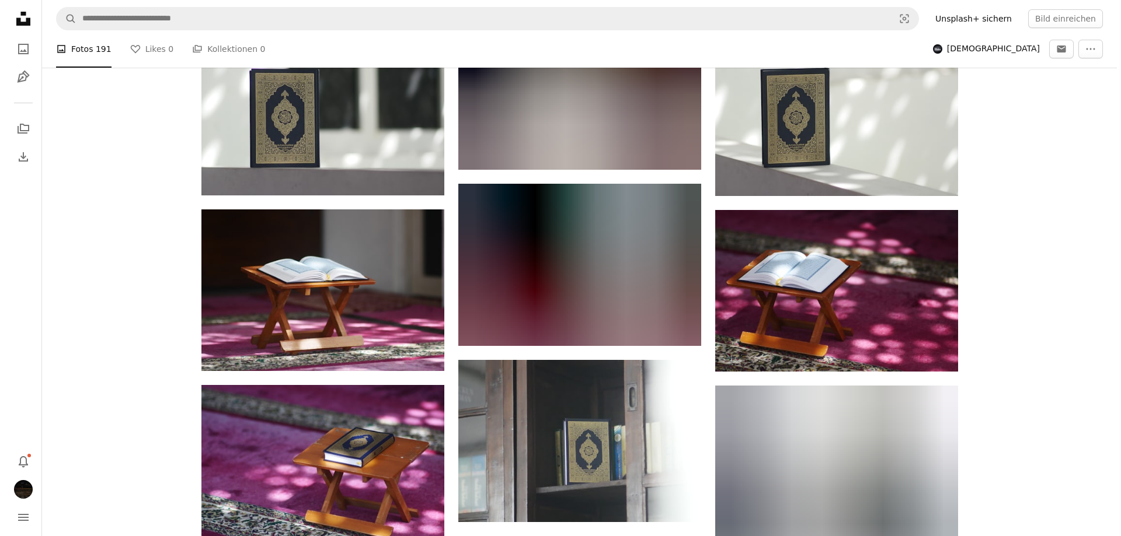
scroll to position [992, 0]
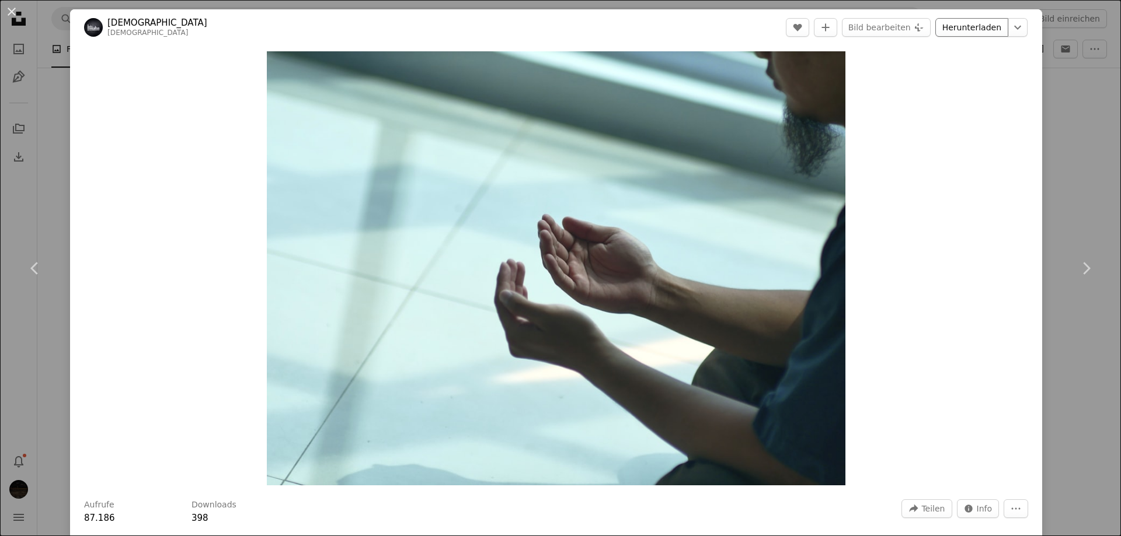
click at [957, 27] on link "Herunterladen" at bounding box center [971, 27] width 73 height 19
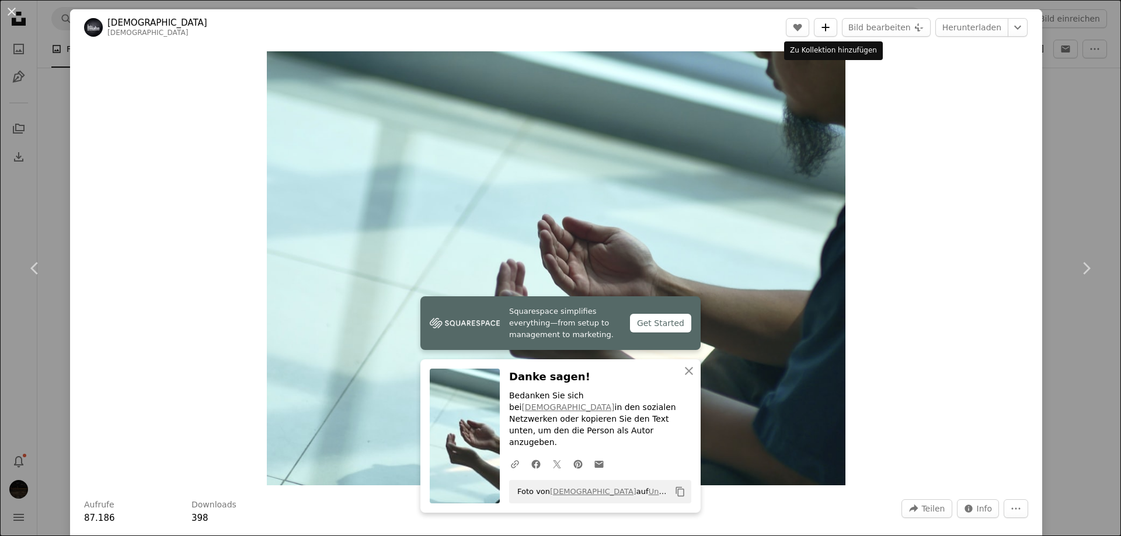
drag, startPoint x: 830, startPoint y: 31, endPoint x: 826, endPoint y: 43, distance: 12.2
click at [830, 31] on icon "A plus sign" at bounding box center [825, 27] width 9 height 9
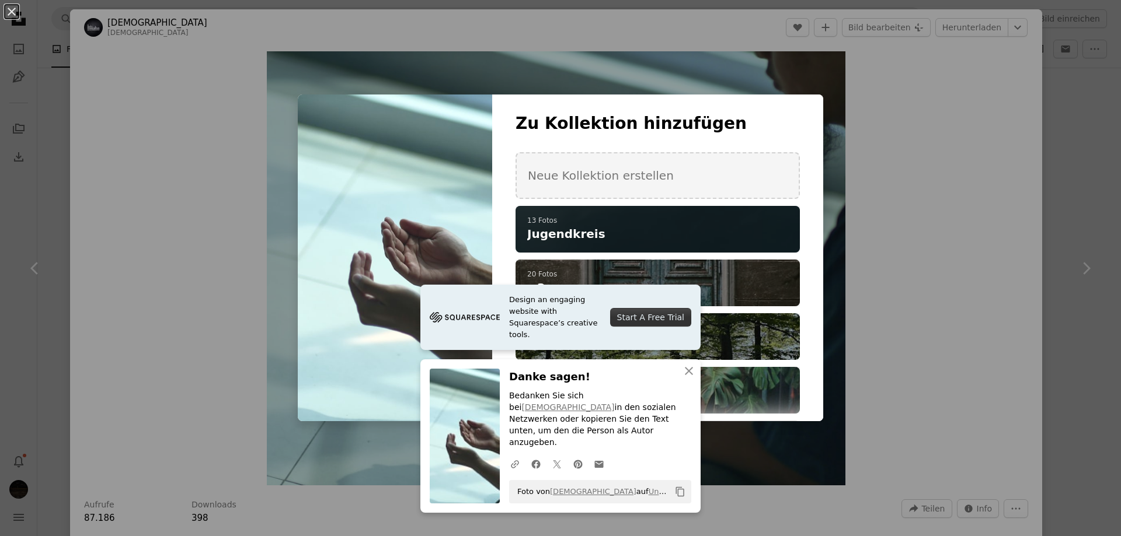
click at [589, 234] on h4 "Jugendkreis" at bounding box center [651, 234] width 248 height 16
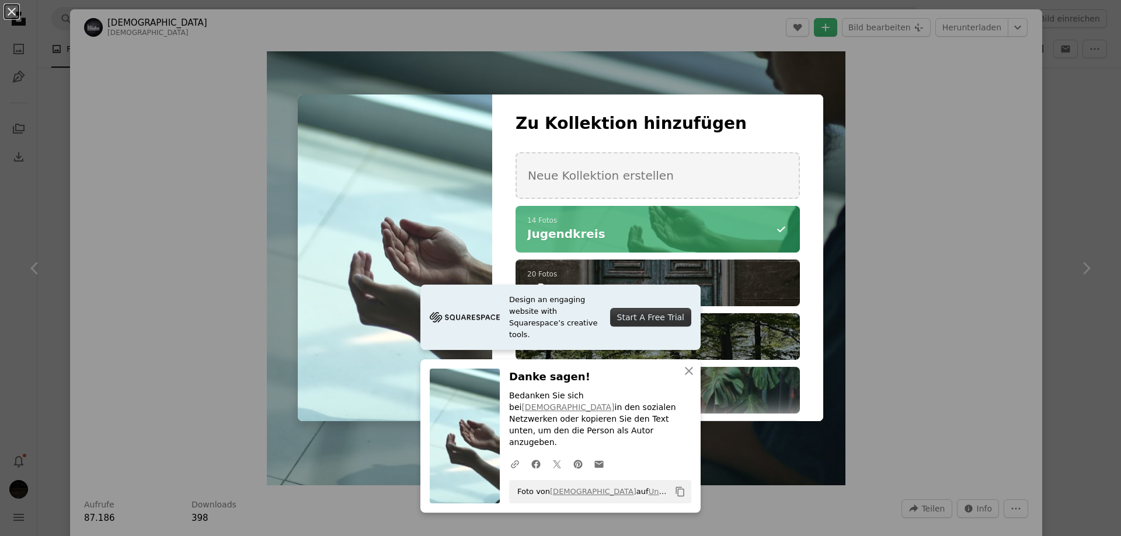
click at [1012, 82] on div "An X shape Zu Kollektion hinzufügen Neue Kollektion erstellen A checkmark A min…" at bounding box center [560, 268] width 1121 height 536
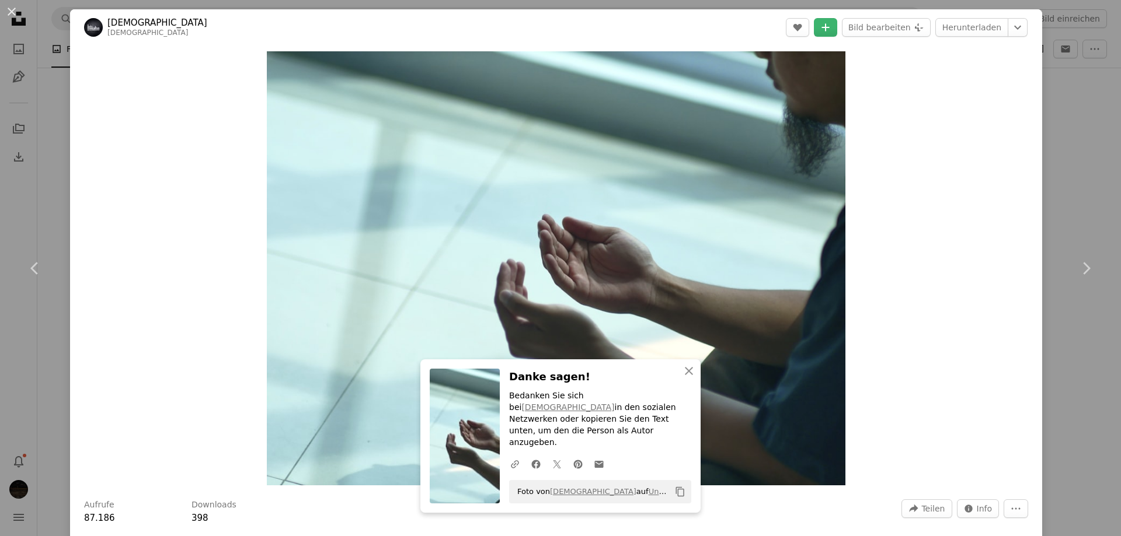
click at [1041, 81] on div "An X shape Chevron left Chevron right Masjid MABA masjidmaba A heart A plus sig…" at bounding box center [560, 268] width 1121 height 536
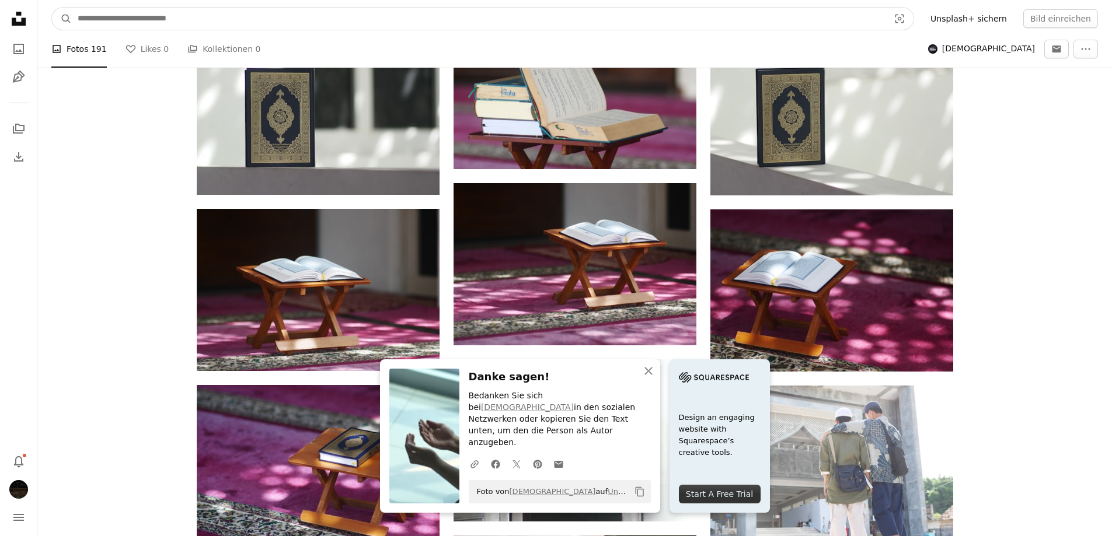
click at [215, 18] on input "Finden Sie Bildmaterial auf der ganzen Webseite" at bounding box center [479, 19] width 814 height 22
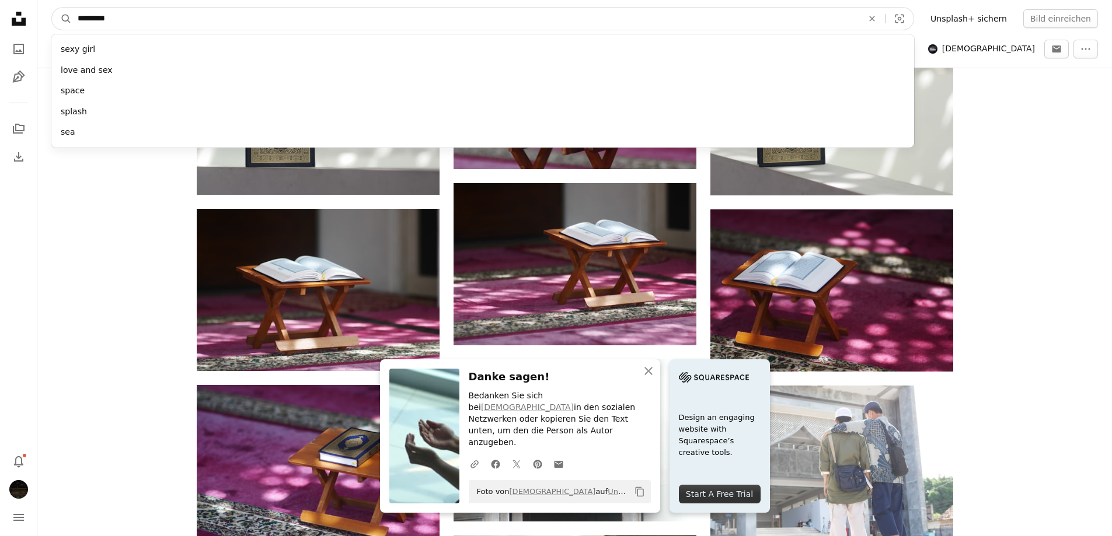
type input "**********"
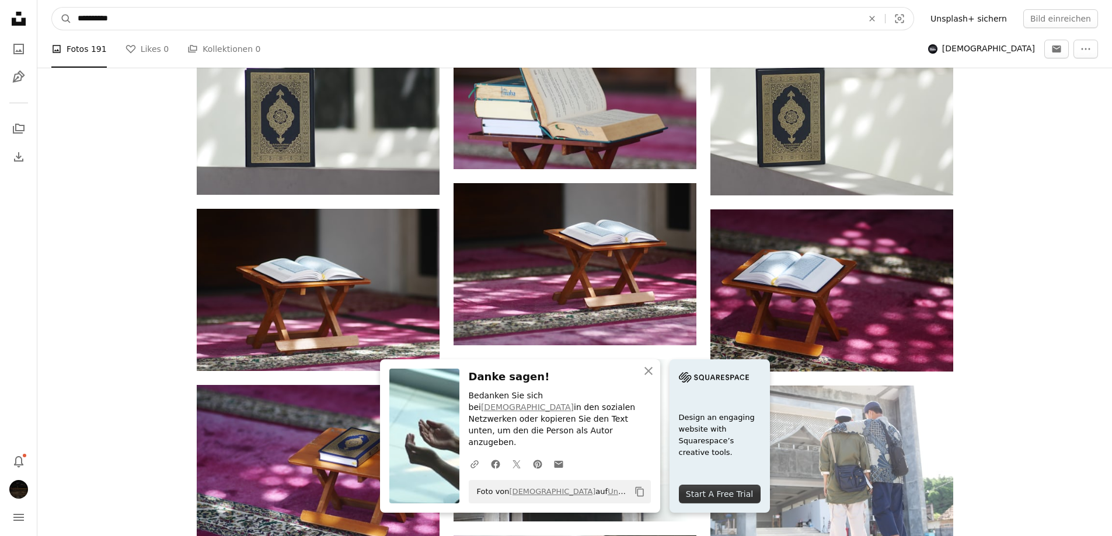
click button "A magnifying glass" at bounding box center [62, 19] width 20 height 22
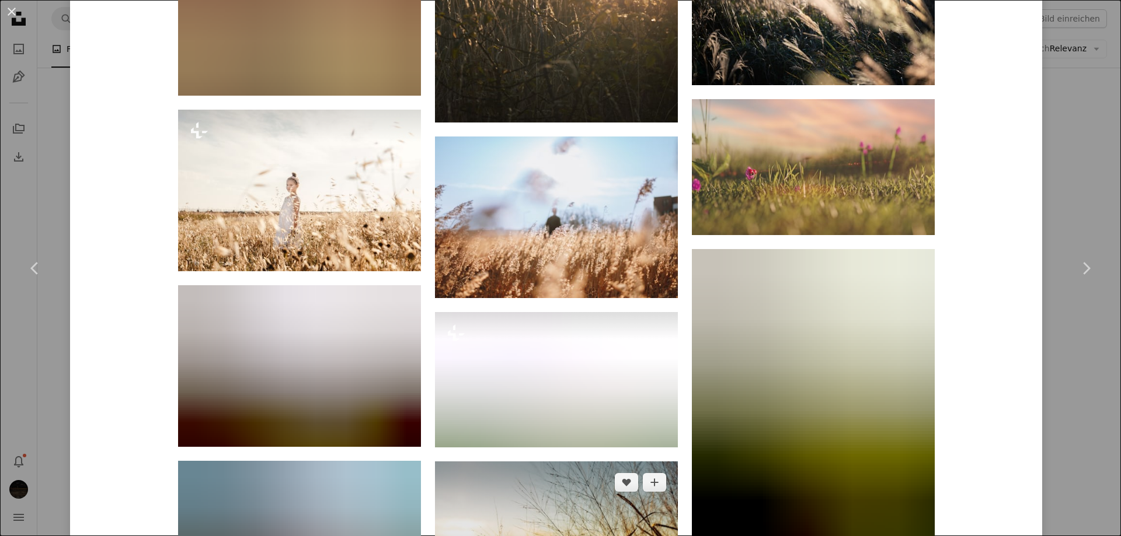
scroll to position [1984, 0]
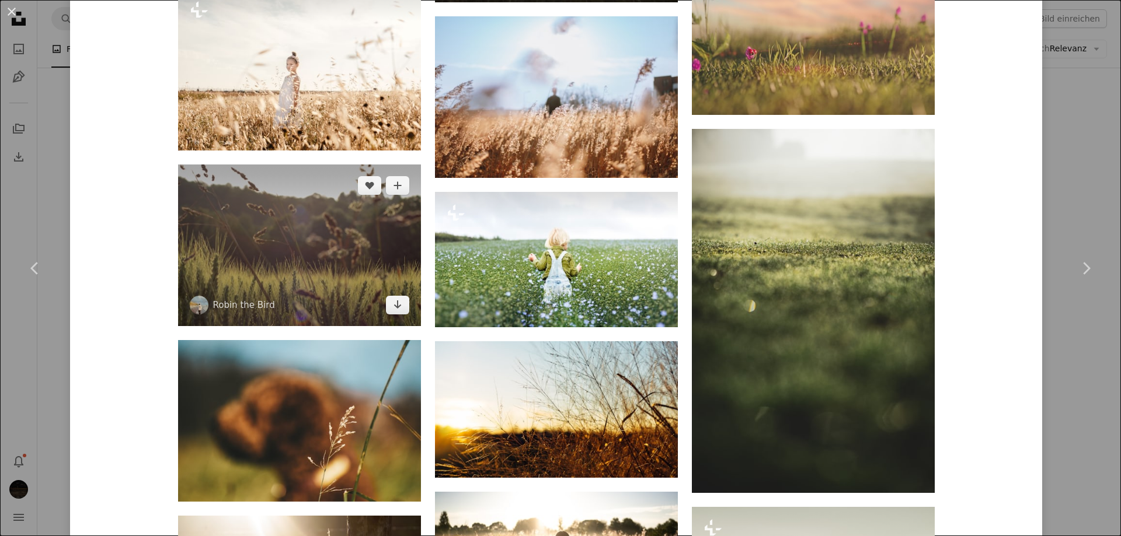
click at [311, 242] on img at bounding box center [299, 246] width 243 height 162
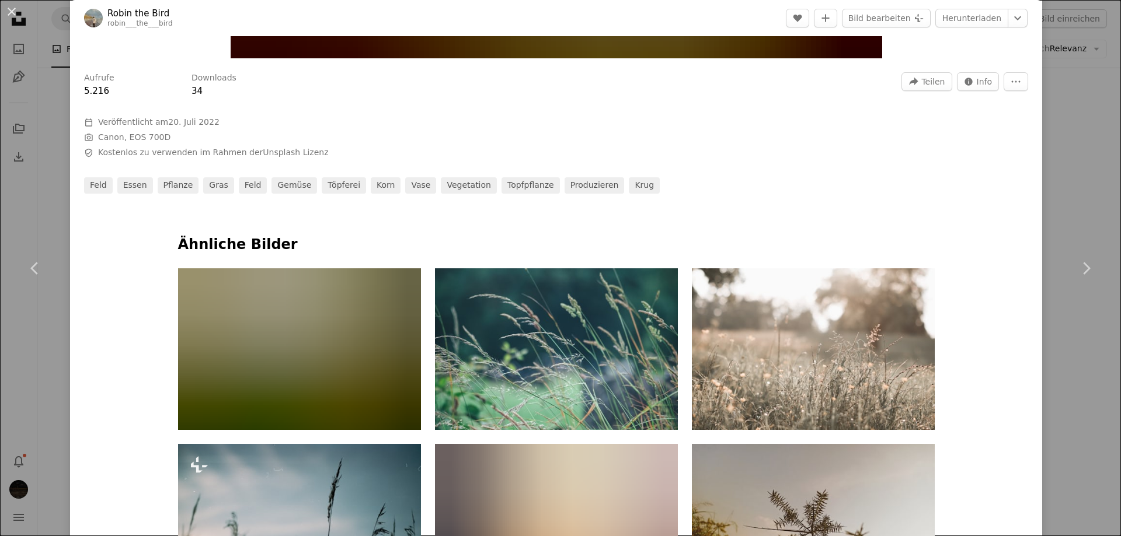
scroll to position [584, 0]
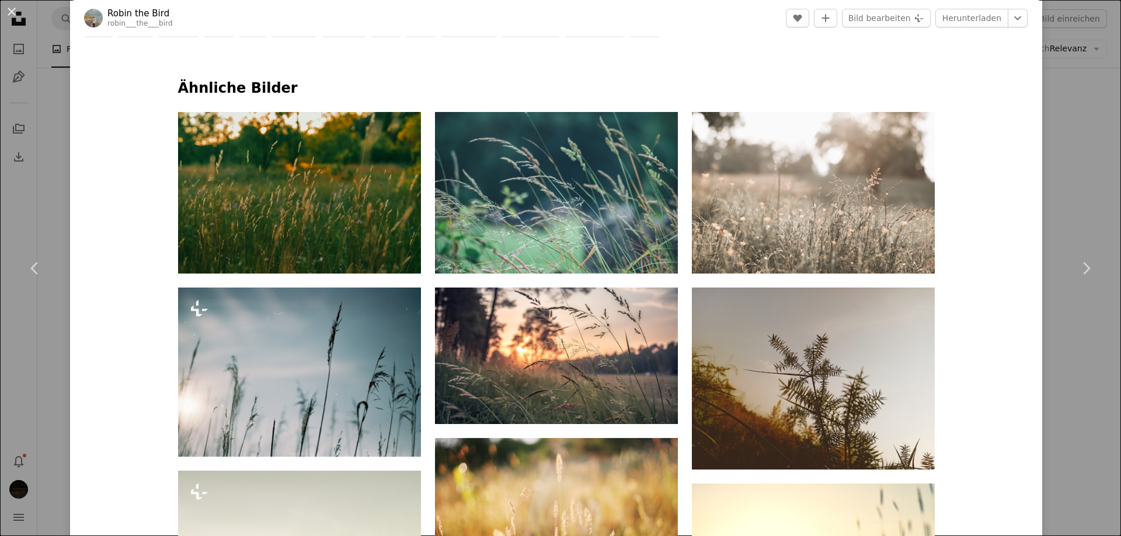
click at [1064, 123] on div "An X shape Chevron left Chevron right Robin the Bird robin___the___bird A heart…" at bounding box center [560, 268] width 1121 height 536
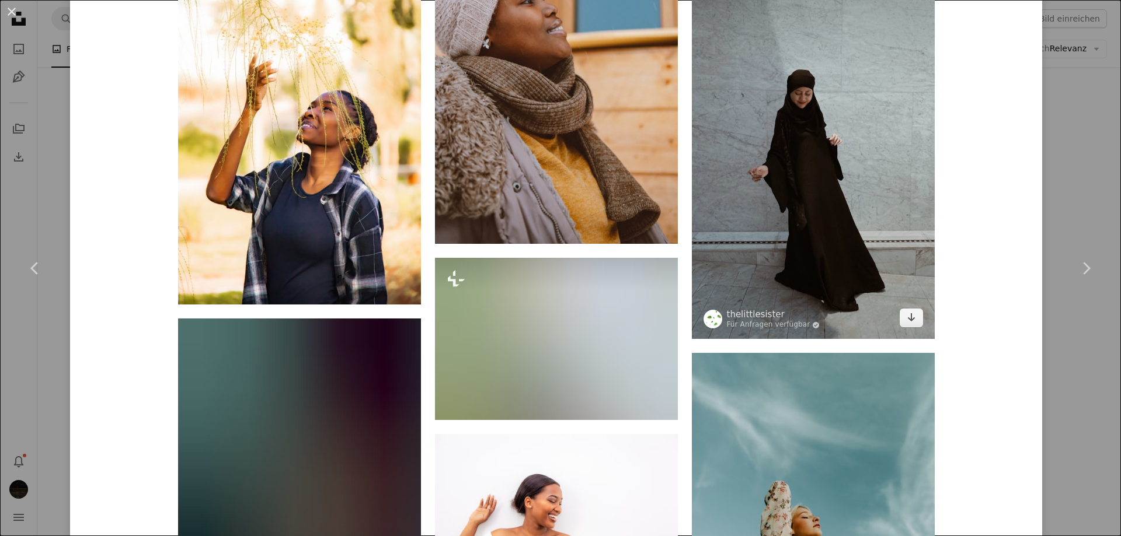
scroll to position [1518, 0]
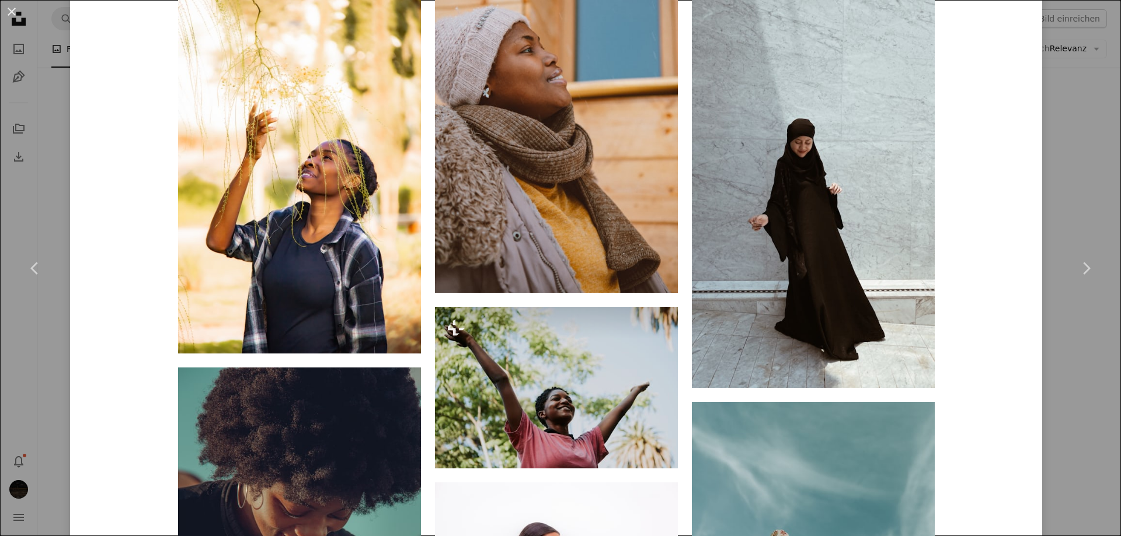
click at [1046, 71] on div "An X shape Chevron left Chevron right Clay Banks Für Anfragen verfügbar A check…" at bounding box center [560, 268] width 1121 height 536
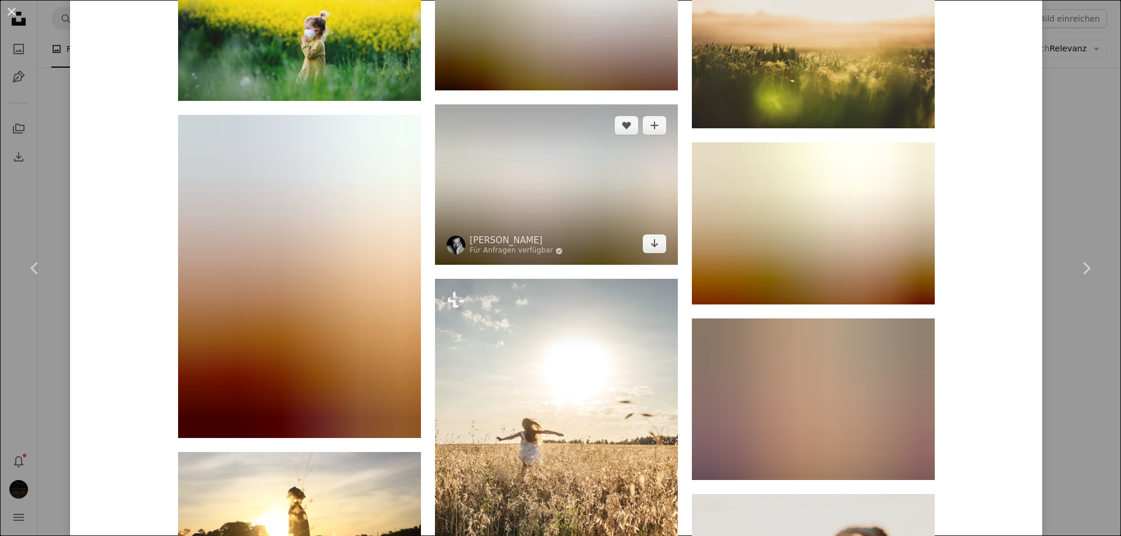
scroll to position [5920, 0]
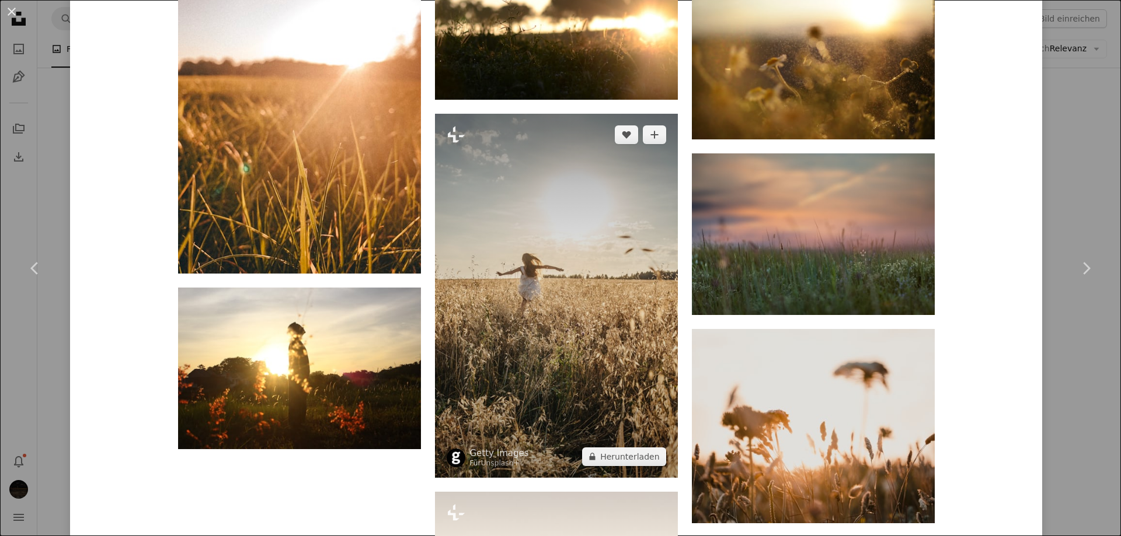
click at [567, 308] on img at bounding box center [556, 296] width 243 height 364
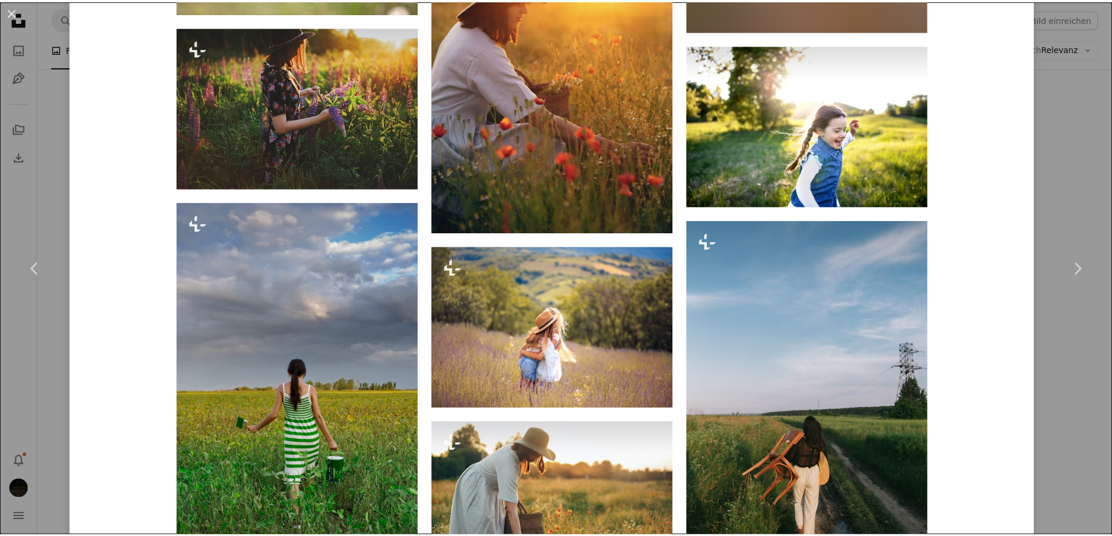
scroll to position [4449, 0]
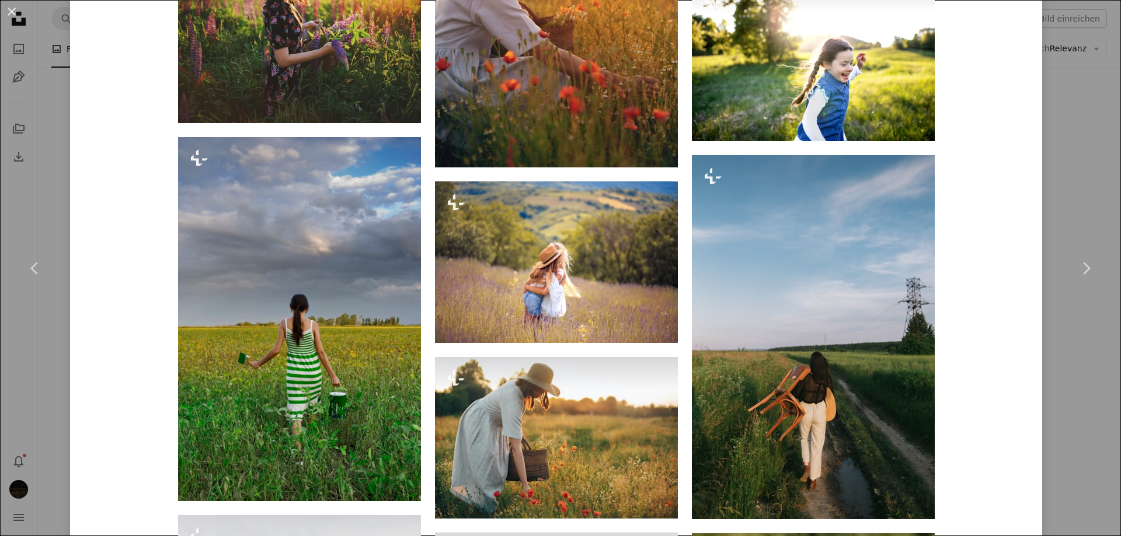
click at [1062, 170] on div "An X shape Chevron left Chevron right Getty Images Für Unsplash+ A heart A plus…" at bounding box center [560, 268] width 1121 height 536
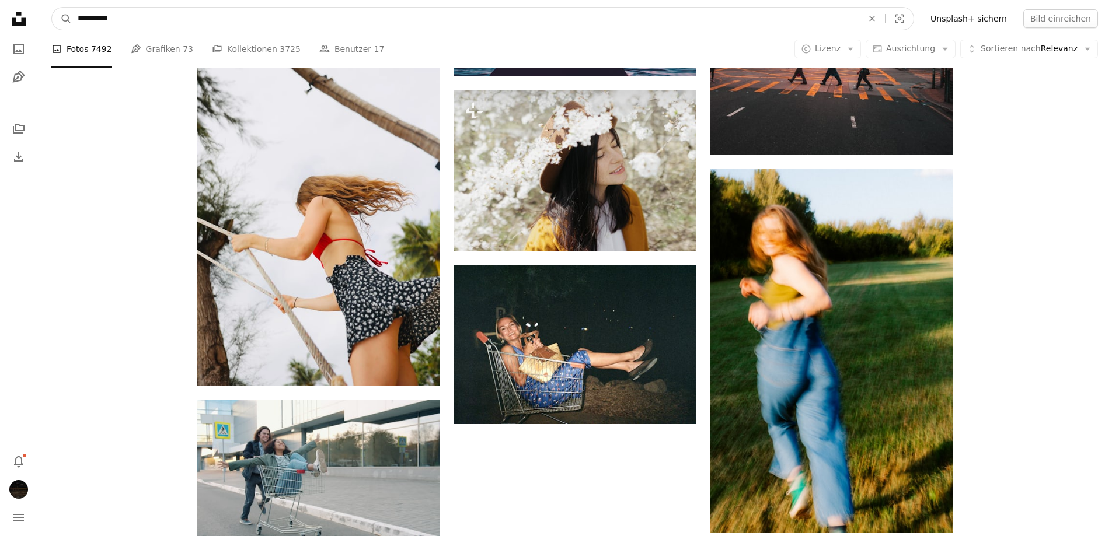
click at [208, 28] on input "**********" at bounding box center [465, 19] width 787 height 22
type input "**********"
click button "A magnifying glass" at bounding box center [62, 19] width 20 height 22
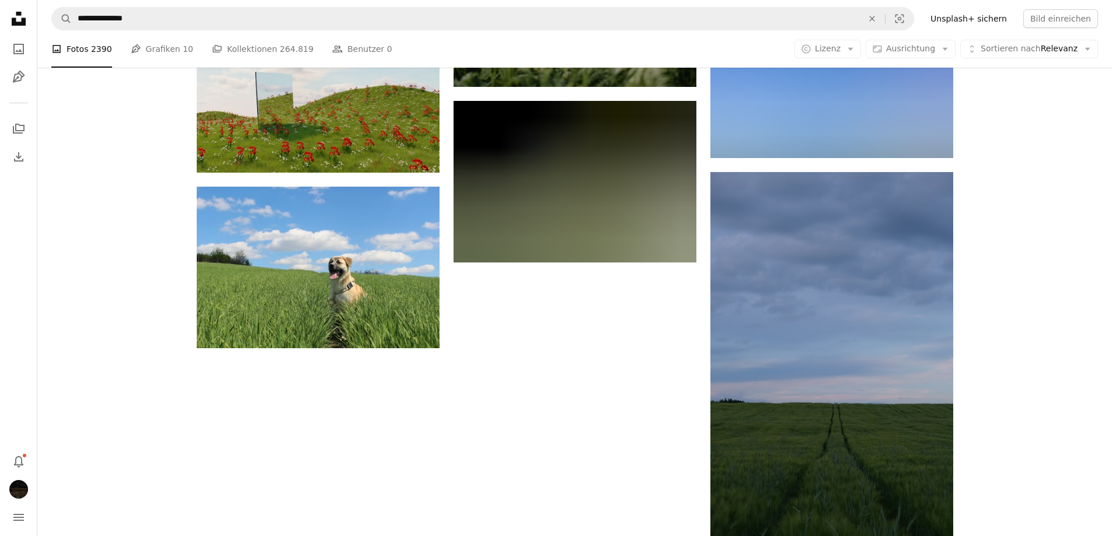
scroll to position [58, 0]
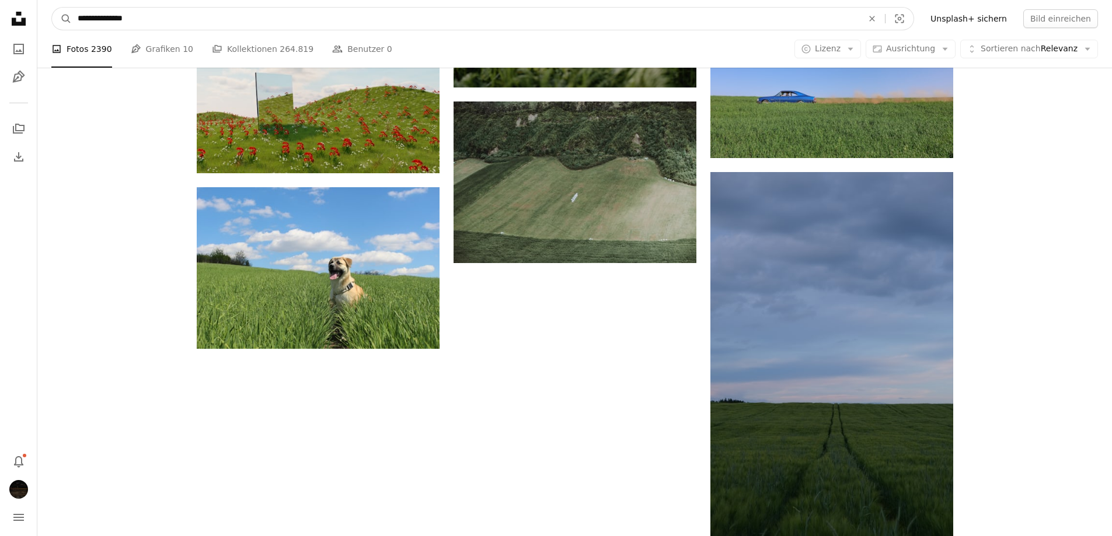
click at [116, 20] on input "**********" at bounding box center [465, 19] width 787 height 22
type input "**********"
click button "A magnifying glass" at bounding box center [62, 19] width 20 height 22
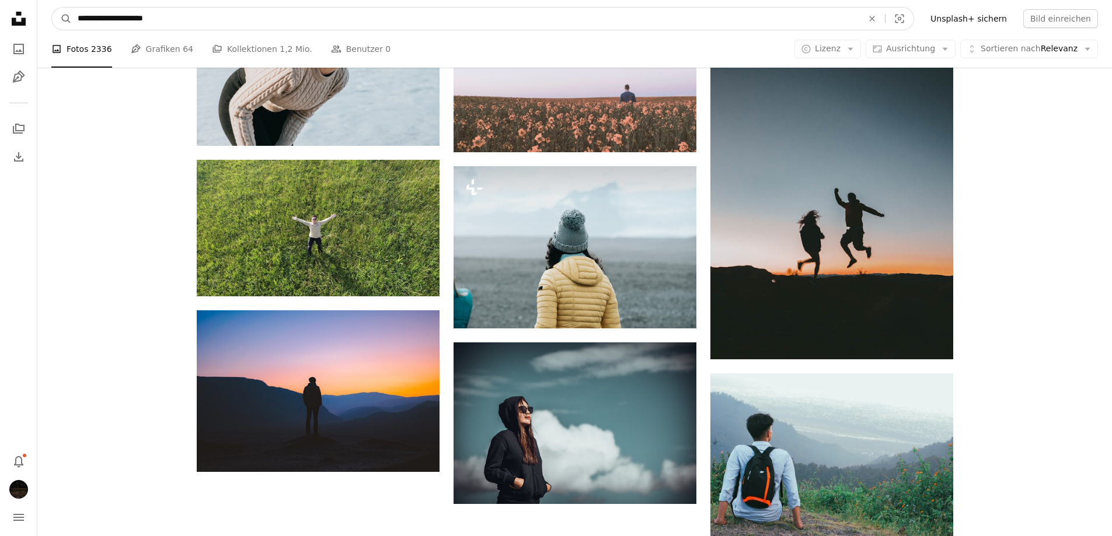
click at [223, 19] on input "**********" at bounding box center [465, 19] width 787 height 22
type input "**********"
click button "A magnifying glass" at bounding box center [62, 19] width 20 height 22
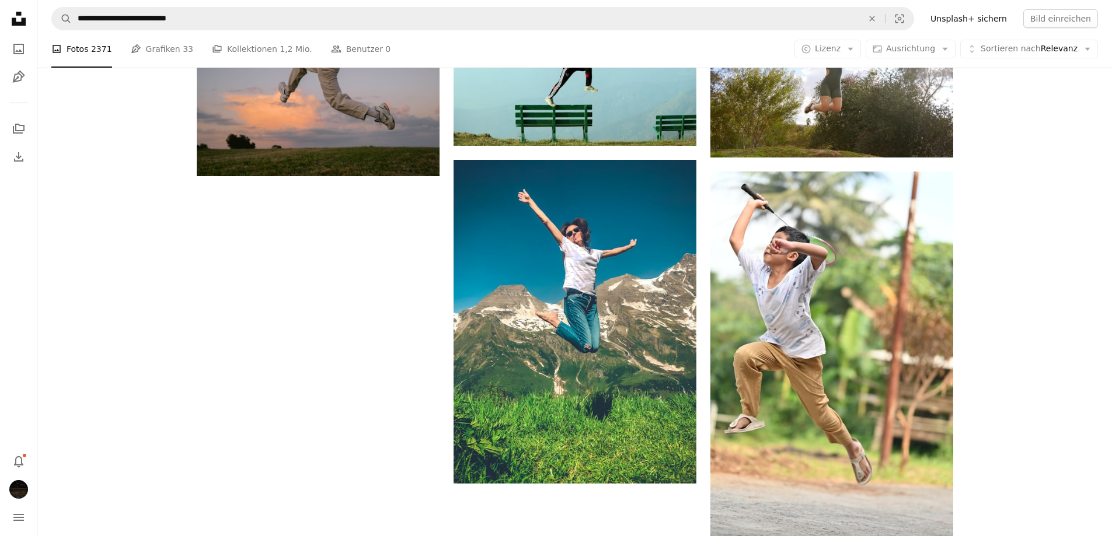
click at [918, 61] on div "A photo Fotos 2371 Pen Tool Grafiken 33 A stack of folders Kollektionen 1,2 Mio…" at bounding box center [574, 48] width 1046 height 37
click at [918, 58] on div "A photo Fotos 2371 Pen Tool Grafiken 33 A stack of folders Kollektionen 1,2 Mio…" at bounding box center [574, 48] width 1046 height 37
click at [918, 55] on button "Aspect ratio Ausrichtung Arrow down" at bounding box center [911, 49] width 90 height 19
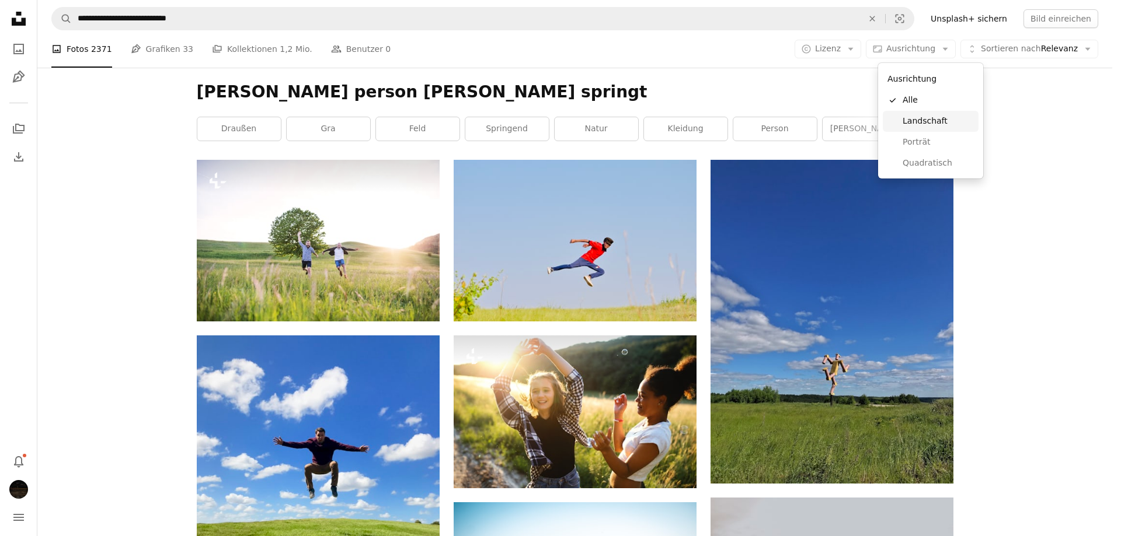
click at [923, 132] on link "Porträt" at bounding box center [930, 142] width 96 height 21
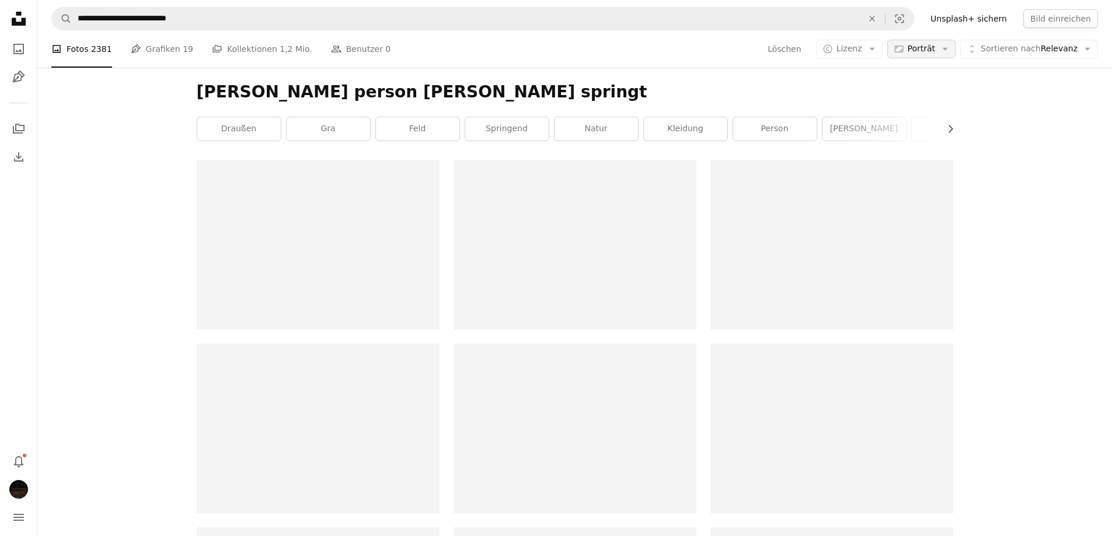
click at [918, 41] on button "Aspect ratio Porträt Arrow down" at bounding box center [921, 49] width 69 height 19
click at [939, 114] on link "Landschaft" at bounding box center [950, 121] width 96 height 21
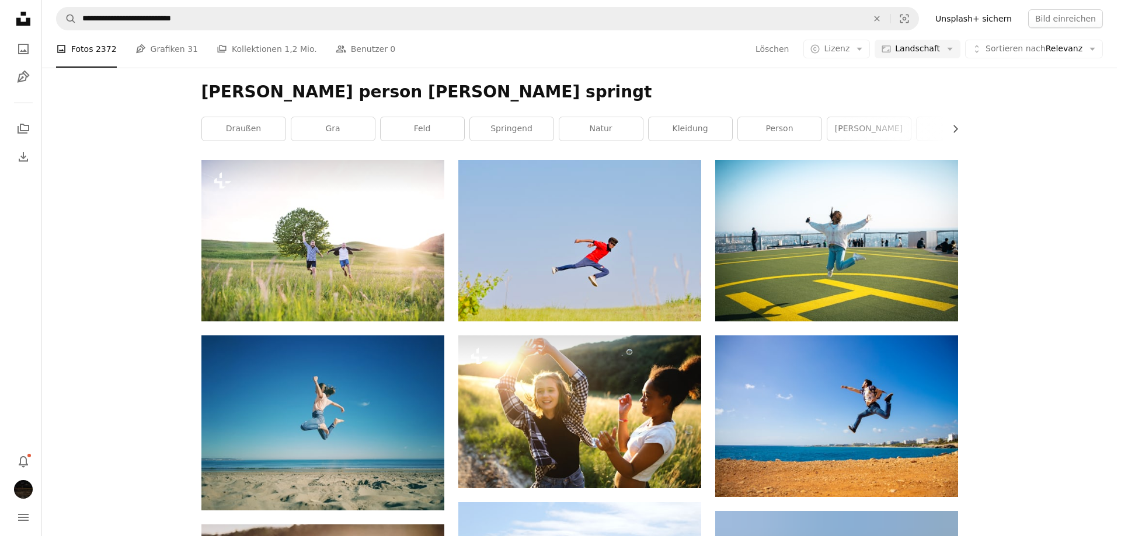
scroll to position [1284, 0]
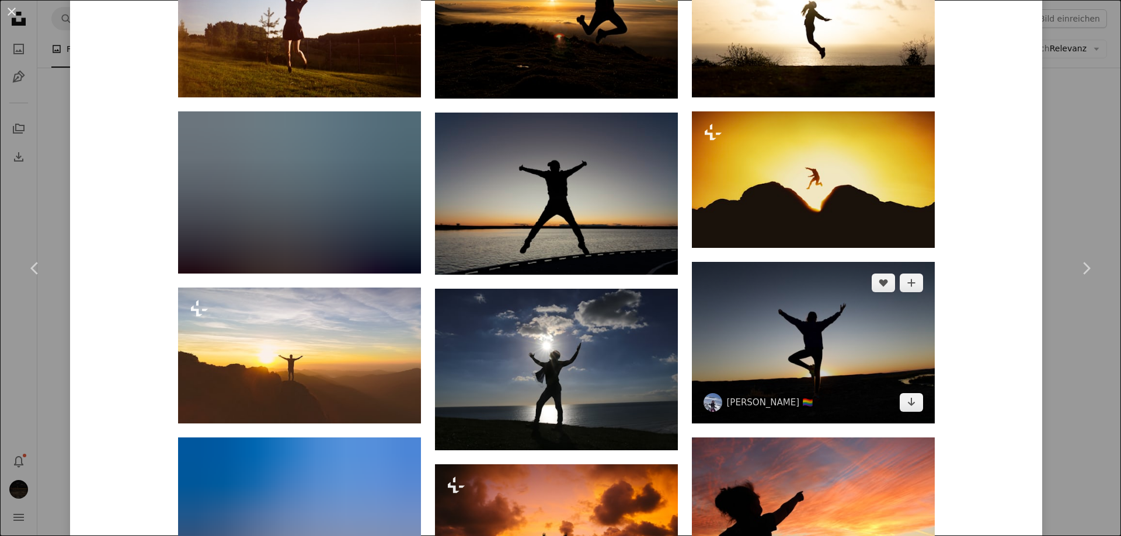
scroll to position [805, 0]
